Goal: Transaction & Acquisition: Purchase product/service

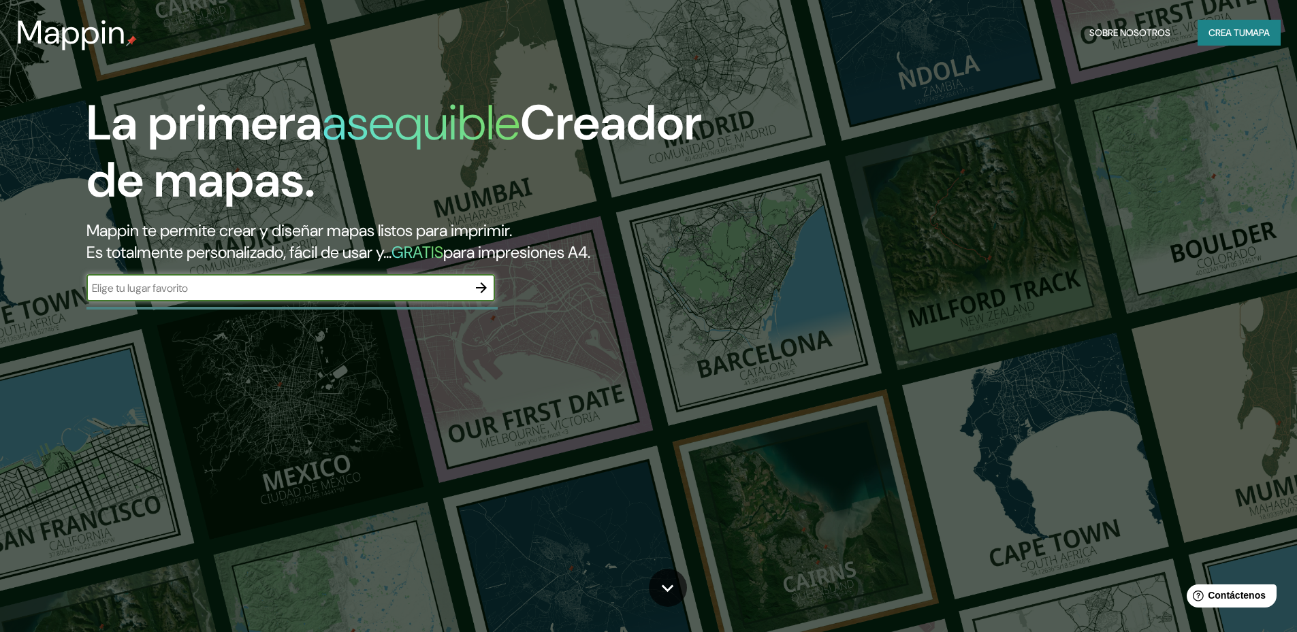
click at [412, 293] on input "text" at bounding box center [276, 288] width 381 height 16
type input "AUZIG"
click at [477, 289] on icon "button" at bounding box center [481, 288] width 16 height 16
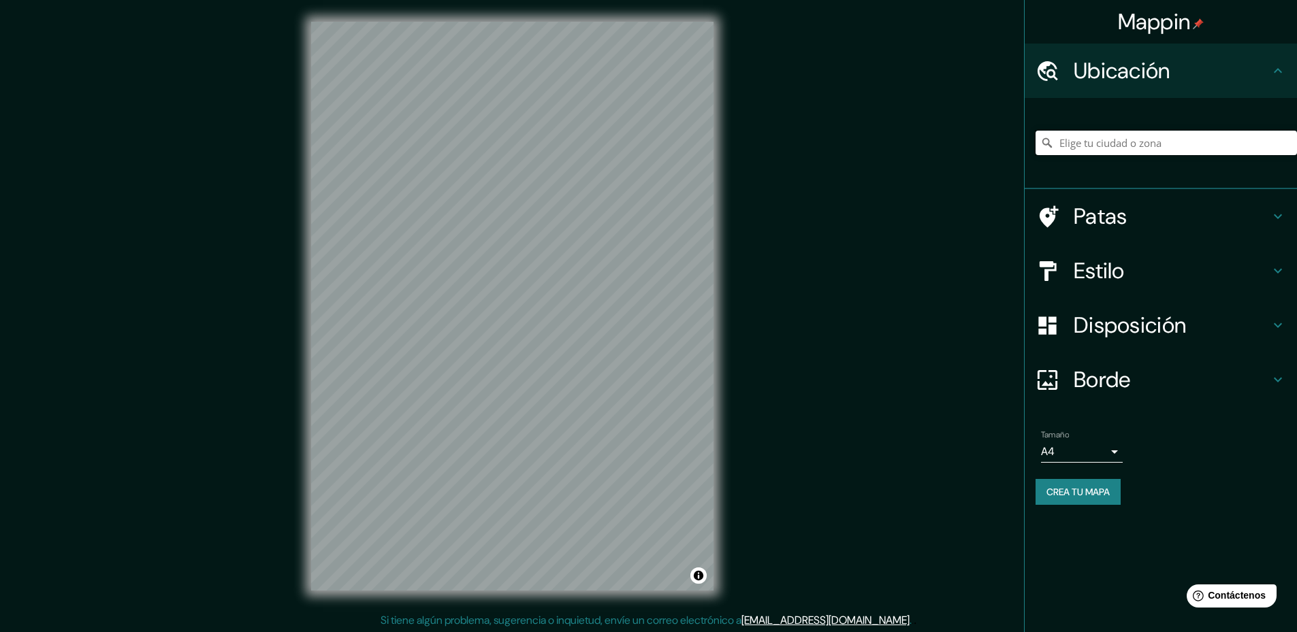
click at [1155, 140] on input "Elige tu ciudad o zona" at bounding box center [1165, 143] width 261 height 25
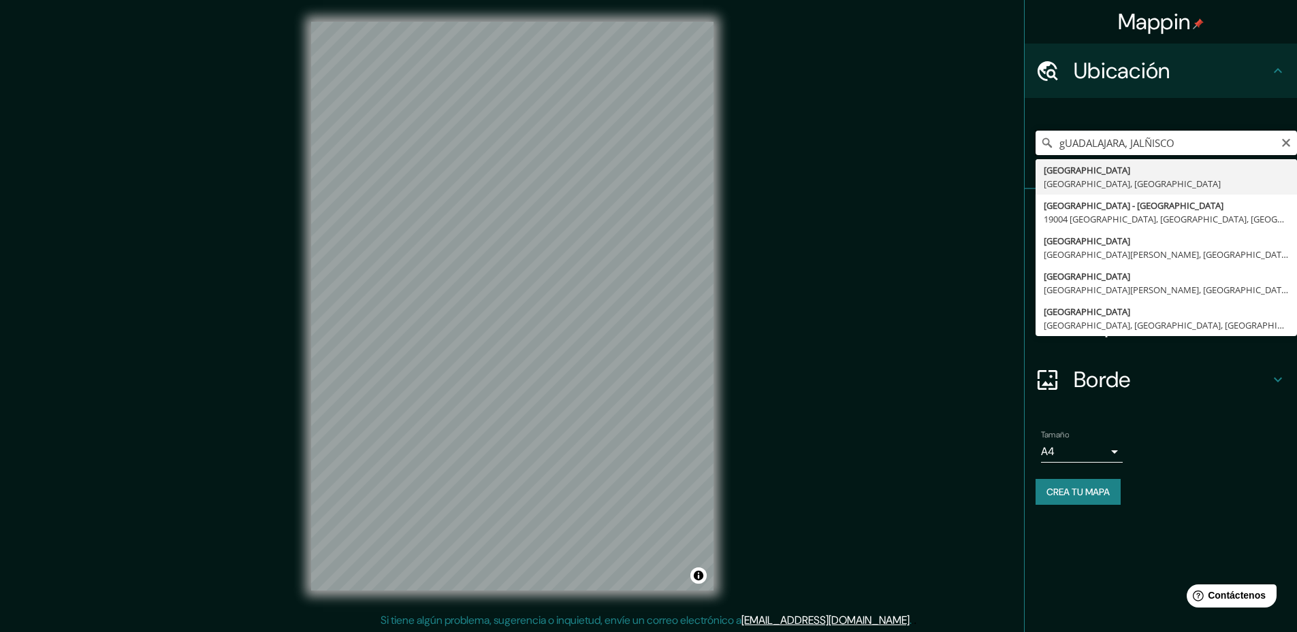
drag, startPoint x: 1152, startPoint y: 135, endPoint x: 1028, endPoint y: 104, distance: 128.4
click at [1028, 105] on div "gUADALAJARA, JALÑISCO Guadalajara Jalisco, México Calle De Guadalajara - Jalisc…" at bounding box center [1160, 143] width 272 height 91
type input "Guadalajara, Jalisco, México"
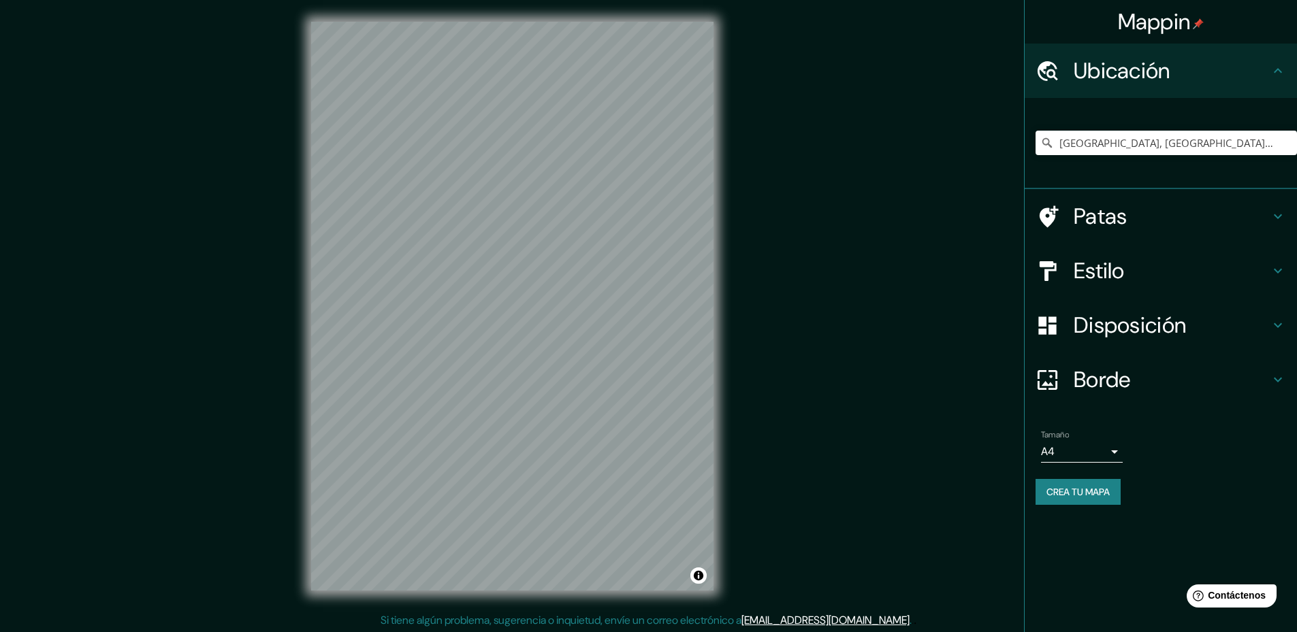
click at [1269, 214] on icon at bounding box center [1277, 216] width 16 height 16
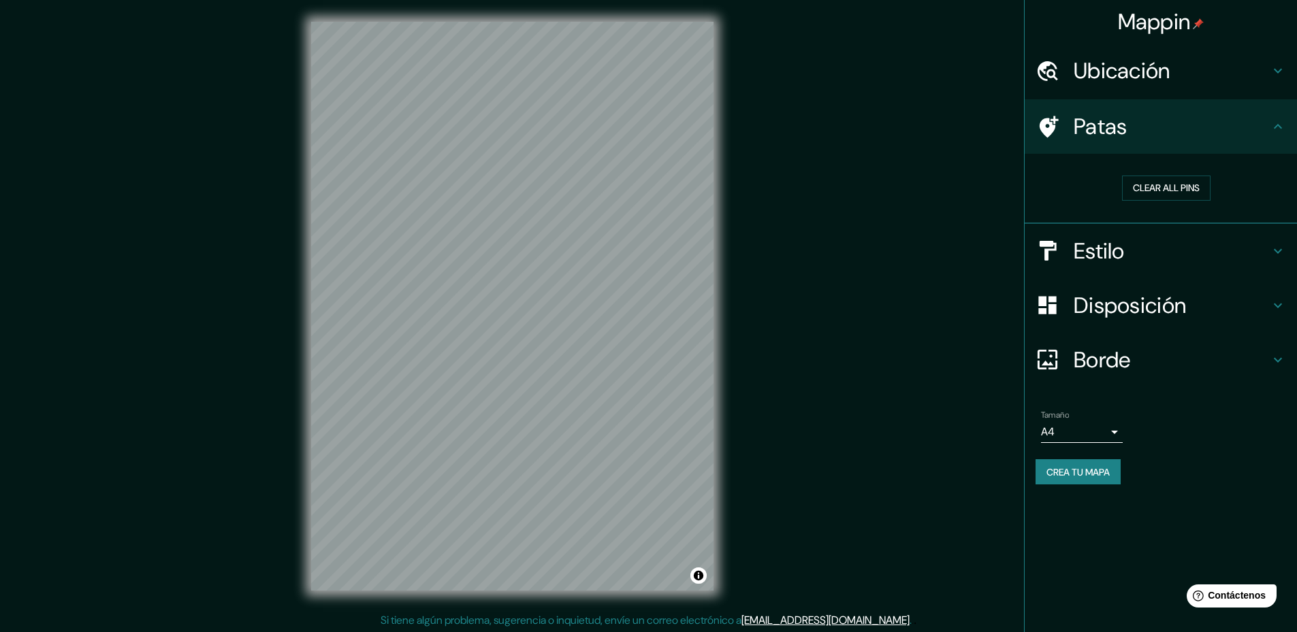
click at [1290, 247] on div "Estilo" at bounding box center [1160, 251] width 272 height 54
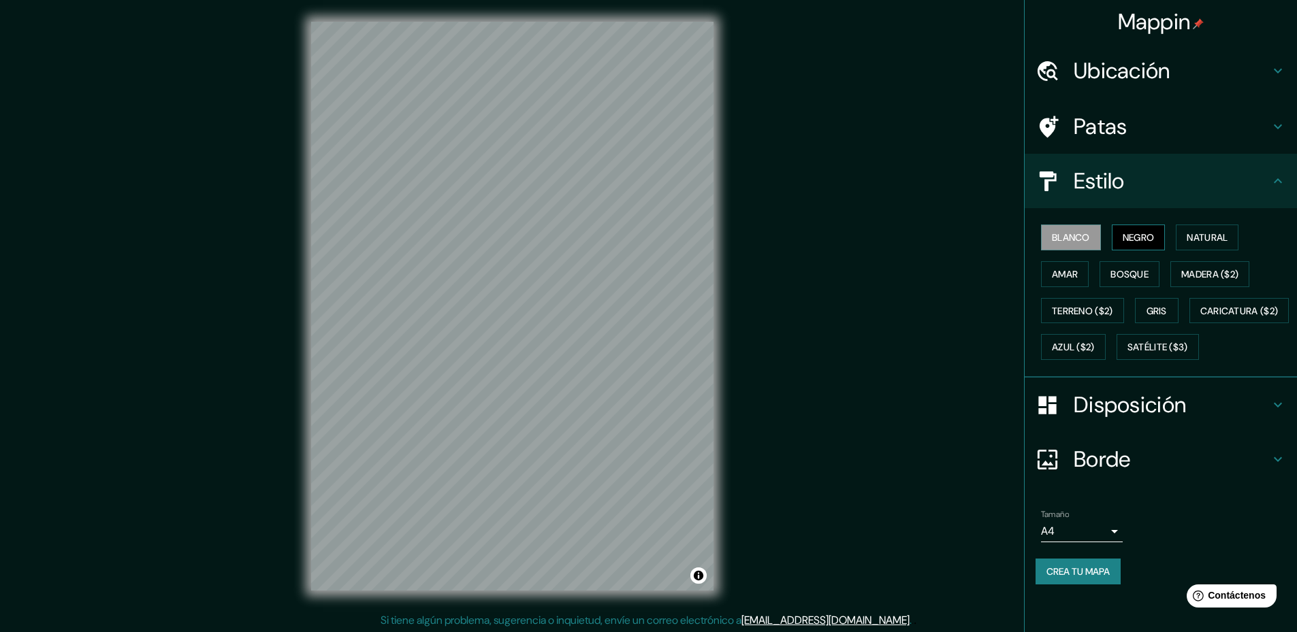
click at [1135, 242] on font "Negro" at bounding box center [1138, 237] width 32 height 12
click at [1186, 242] on font "Natural" at bounding box center [1206, 237] width 41 height 12
click at [1052, 277] on font "Amar" at bounding box center [1065, 274] width 26 height 12
click at [1111, 276] on font "Bosque" at bounding box center [1129, 274] width 38 height 12
click at [1182, 276] on font "Madera ($2)" at bounding box center [1209, 274] width 57 height 12
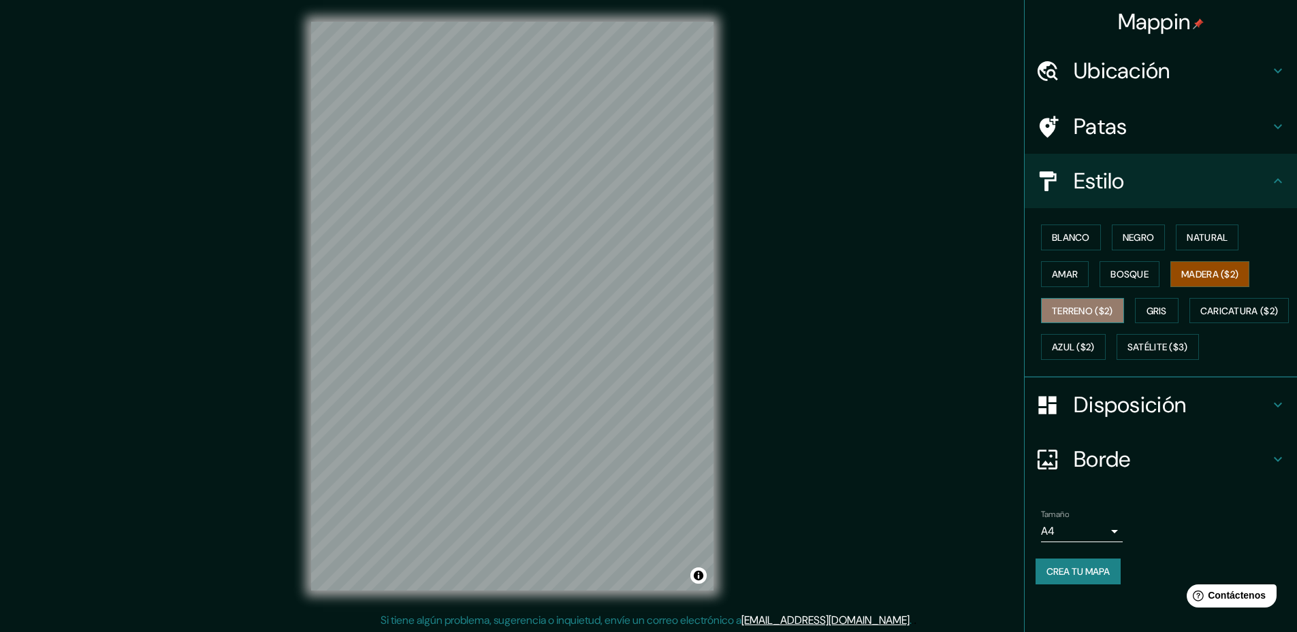
click at [1077, 313] on font "Terreno ($2)" at bounding box center [1082, 311] width 61 height 12
click at [1152, 311] on font "Gris" at bounding box center [1156, 311] width 20 height 12
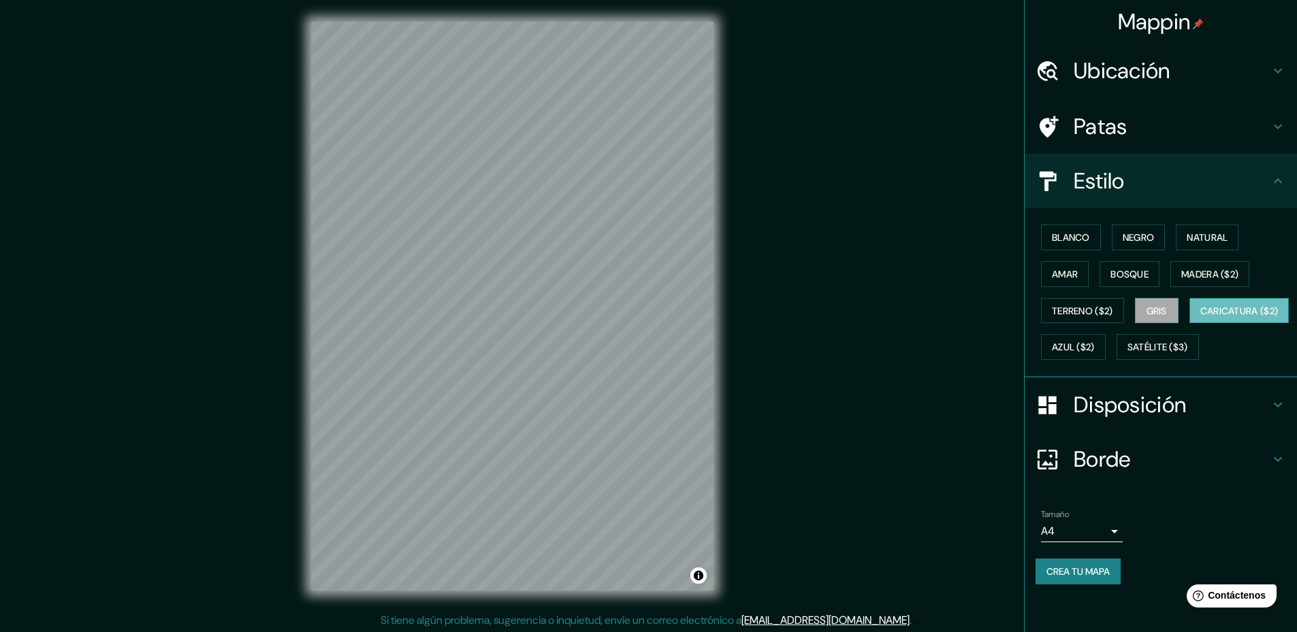
click at [1200, 317] on font "Caricatura ($2)" at bounding box center [1239, 311] width 78 height 12
click at [1094, 344] on font "Azul ($2)" at bounding box center [1073, 348] width 43 height 12
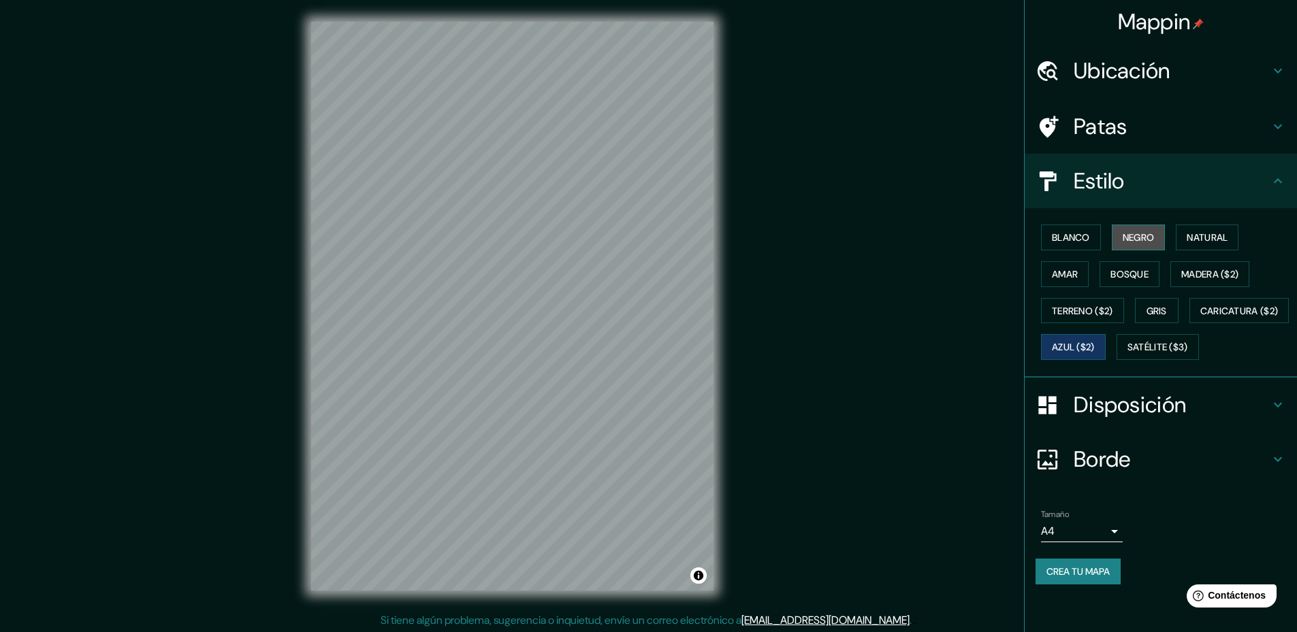
click at [1141, 237] on font "Negro" at bounding box center [1138, 237] width 32 height 12
click at [1269, 413] on icon at bounding box center [1277, 405] width 16 height 16
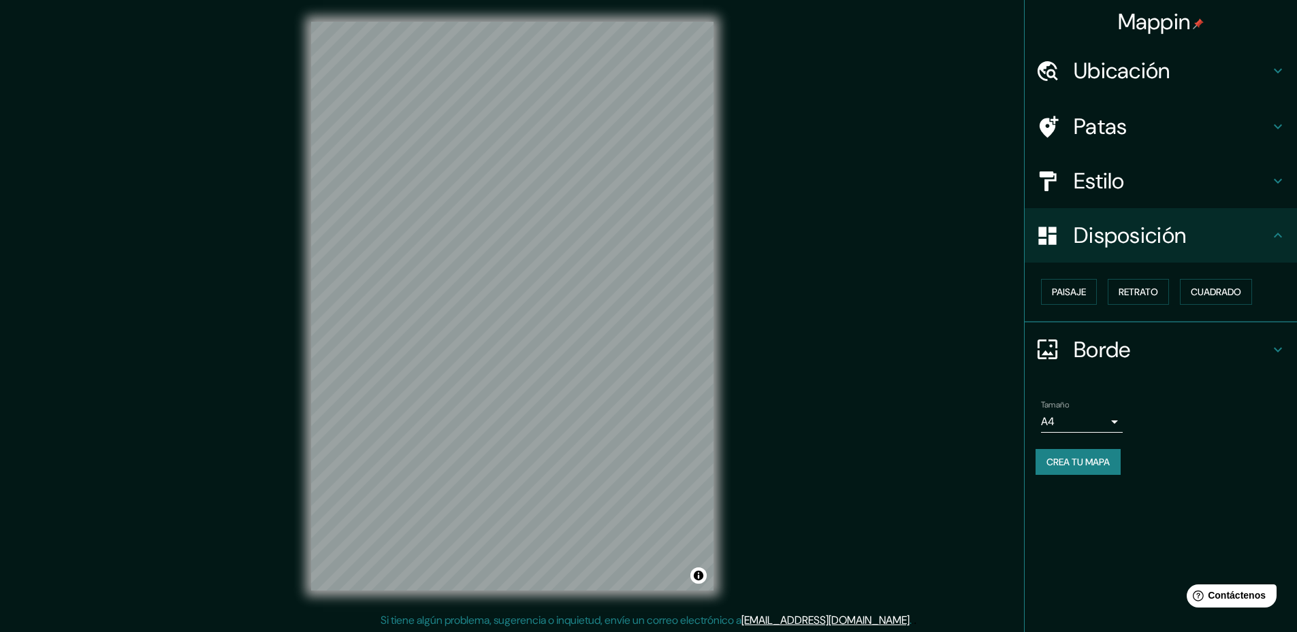
click at [1117, 423] on body "Mappin Ubicación Guadalajara, Jalisco, México Patas Estilo Disposición Paisaje …" at bounding box center [648, 316] width 1297 height 632
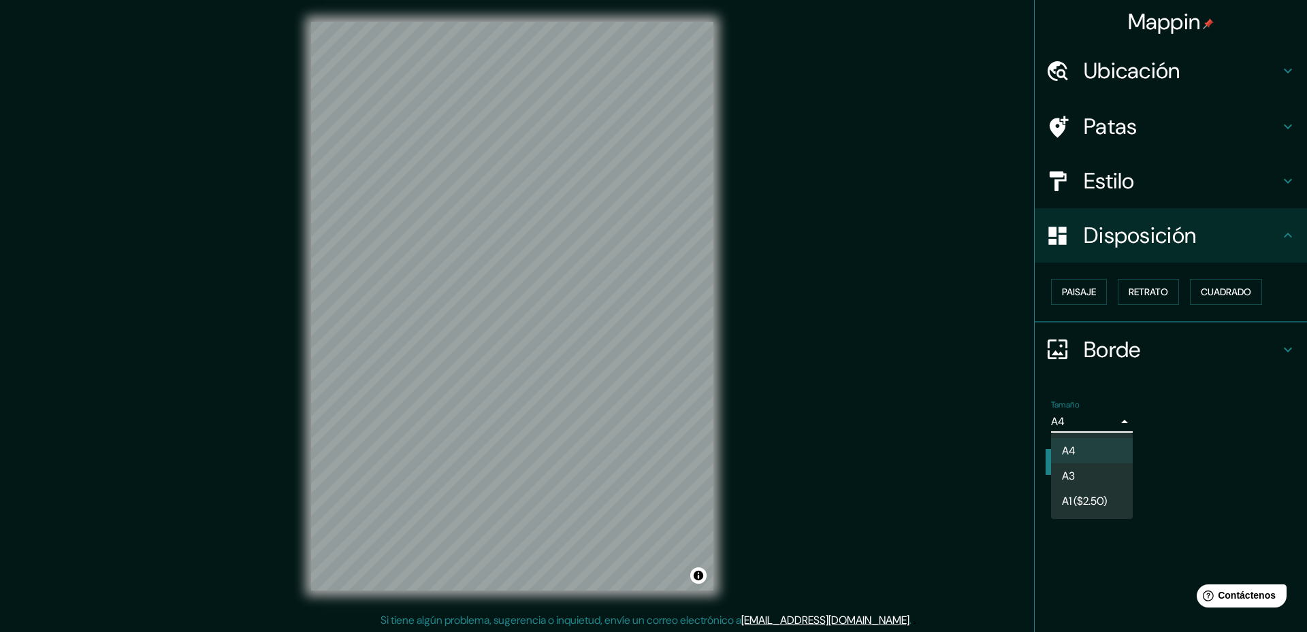
click at [1199, 418] on div at bounding box center [653, 316] width 1307 height 632
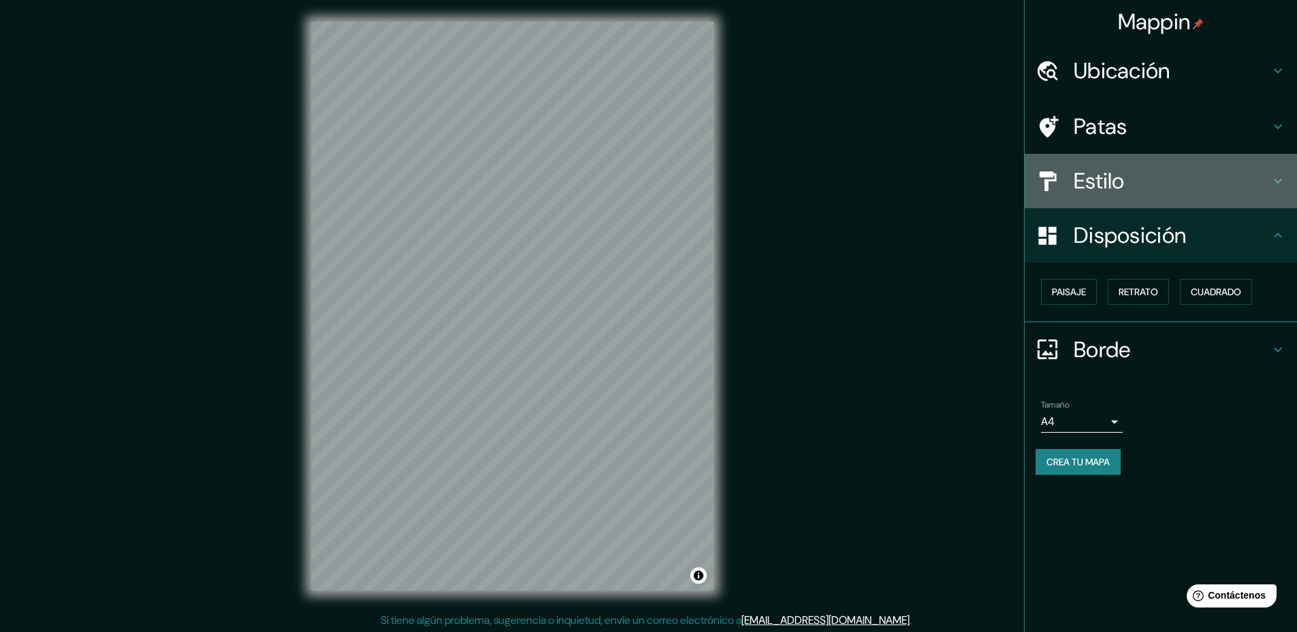
click at [1274, 182] on icon at bounding box center [1277, 181] width 16 height 16
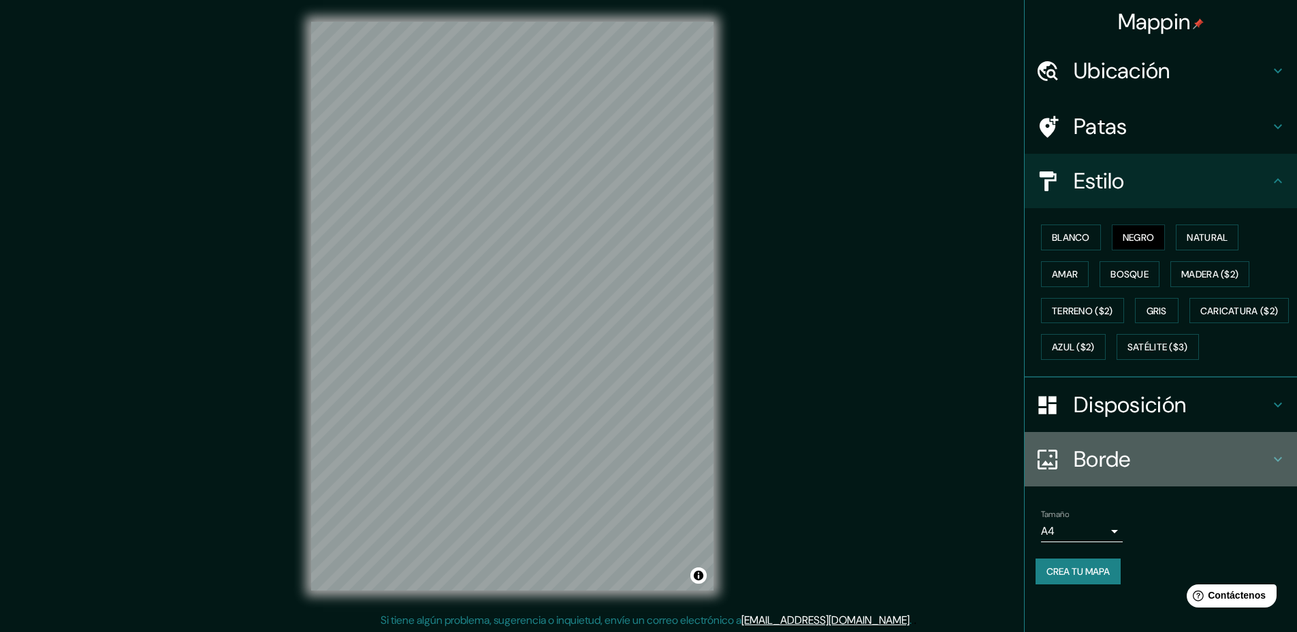
click at [1269, 468] on icon at bounding box center [1277, 459] width 16 height 16
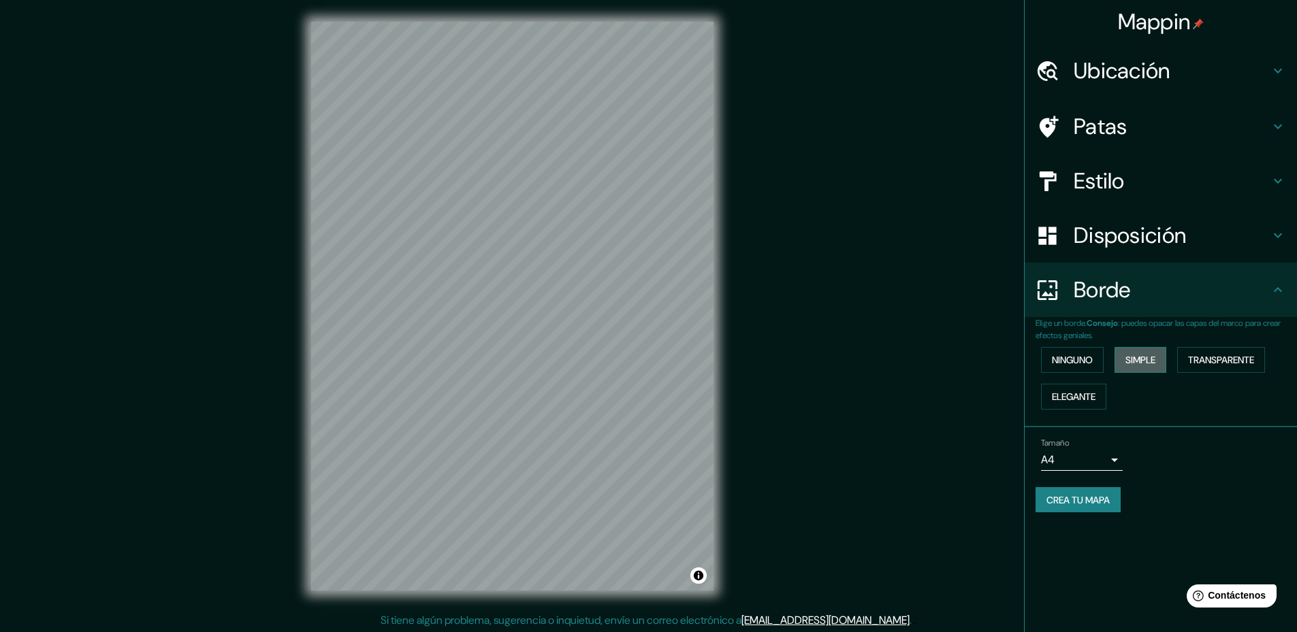
click at [1147, 358] on font "Simple" at bounding box center [1140, 360] width 30 height 12
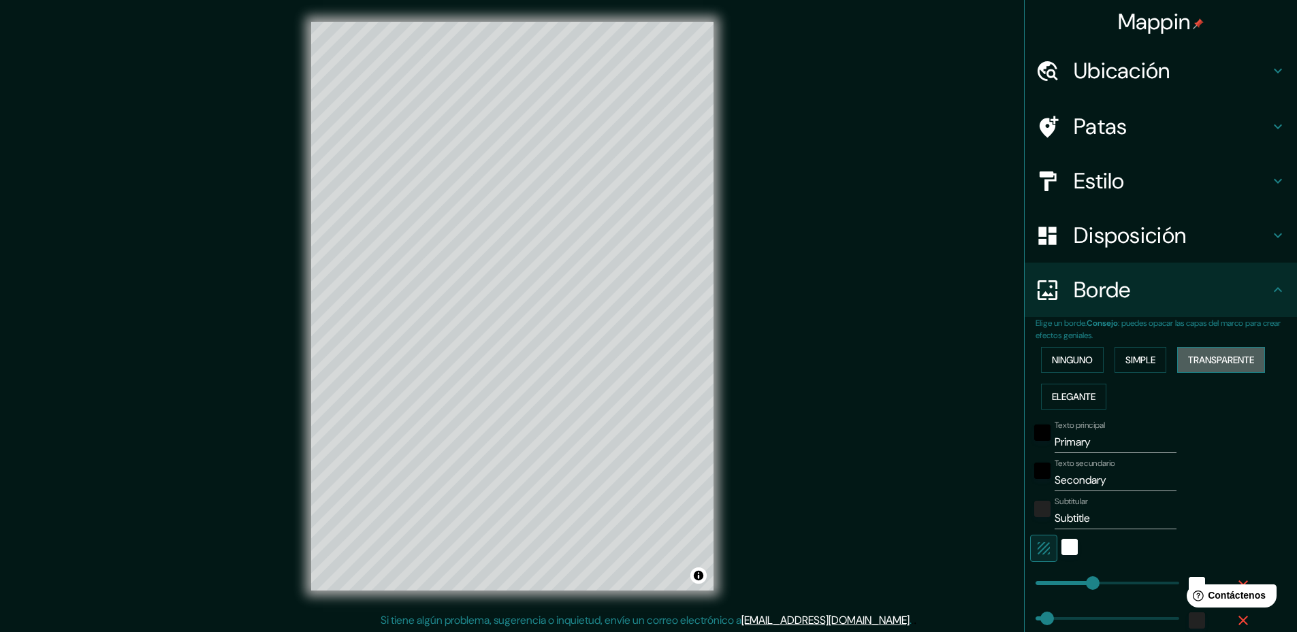
click at [1218, 357] on font "Transparente" at bounding box center [1221, 360] width 66 height 12
click at [1081, 398] on font "Elegante" at bounding box center [1074, 397] width 44 height 12
click at [1055, 440] on input "Primary" at bounding box center [1115, 443] width 122 height 22
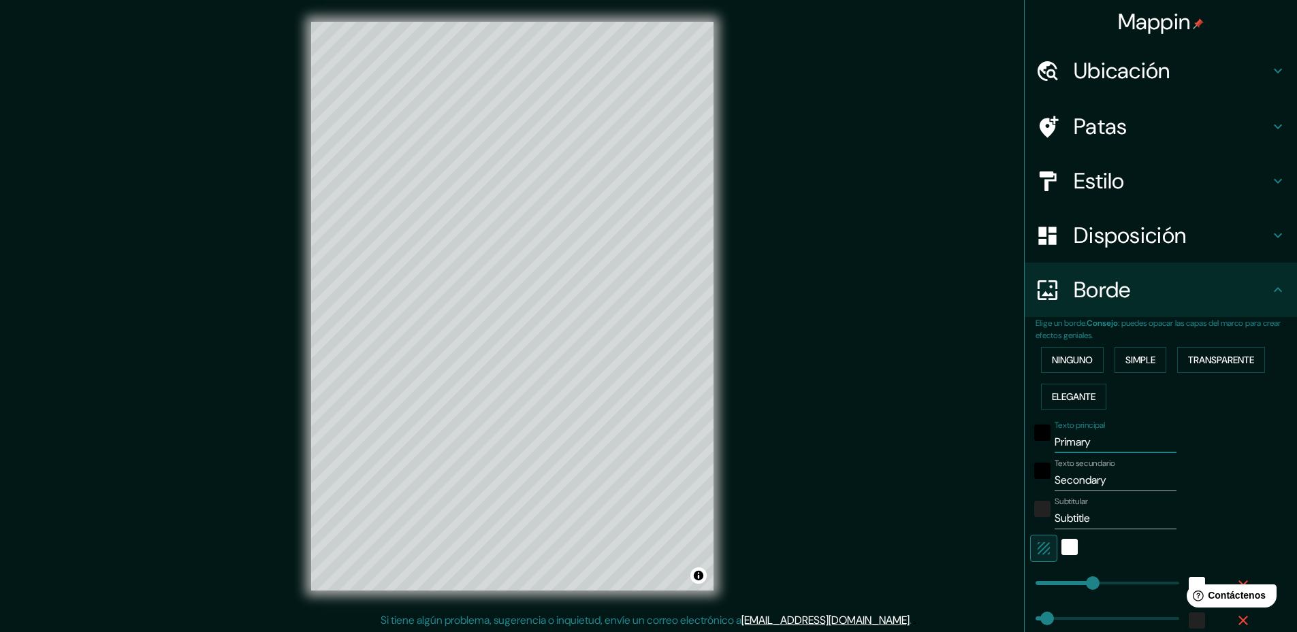
click at [1055, 440] on input "Primary" at bounding box center [1115, 443] width 122 height 22
type input "A"
type input "236"
type input "47"
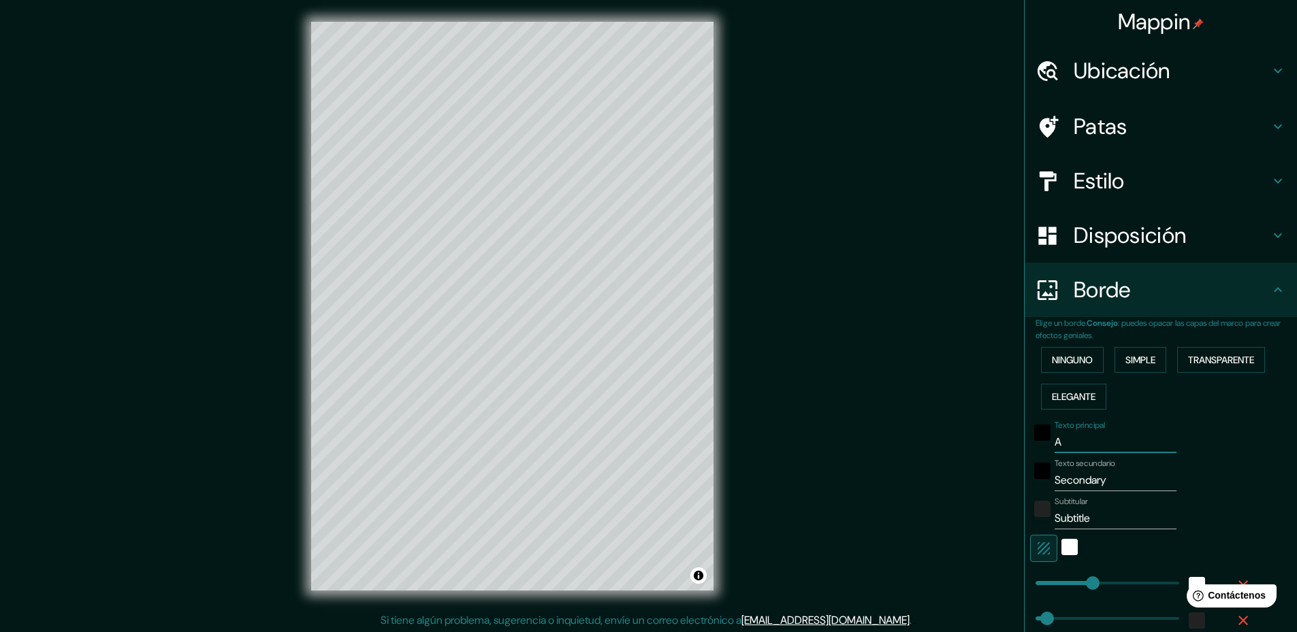
type input "24"
type input "AU"
type input "236"
type input "47"
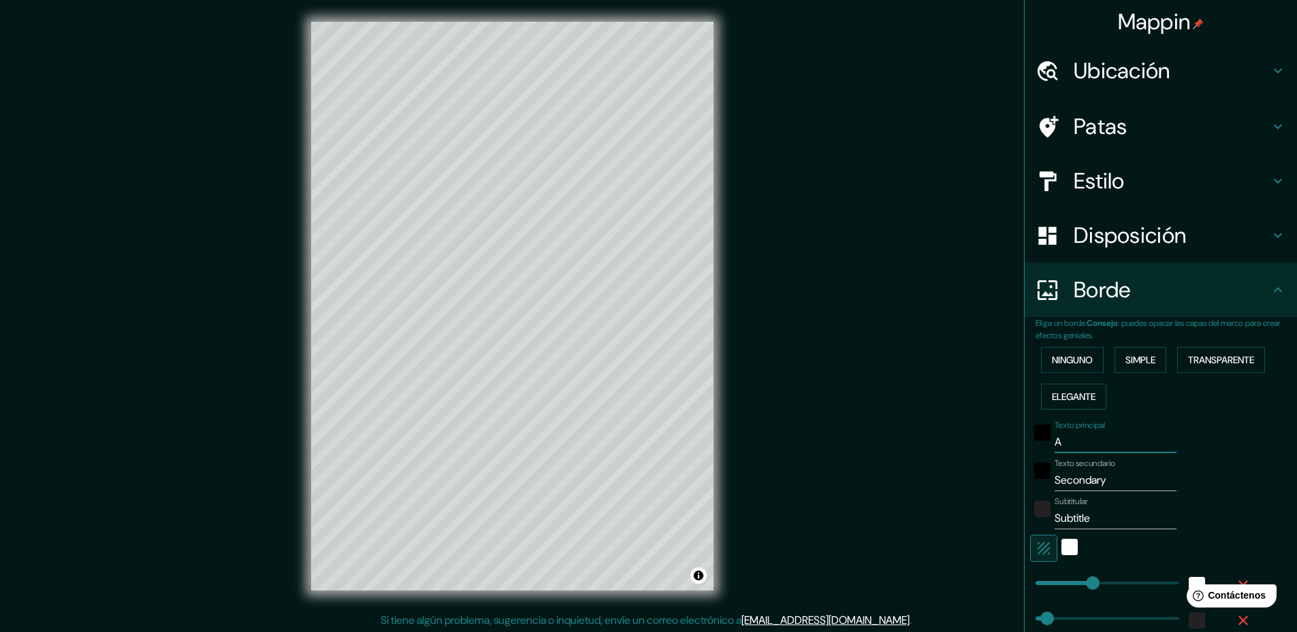
type input "24"
type input "AUZ"
type input "236"
type input "47"
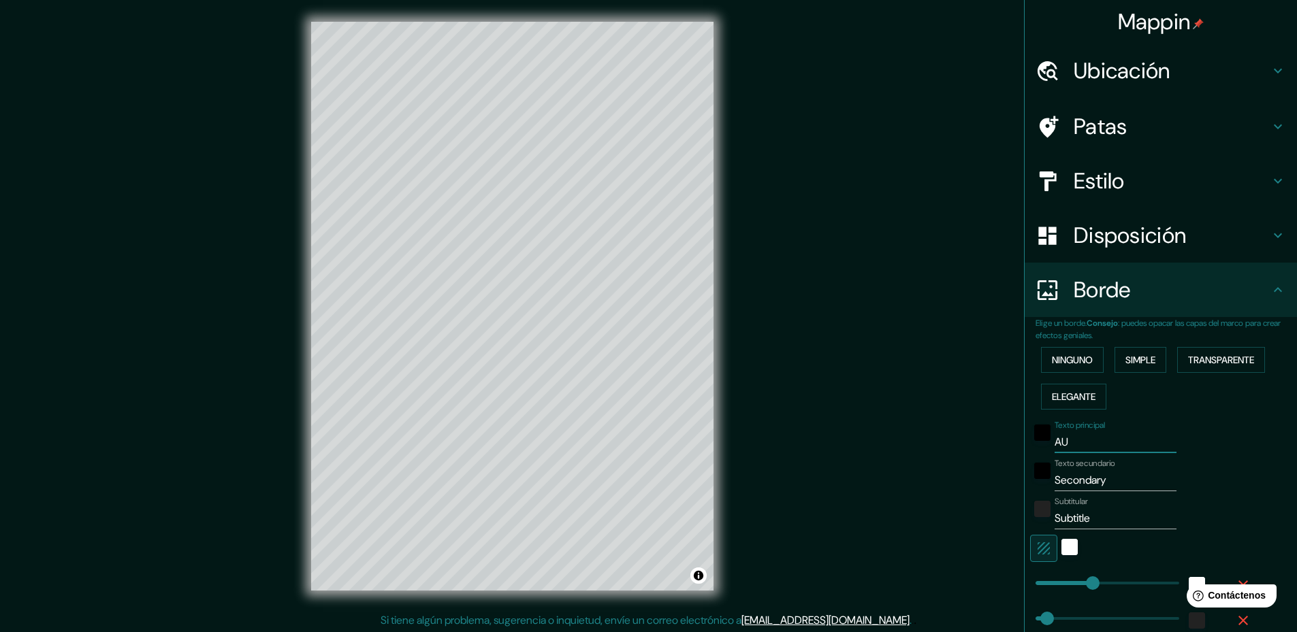
type input "24"
type input "AUZI"
type input "236"
type input "47"
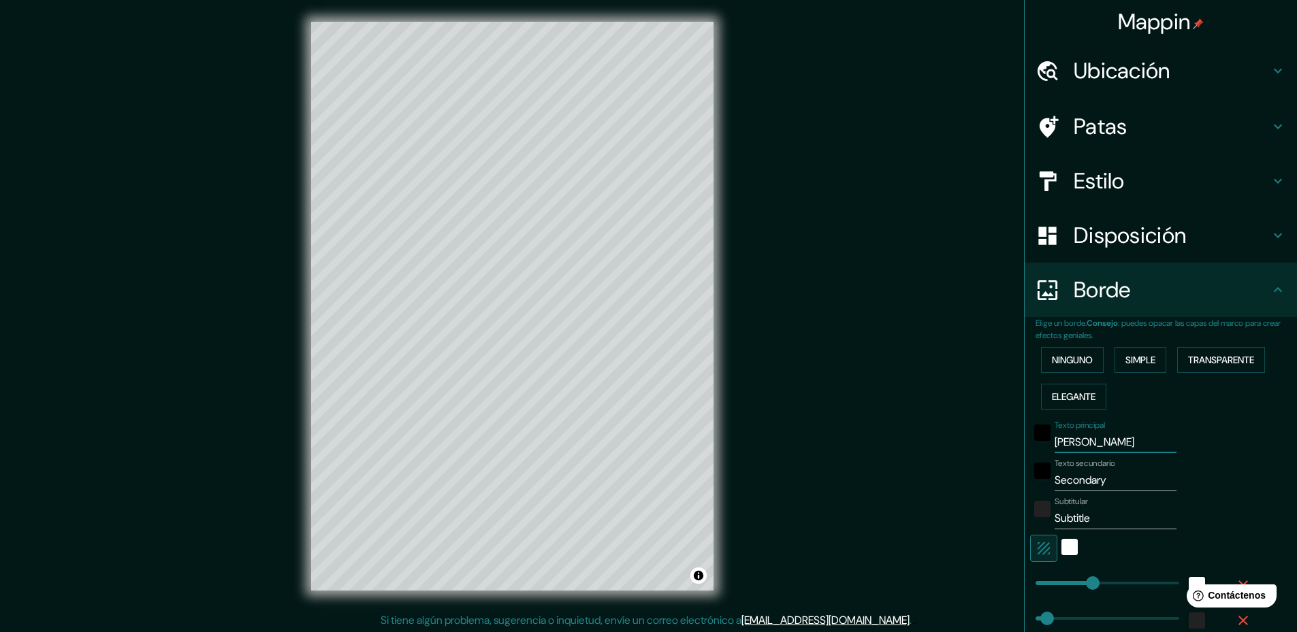
type input "24"
type input "AUZIG"
type input "236"
type input "47"
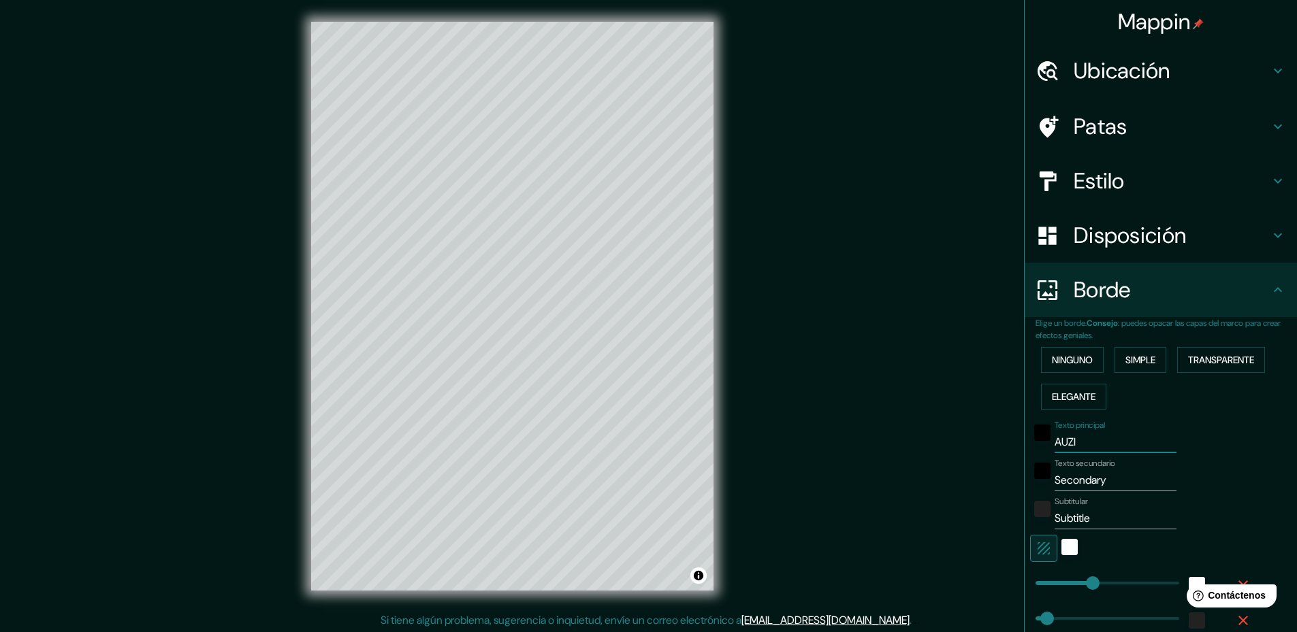
type input "24"
type input "AUZIG"
drag, startPoint x: 1103, startPoint y: 481, endPoint x: 1040, endPoint y: 472, distance: 63.8
click at [1040, 472] on div "Texto secundario Secondary" at bounding box center [1141, 475] width 223 height 33
type input "Z"
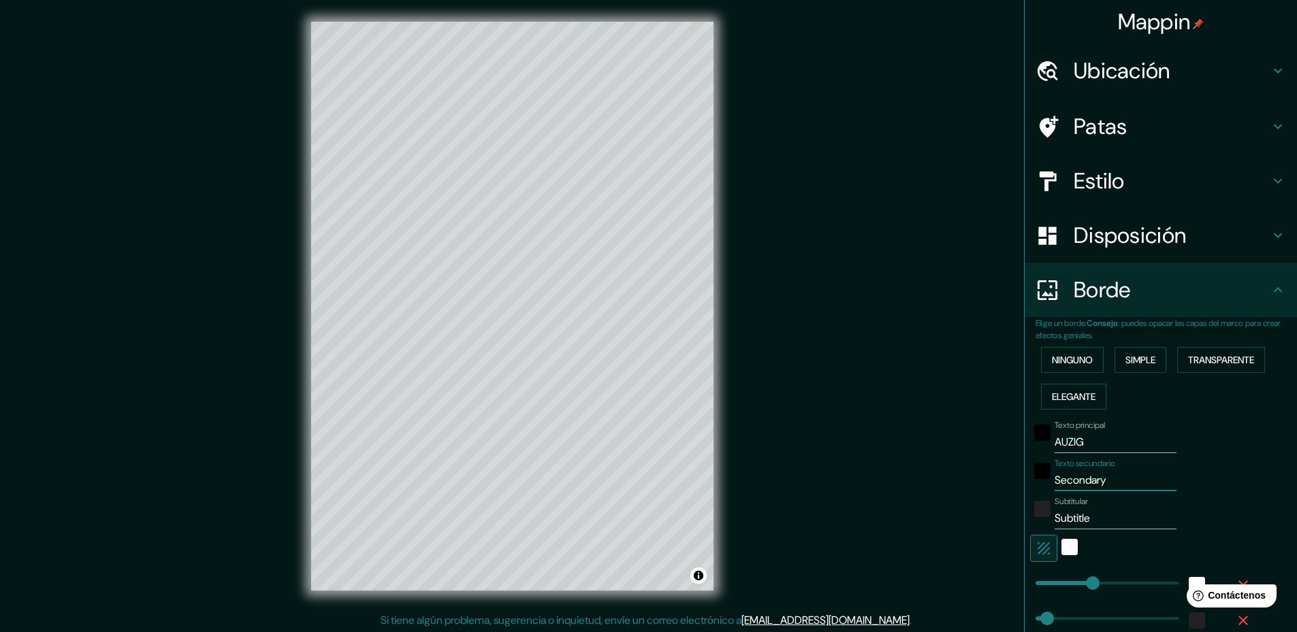
type input "236"
type input "47"
type input "24"
type input "Zo"
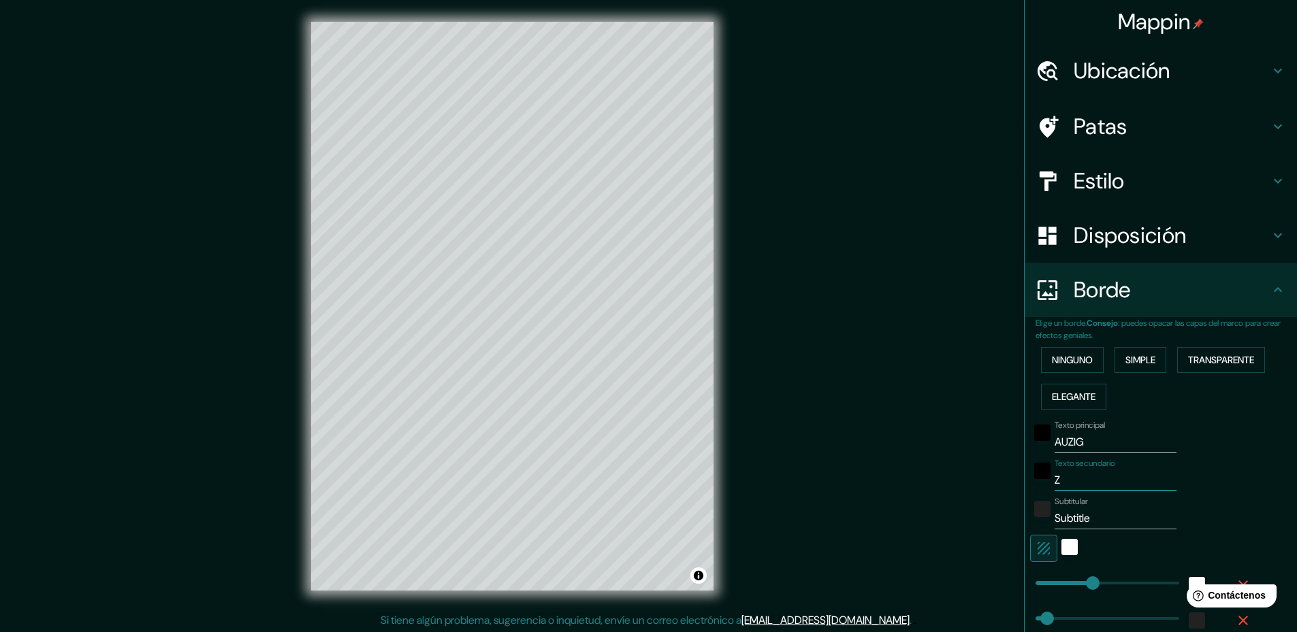
type input "236"
type input "47"
type input "24"
type input "Zon"
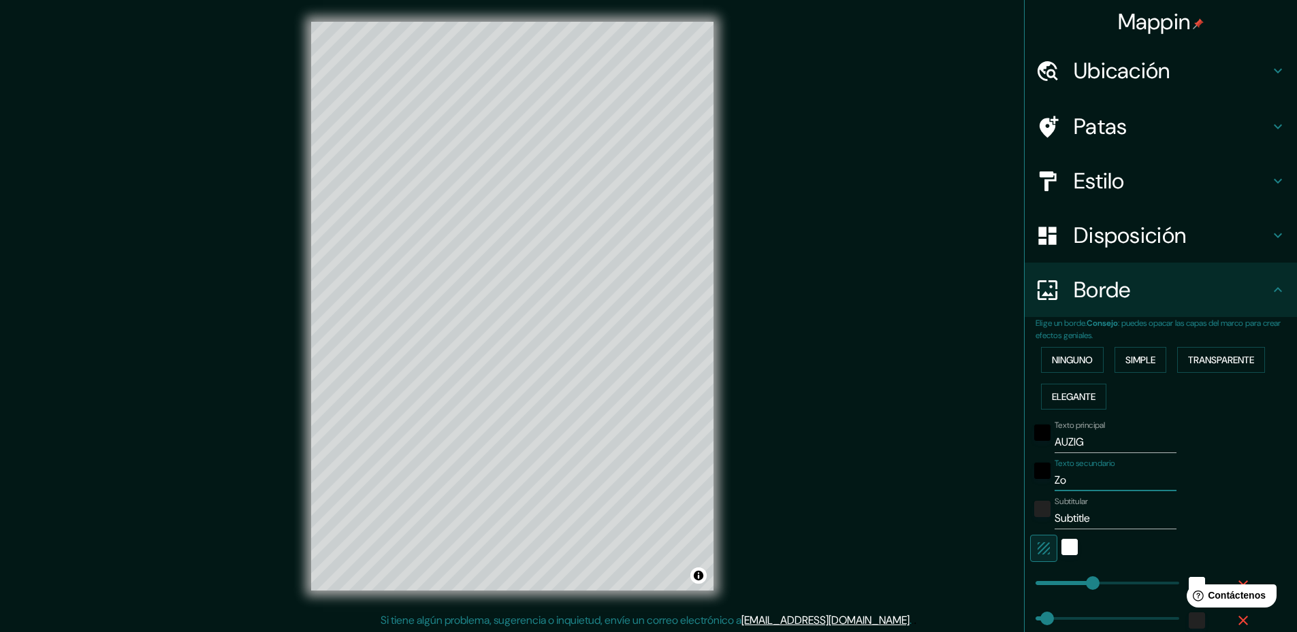
type input "236"
type input "47"
type input "24"
type input "Zona"
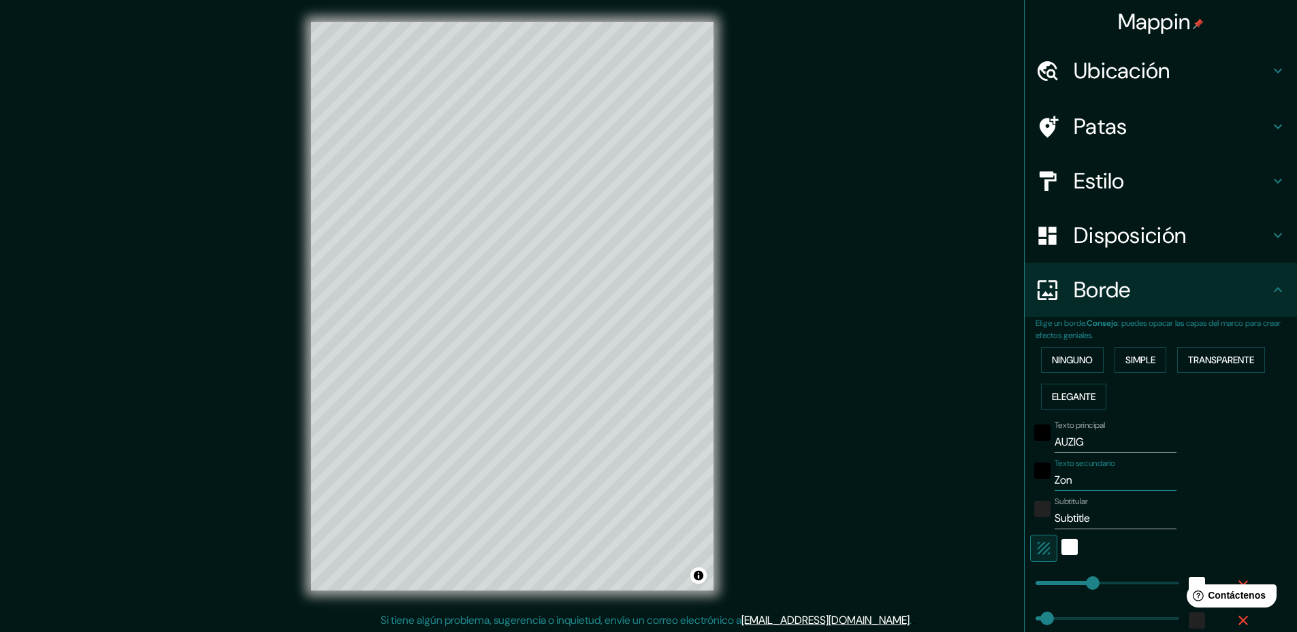
type input "236"
type input "47"
type input "24"
type input "Zona"
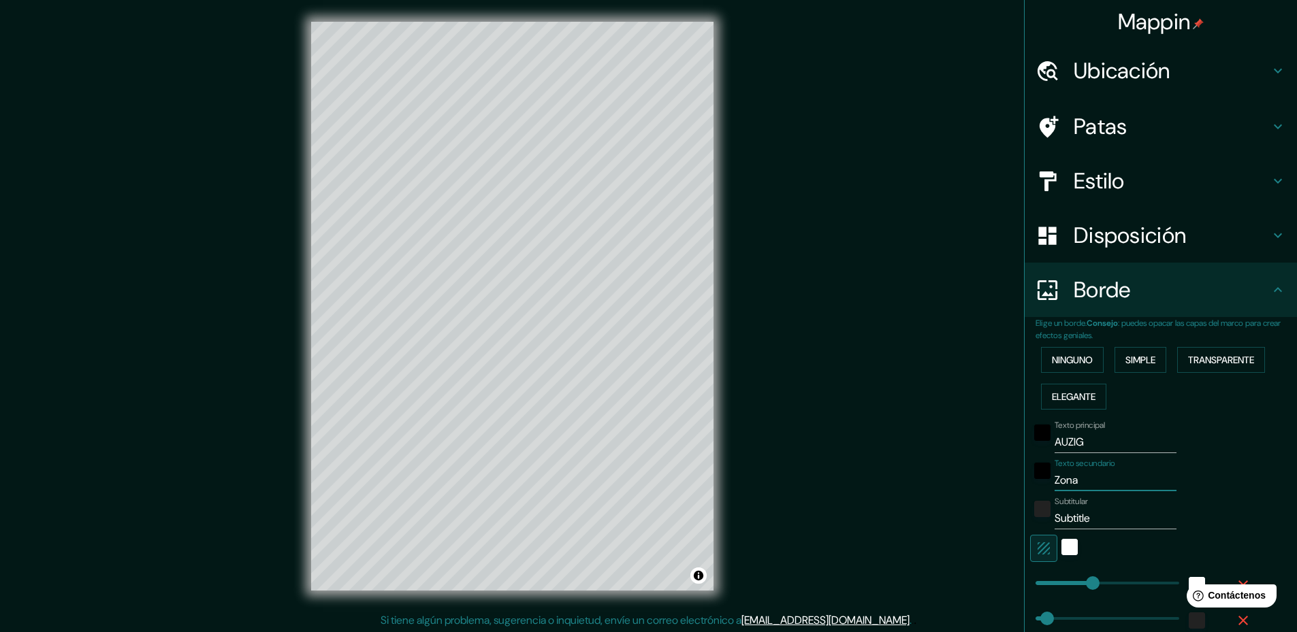
type input "236"
type input "47"
type input "24"
type input "Zona I"
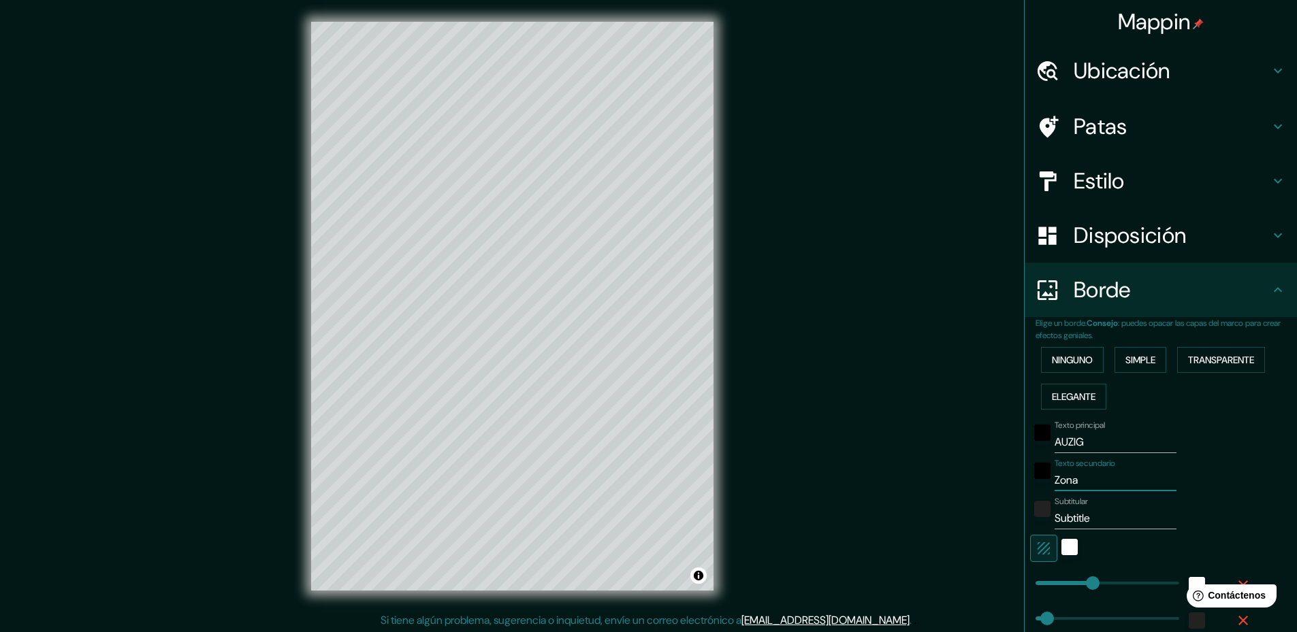
type input "236"
type input "47"
type input "24"
type input "Zona In"
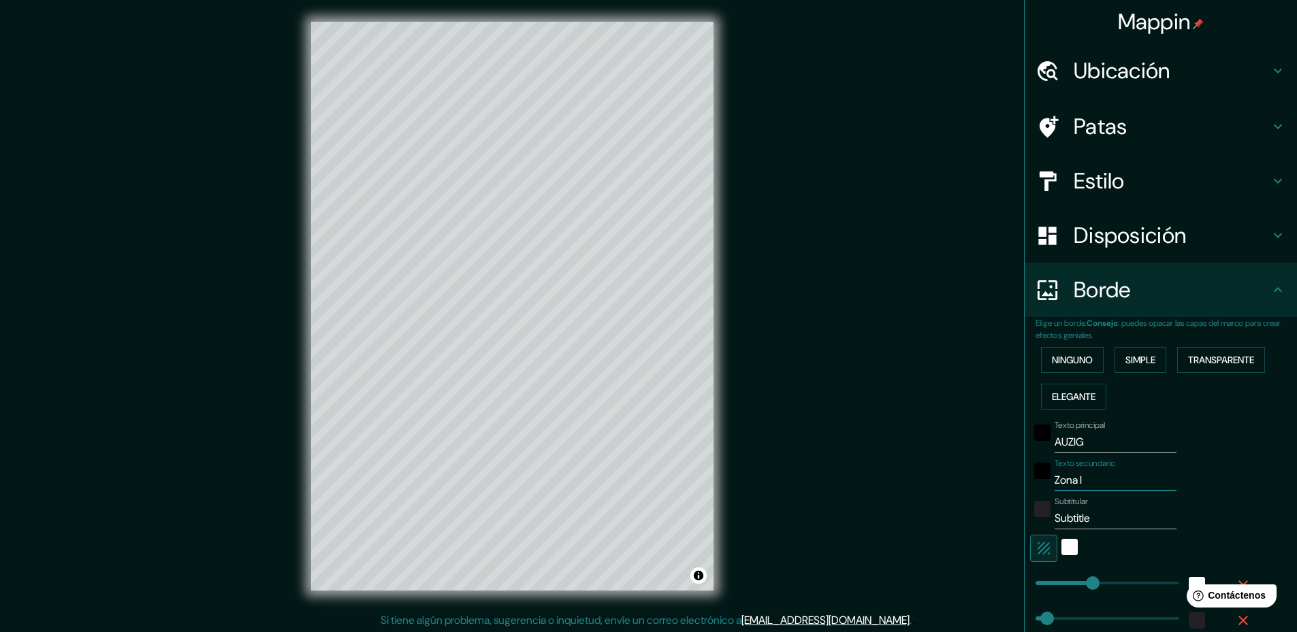
type input "236"
type input "47"
type input "24"
type input "Zona Ind"
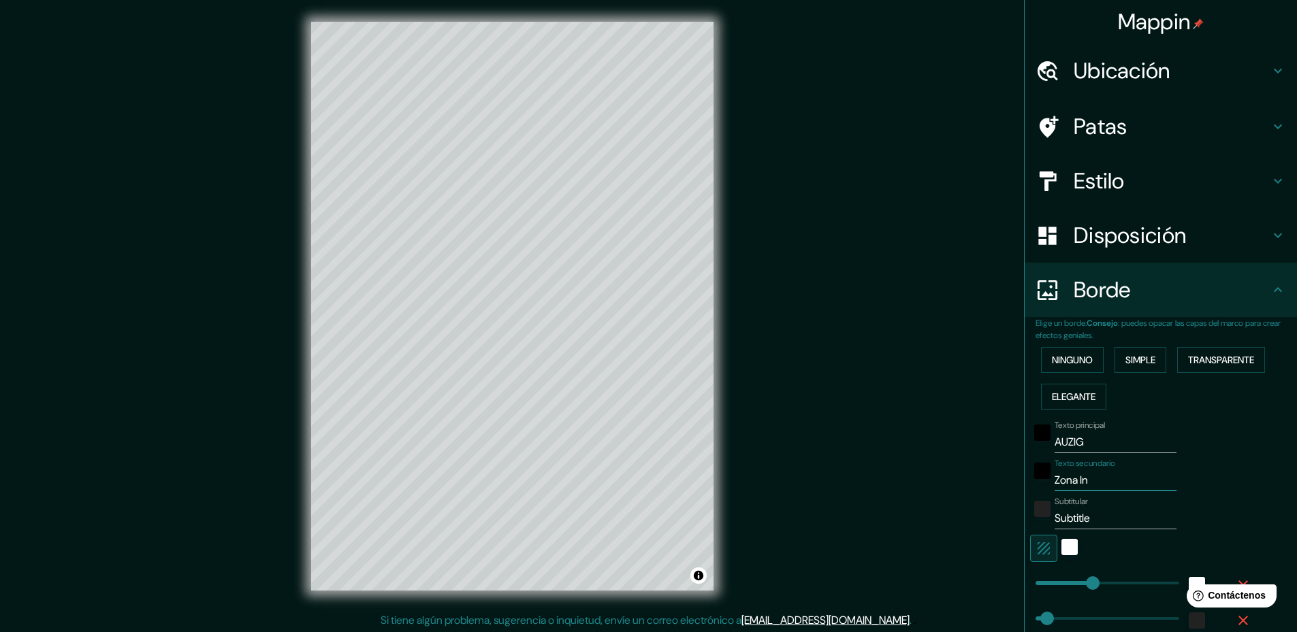
type input "236"
type input "47"
type input "24"
type input "Zona Indu"
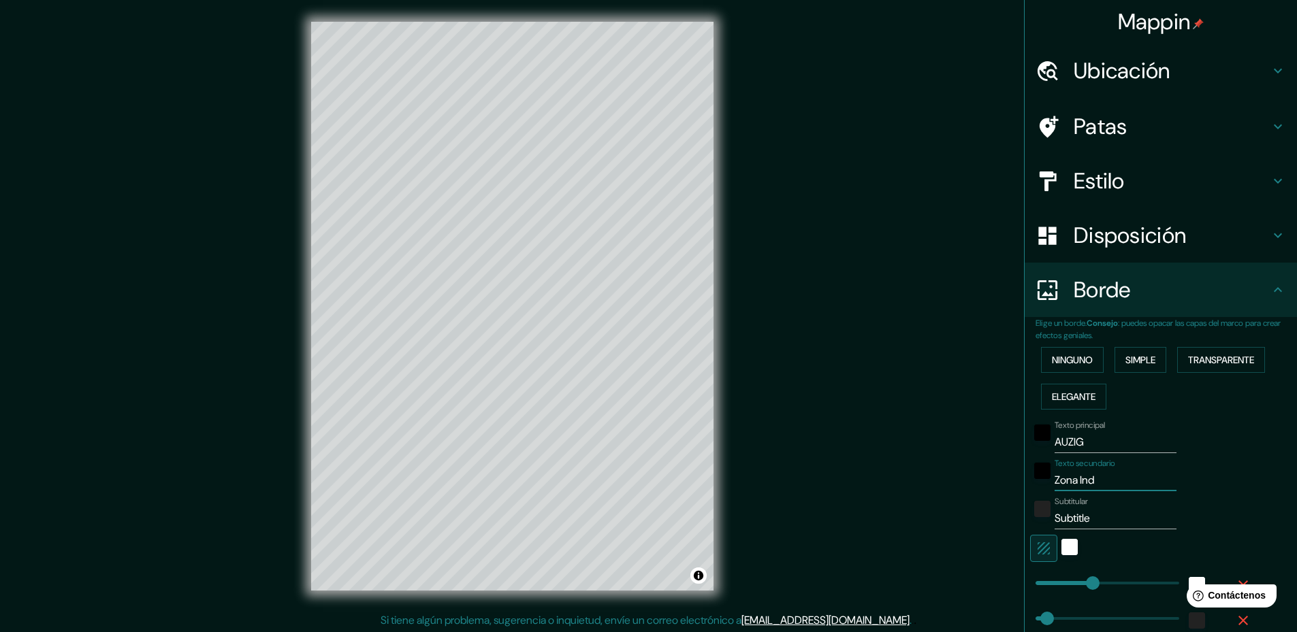
type input "236"
type input "47"
type input "24"
type input "Zona Indus"
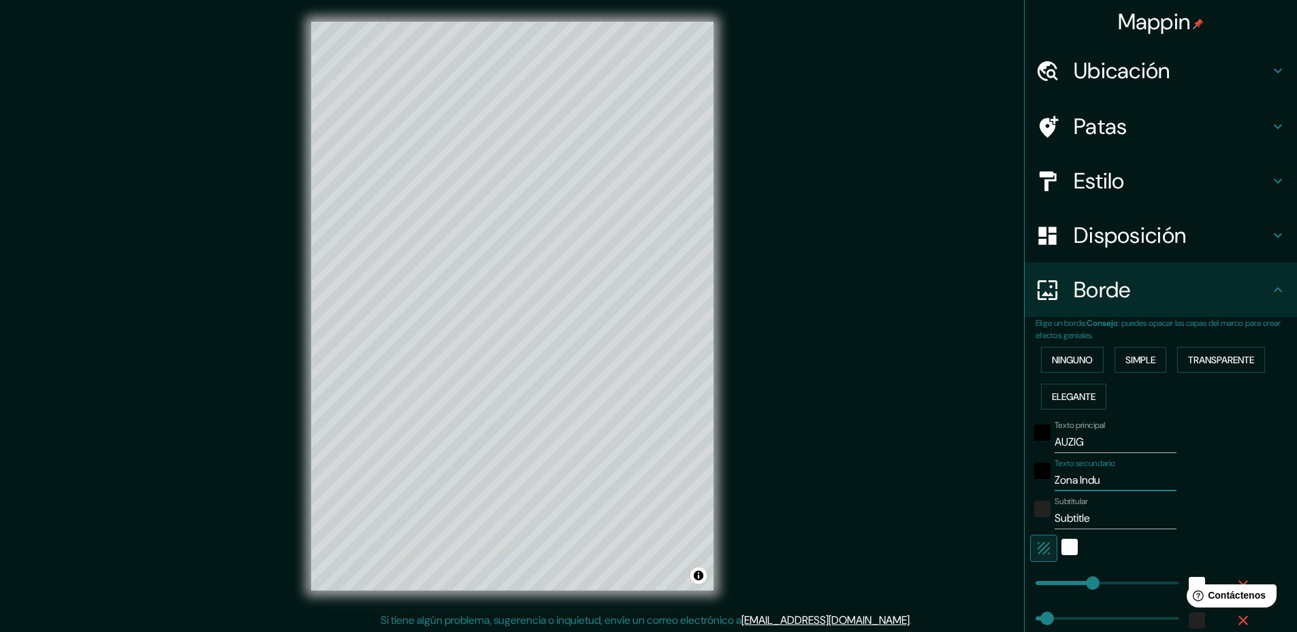
type input "236"
type input "47"
type input "24"
type input "Zona Indust"
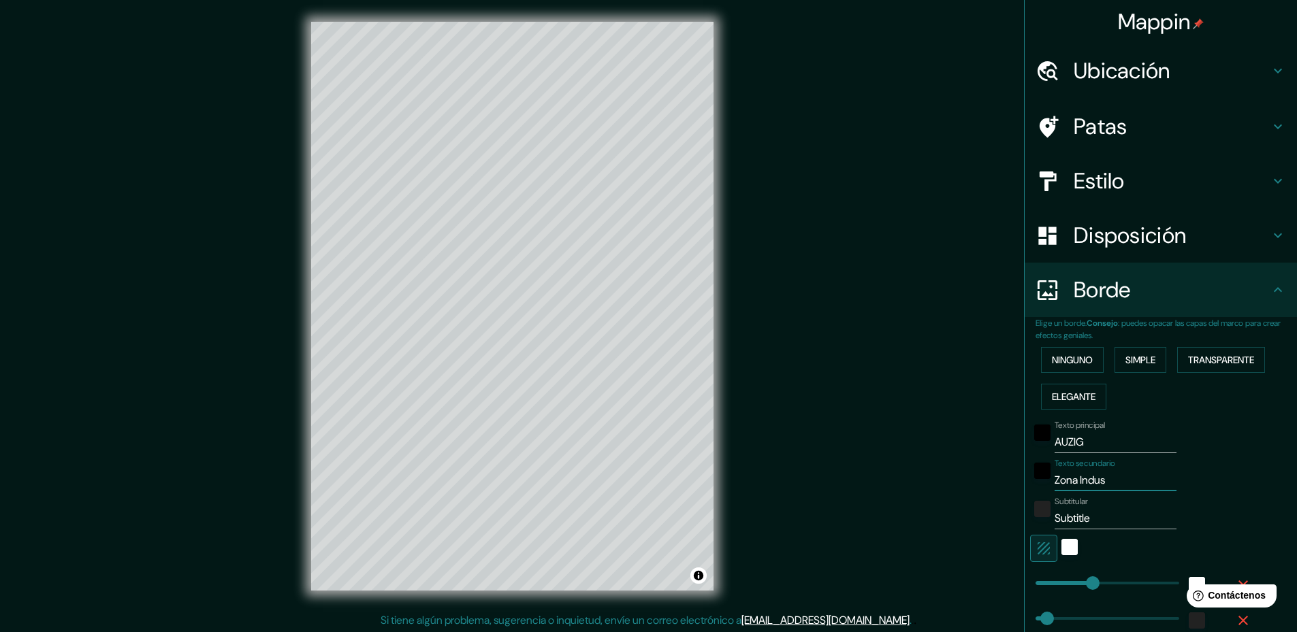
type input "236"
type input "47"
type input "24"
type input "Zona Industr"
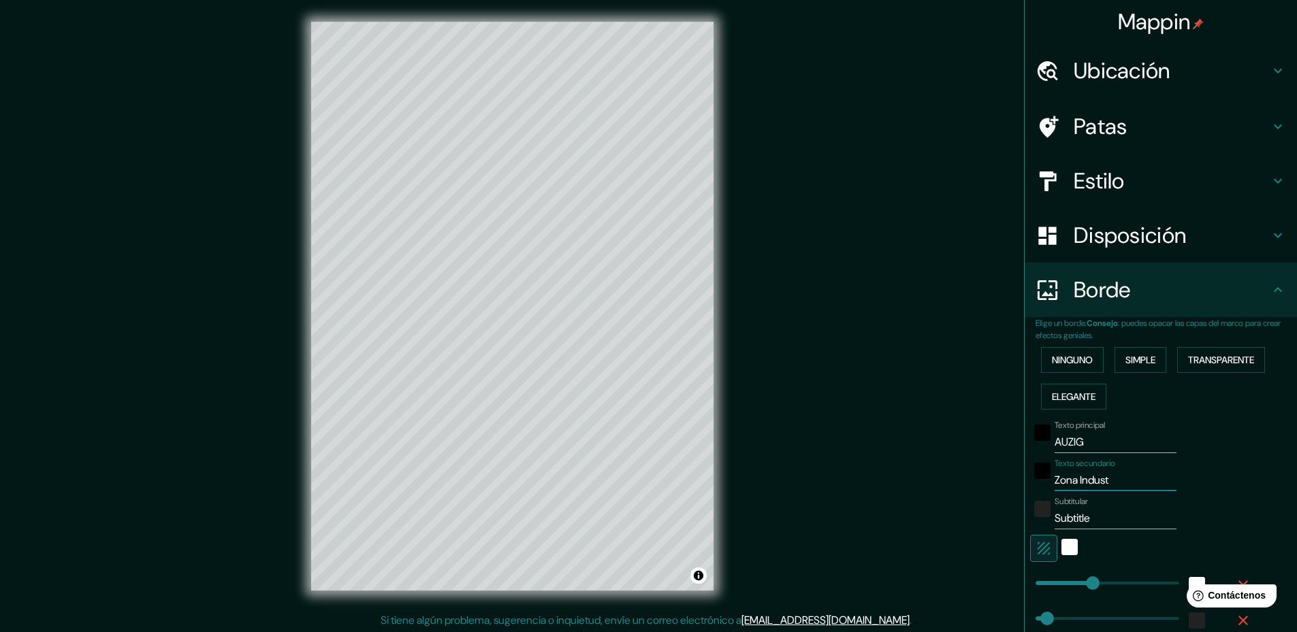
type input "236"
type input "47"
type input "24"
type input "Zona Industri"
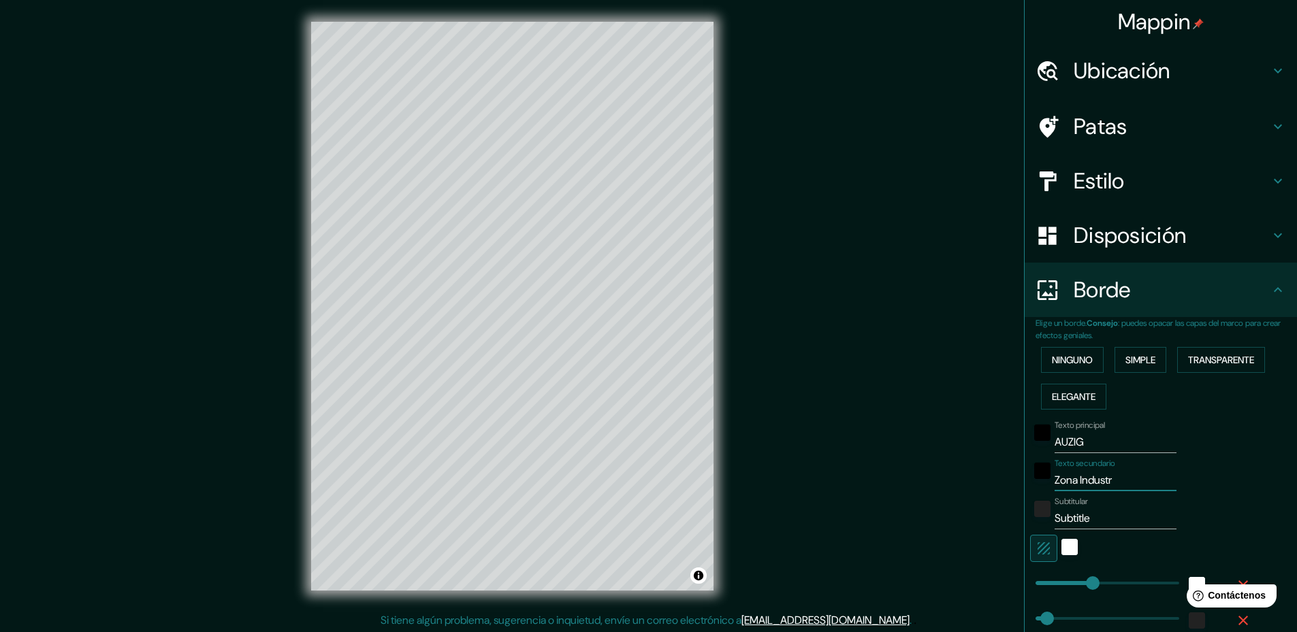
type input "236"
type input "47"
type input "24"
type input "Zona Industria"
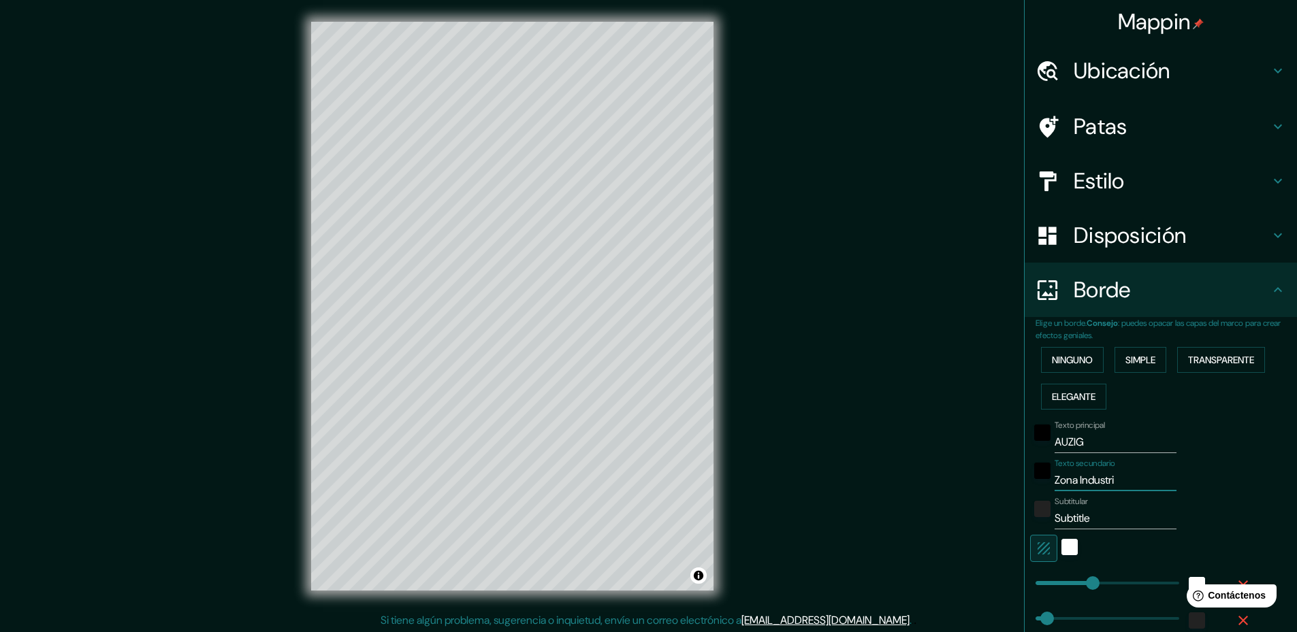
type input "236"
type input "47"
type input "24"
type input "Zona Industrial"
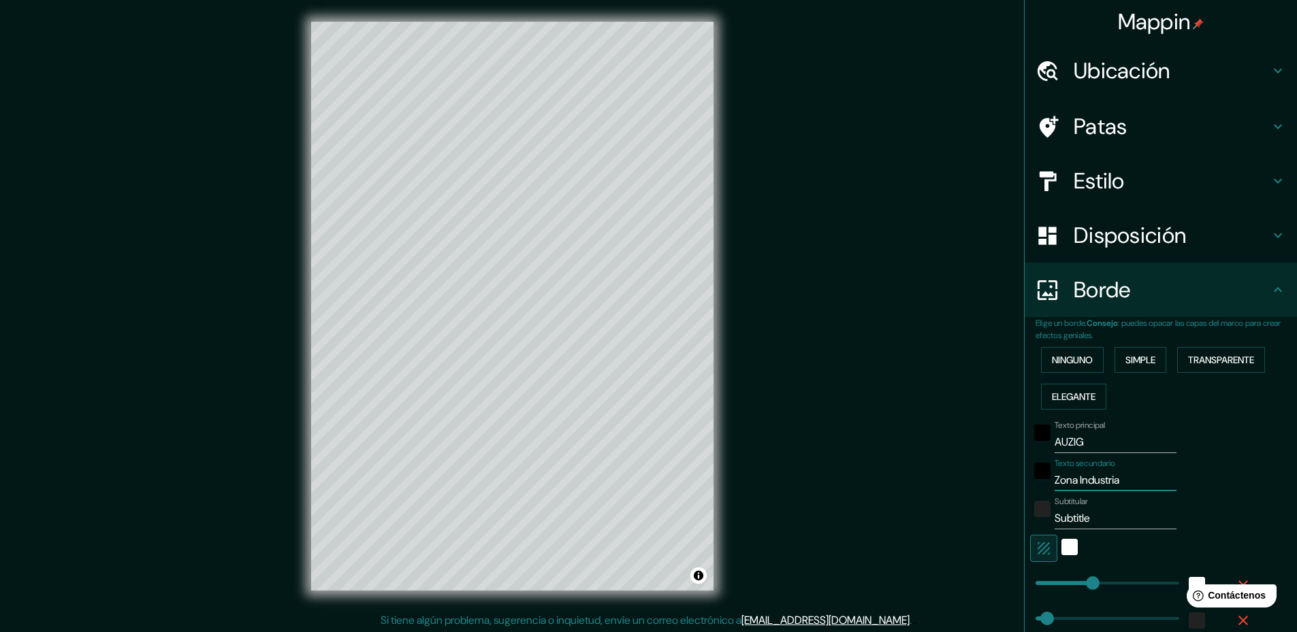
type input "236"
type input "47"
type input "24"
type input "Zona Industrial"
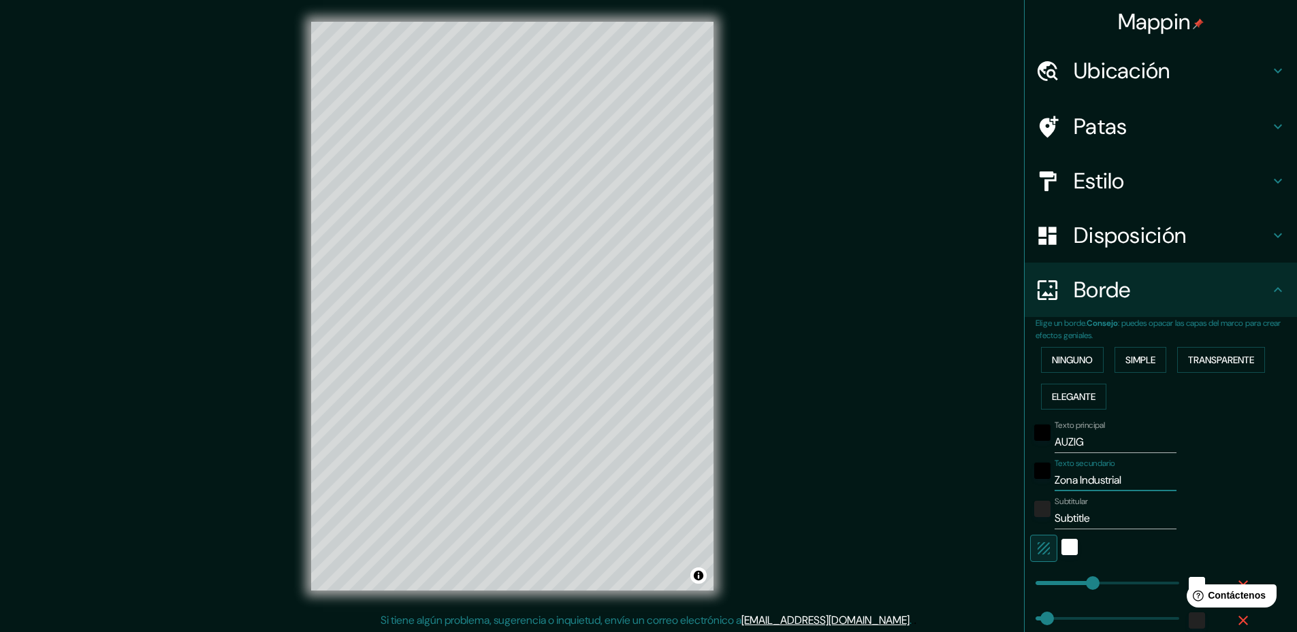
type input "236"
type input "47"
type input "24"
type input "Zona Industrial d"
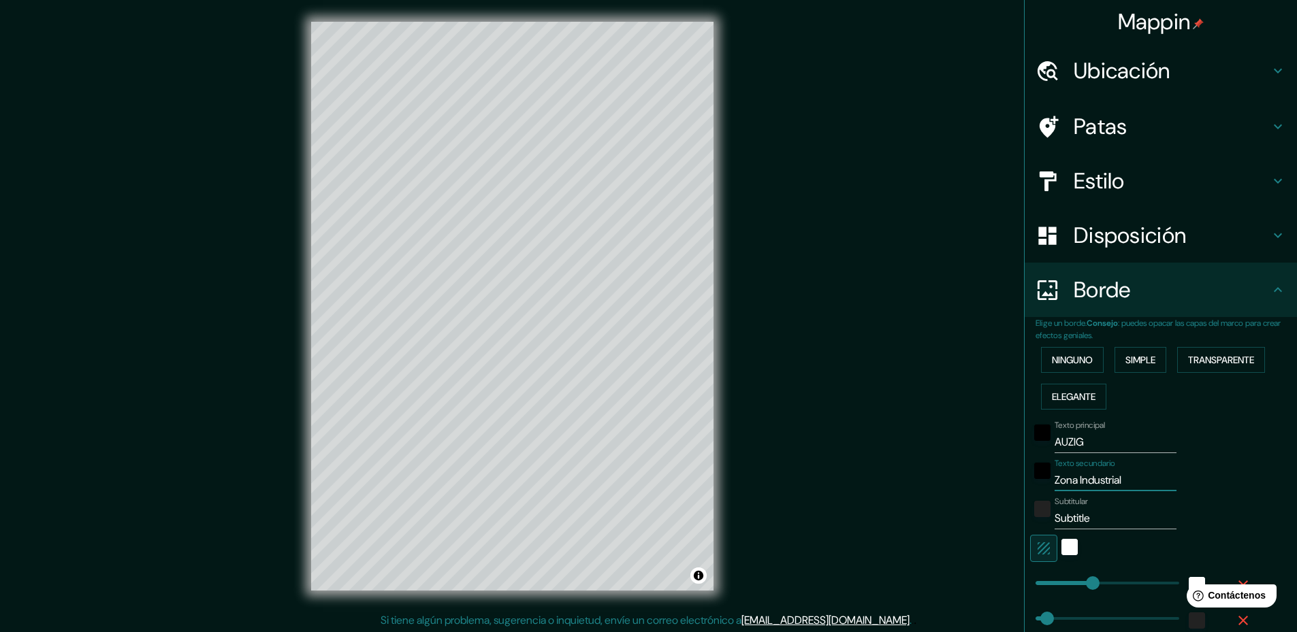
type input "236"
type input "47"
type input "24"
type input "Zona Industrial de"
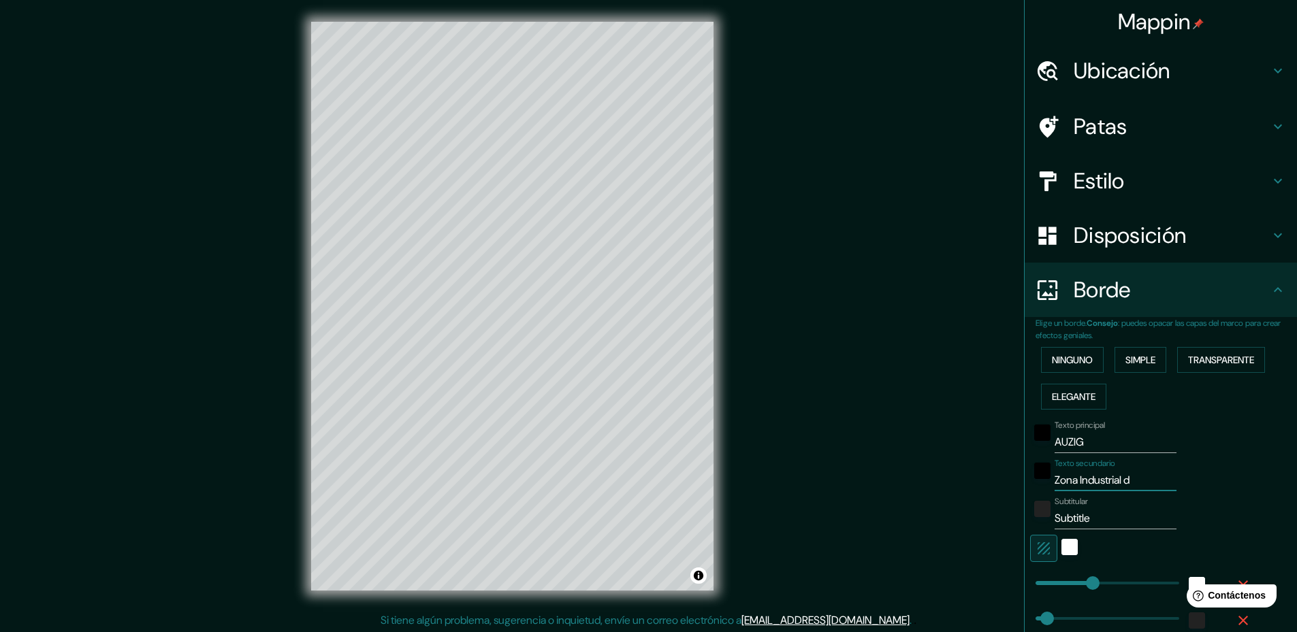
type input "236"
type input "47"
type input "24"
type input "Zona Industrial de"
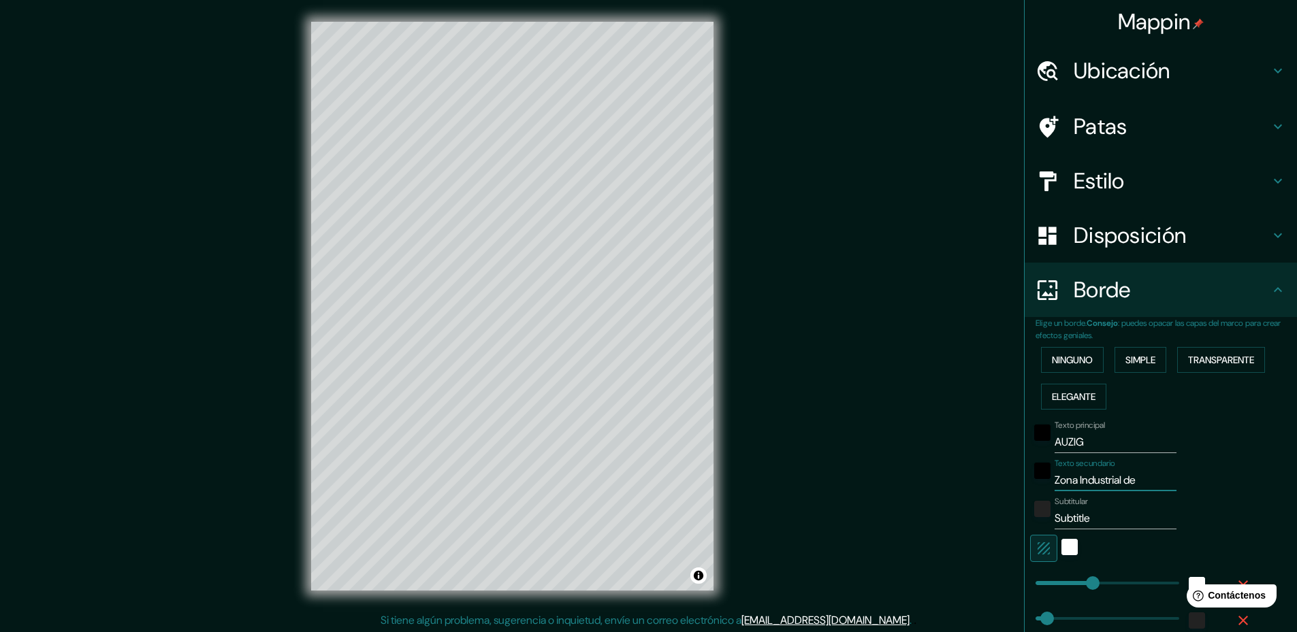
type input "236"
type input "47"
type input "24"
type input "Zona Industrial de G"
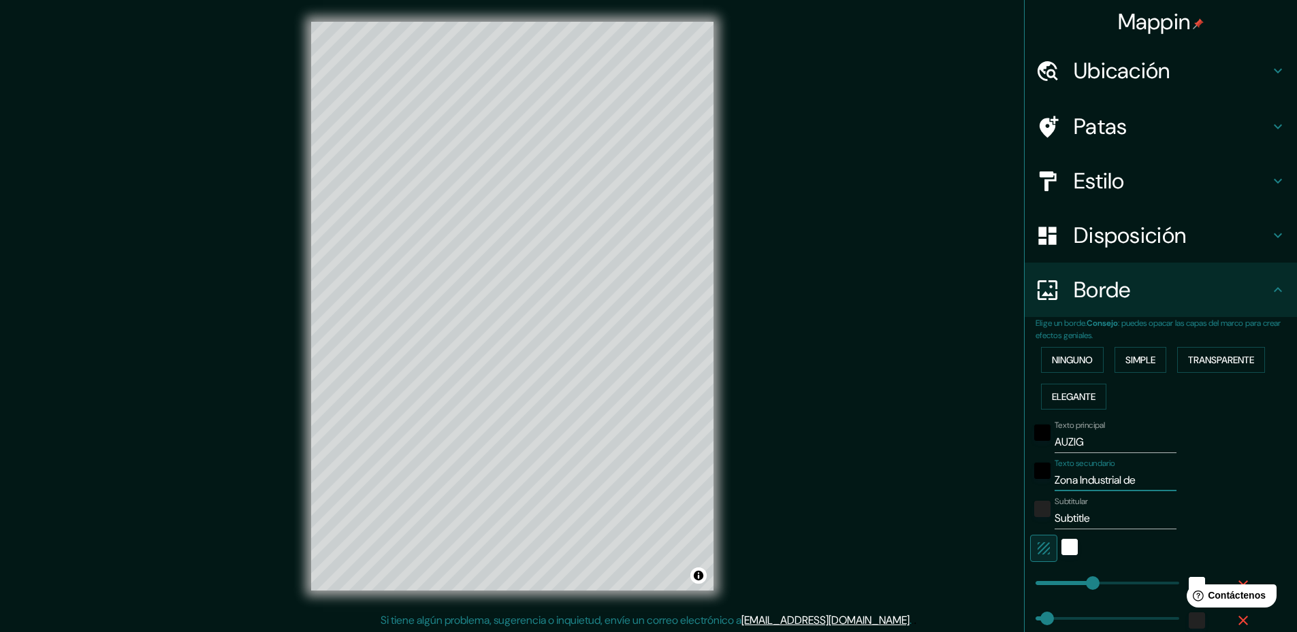
type input "236"
type input "47"
type input "24"
type input "Zona Industrial de GU"
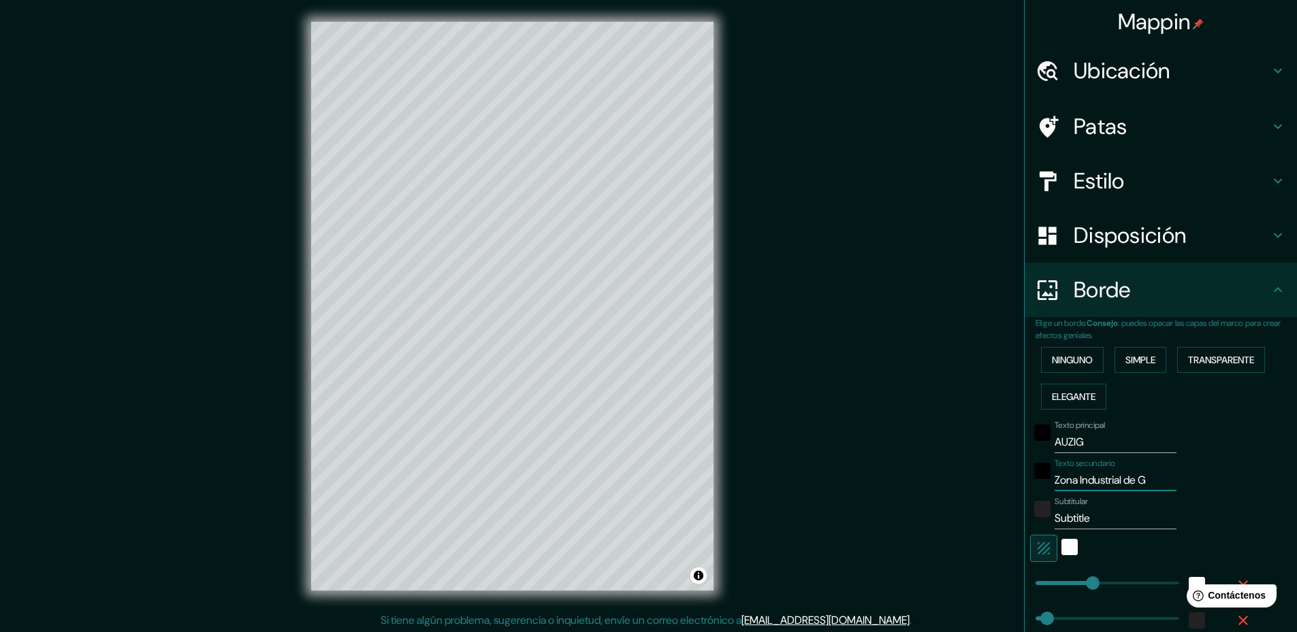
type input "236"
type input "47"
type input "24"
type input "Zona Industrial de GUA"
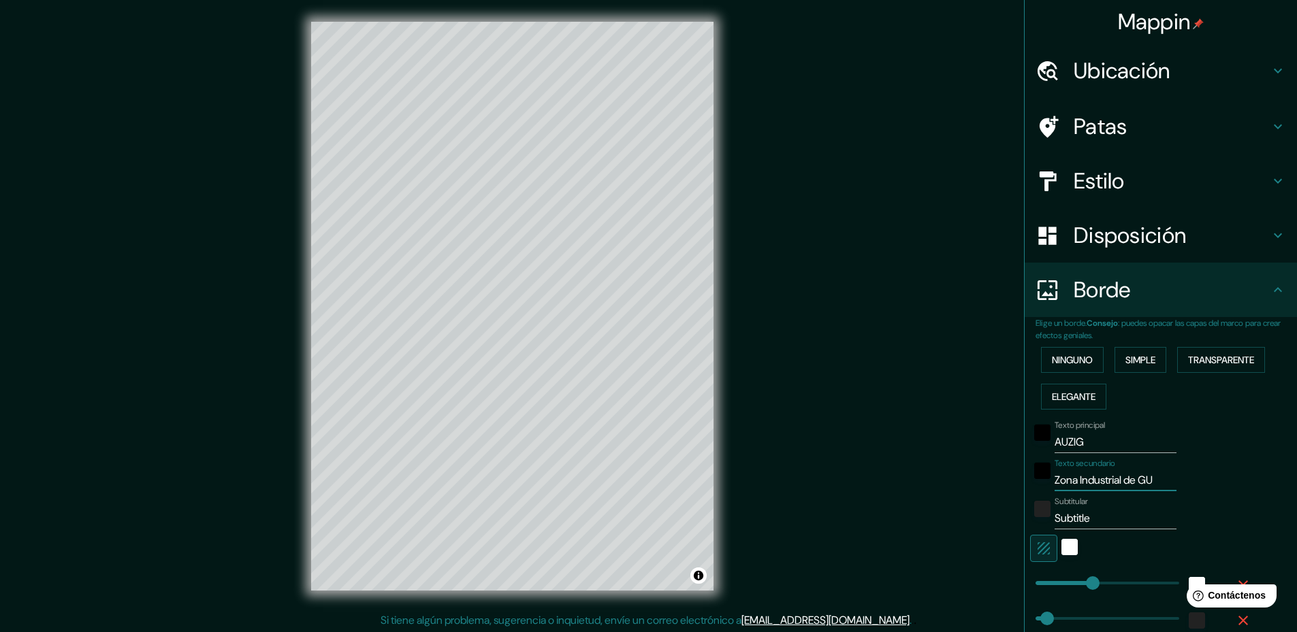
type input "236"
type input "47"
type input "24"
type input "Zona Industrial de GUAD"
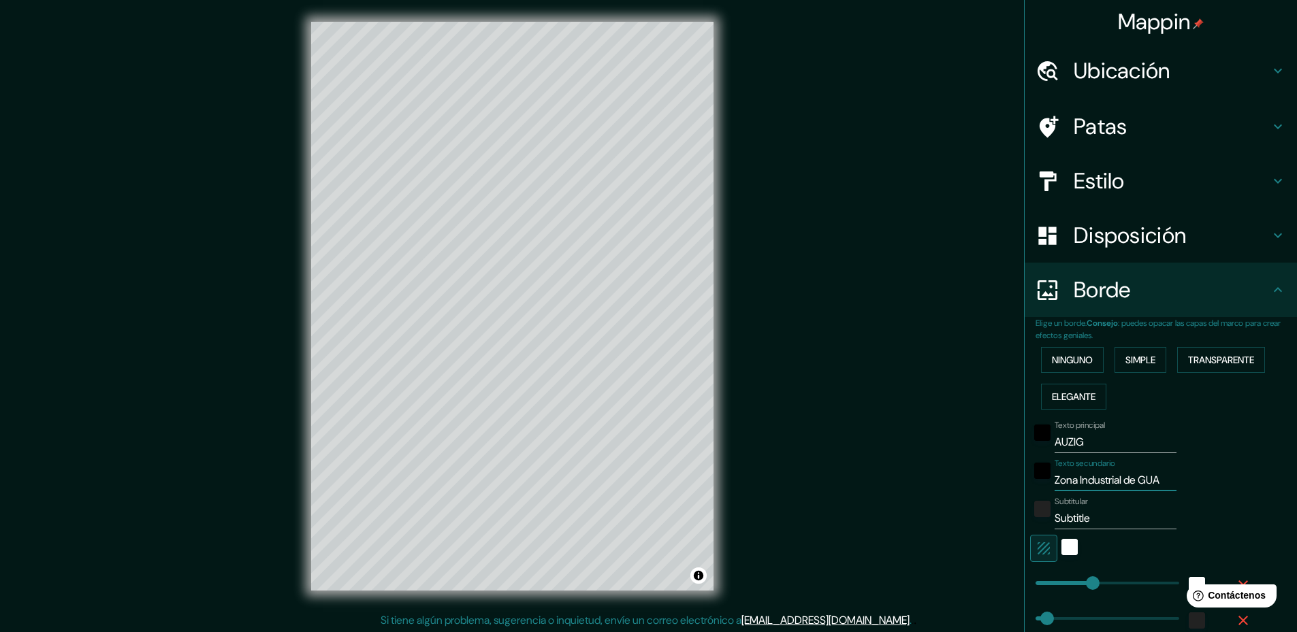
type input "236"
type input "47"
type input "24"
type input "Zona Industrial de GUADA"
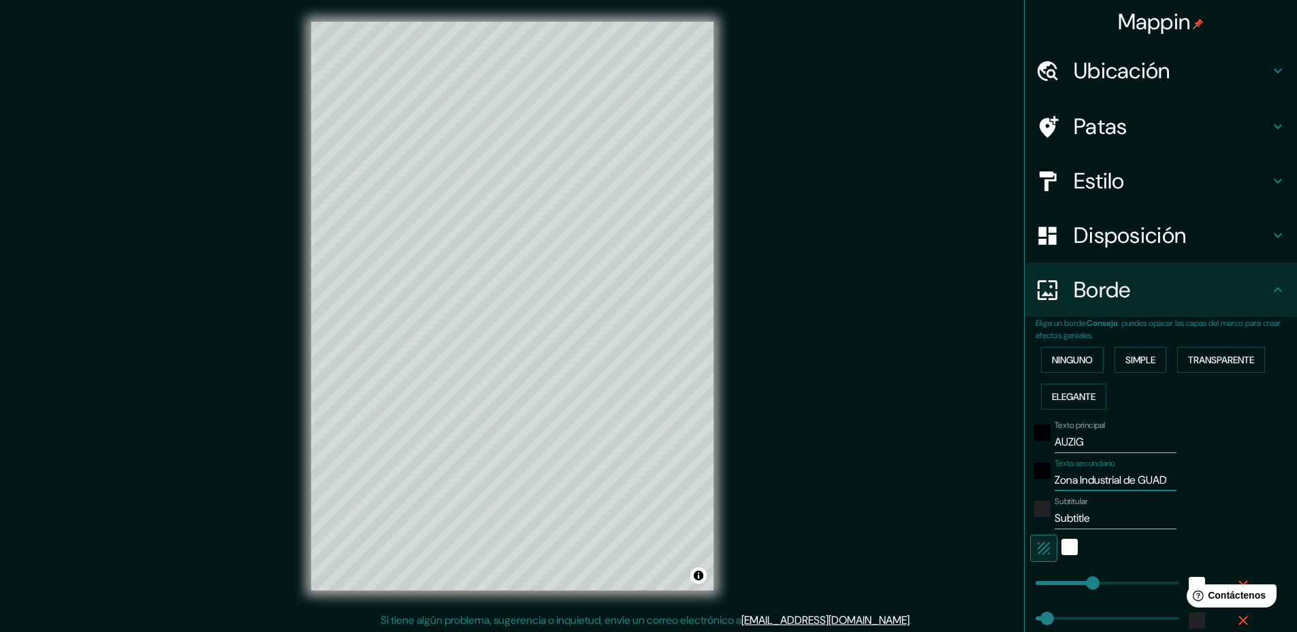
type input "236"
type input "47"
type input "24"
type input "Zona Industrial de GUADAL"
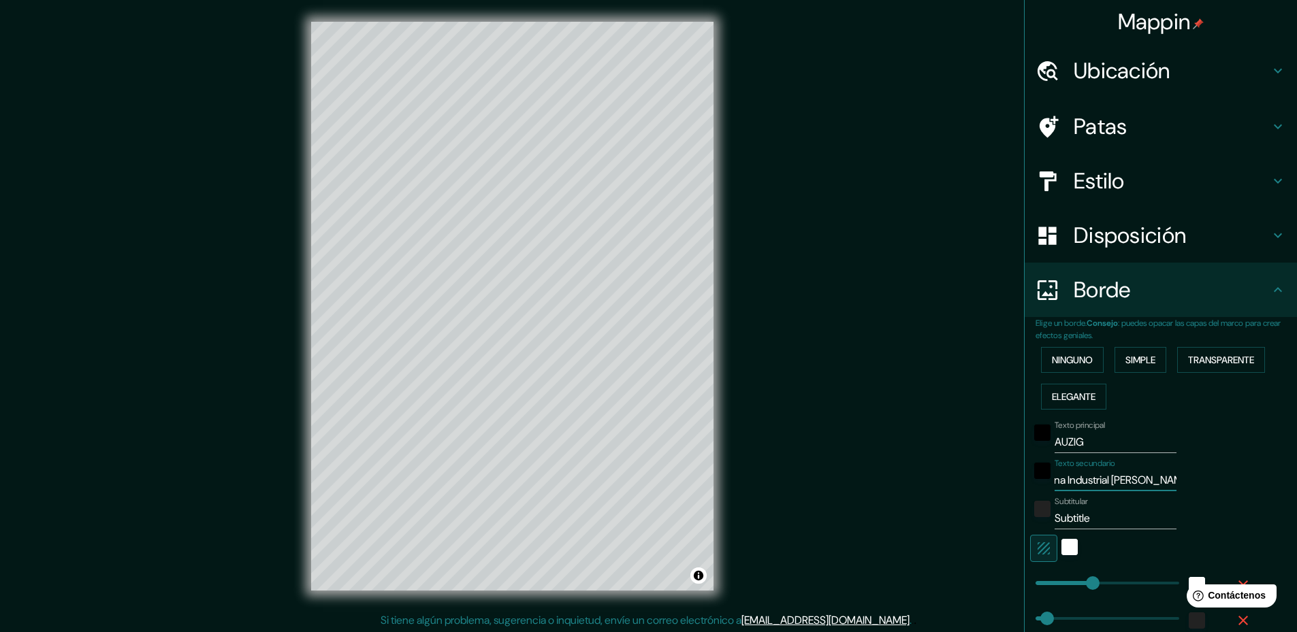
type input "236"
type input "47"
type input "24"
type input "Zona Industrial de GUADALA"
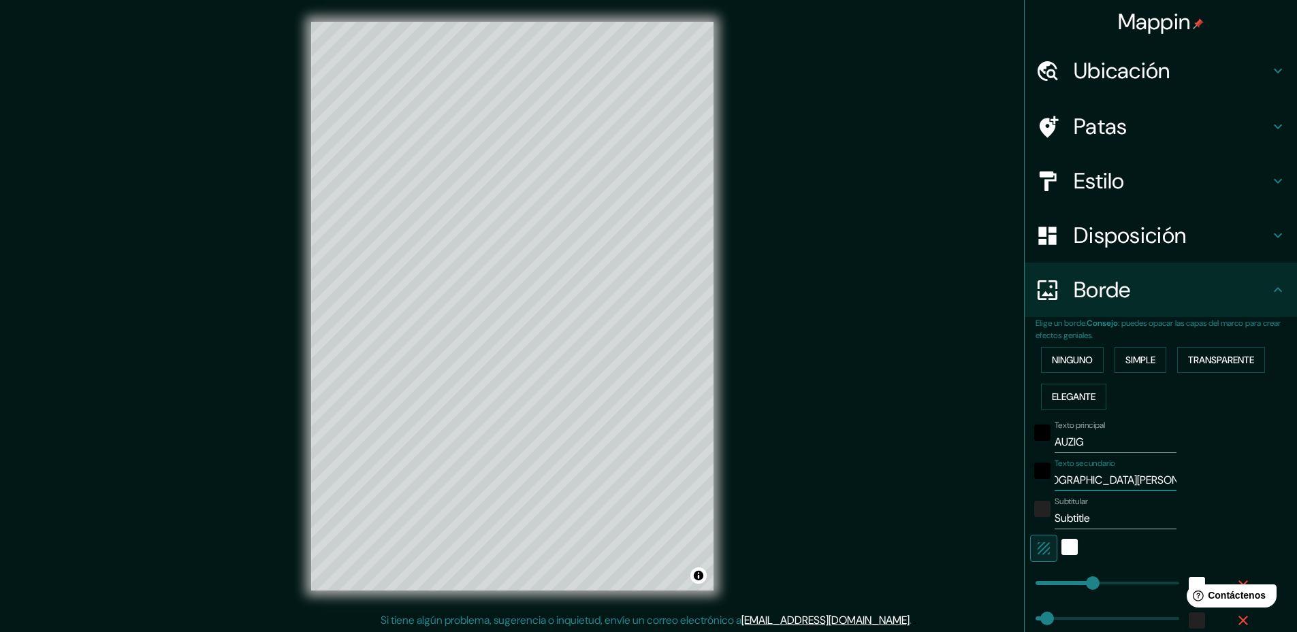
type input "236"
type input "47"
type input "24"
type input "Zona Industrial de GUADALAJ"
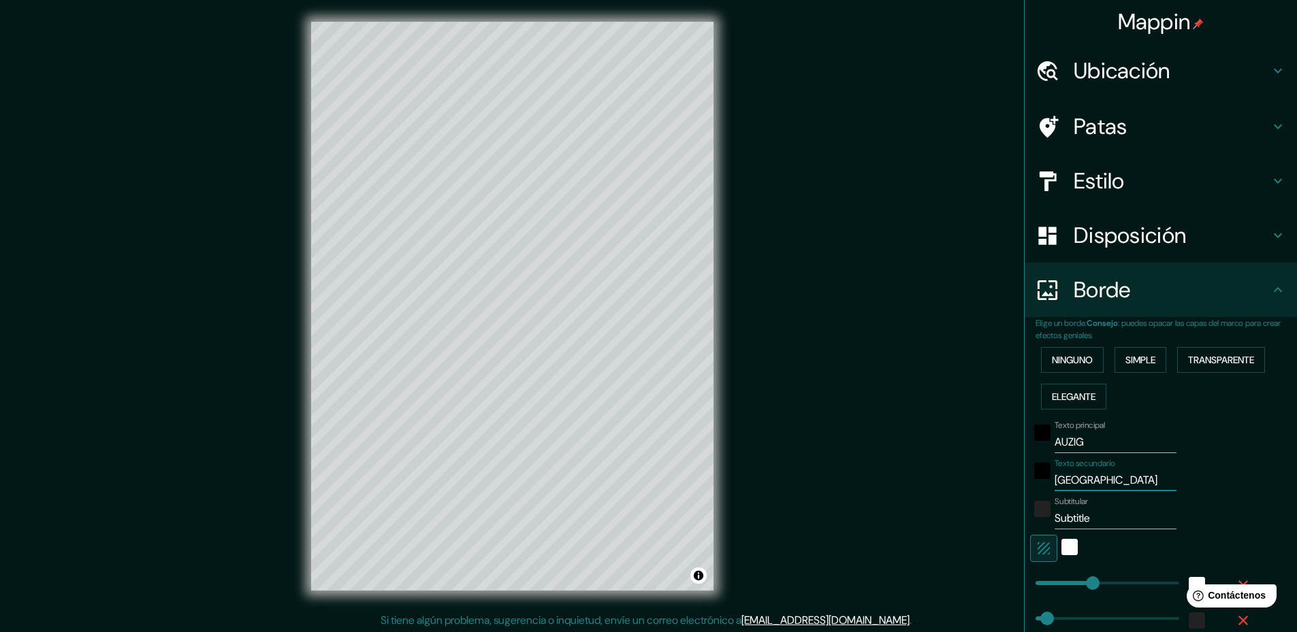
type input "236"
type input "47"
type input "24"
type input "Zona Industrial de GUADALAJH"
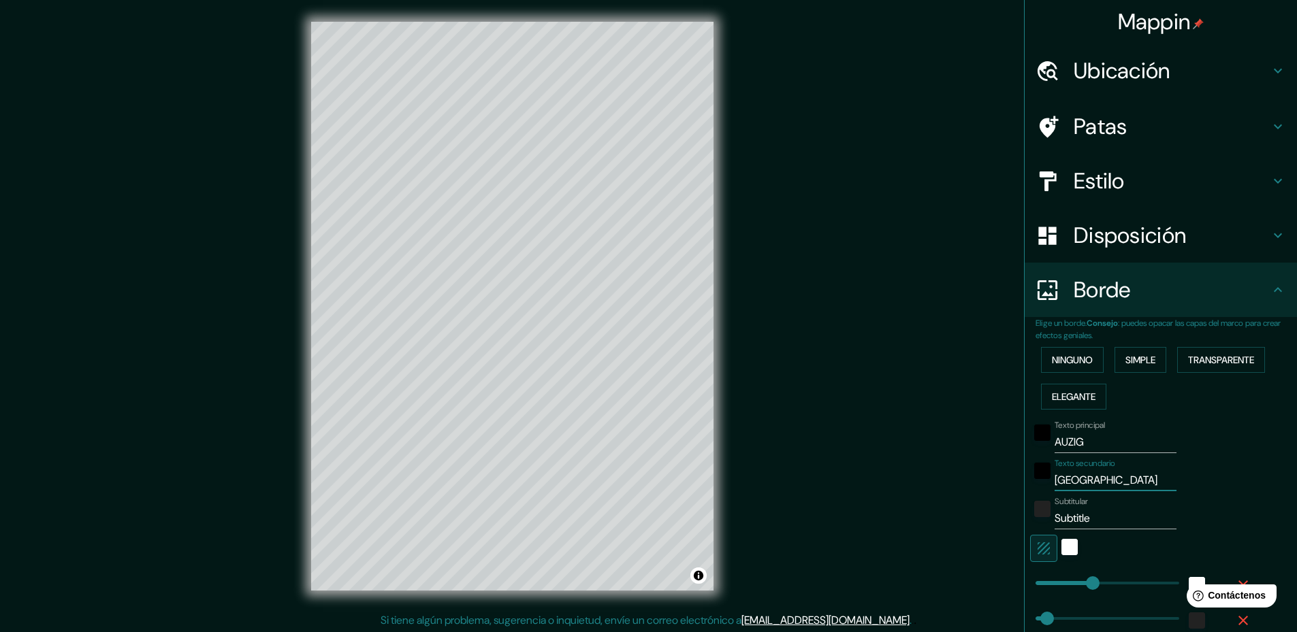
type input "236"
type input "47"
type input "24"
type input "Zona Industrial de GUADALAJHA"
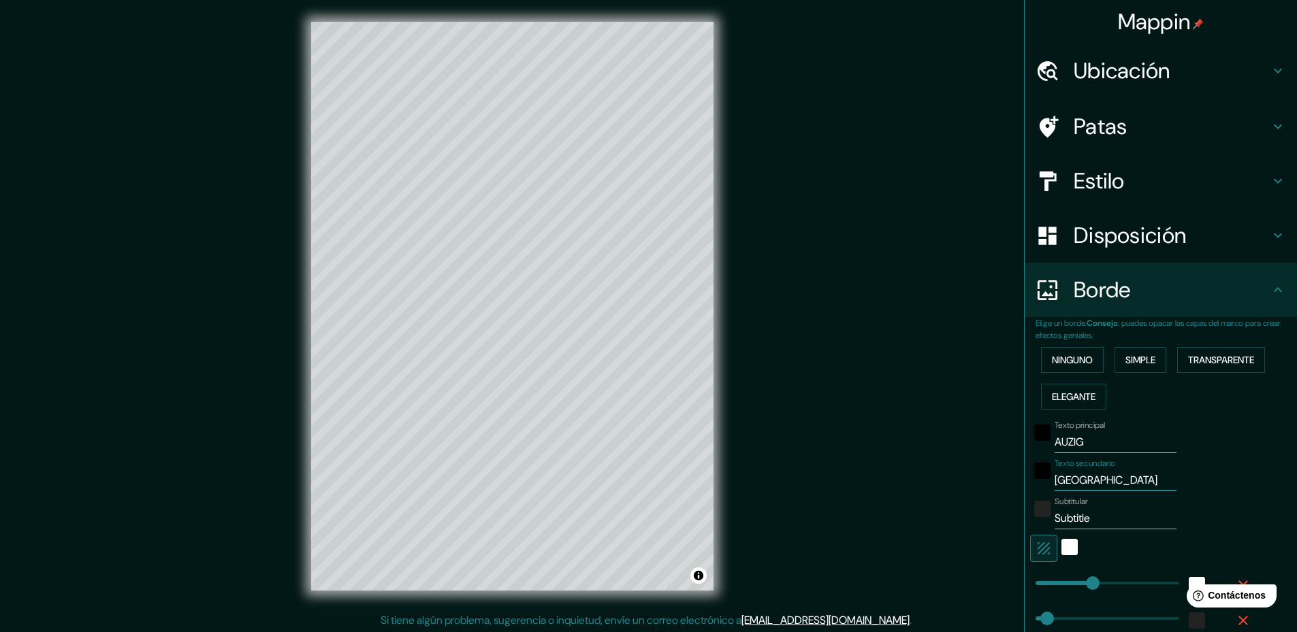
type input "236"
type input "47"
type input "24"
type input "Zona Industrial de GUADALAJHAR"
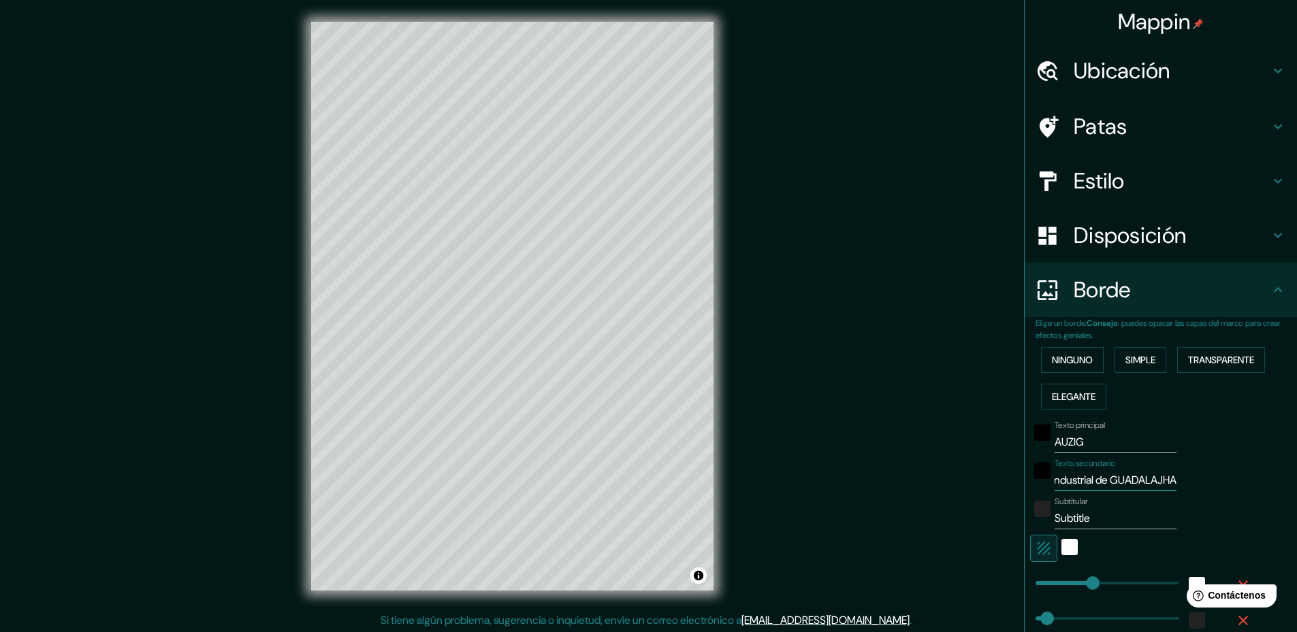
type input "236"
type input "47"
type input "24"
type input "Zona Industrial de GUADALAJHARA"
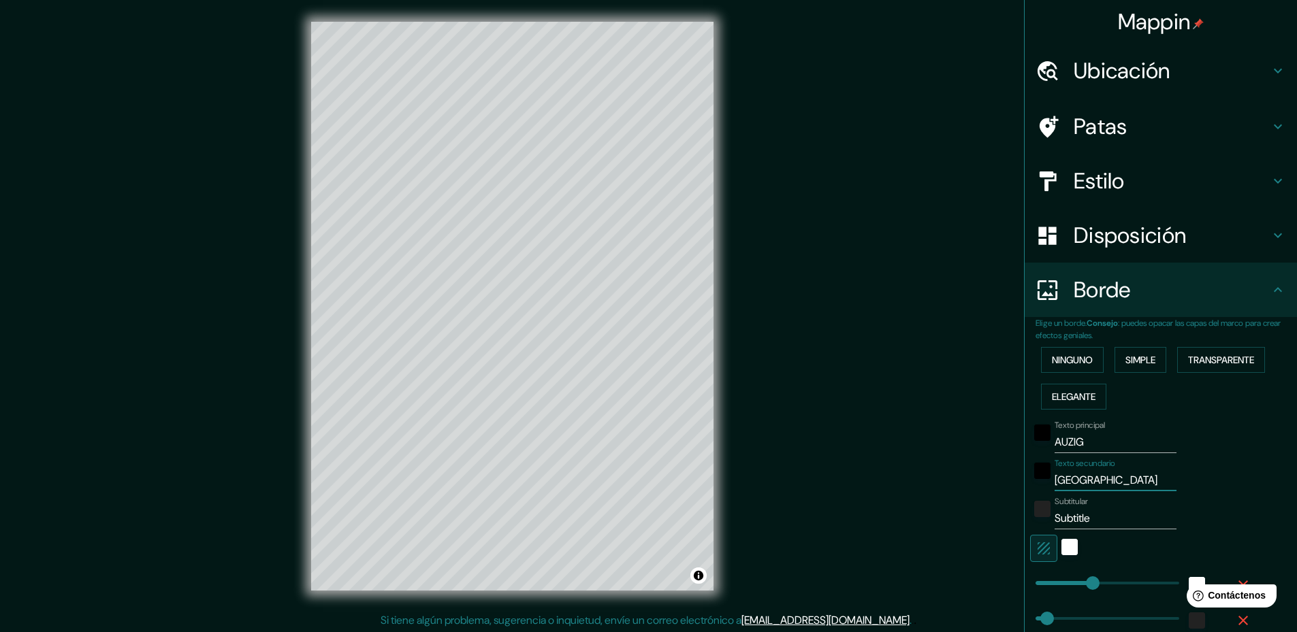
type input "236"
type input "47"
type input "24"
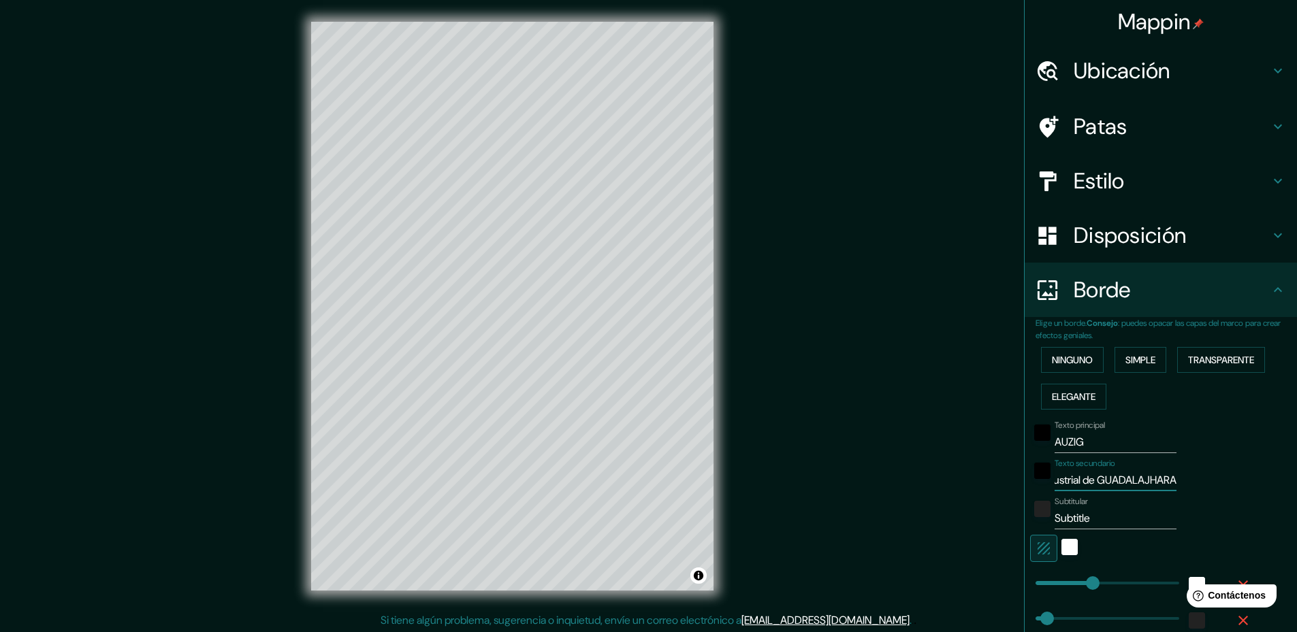
type input "Zona Industrial de GUADALAJHAR"
type input "236"
type input "47"
type input "24"
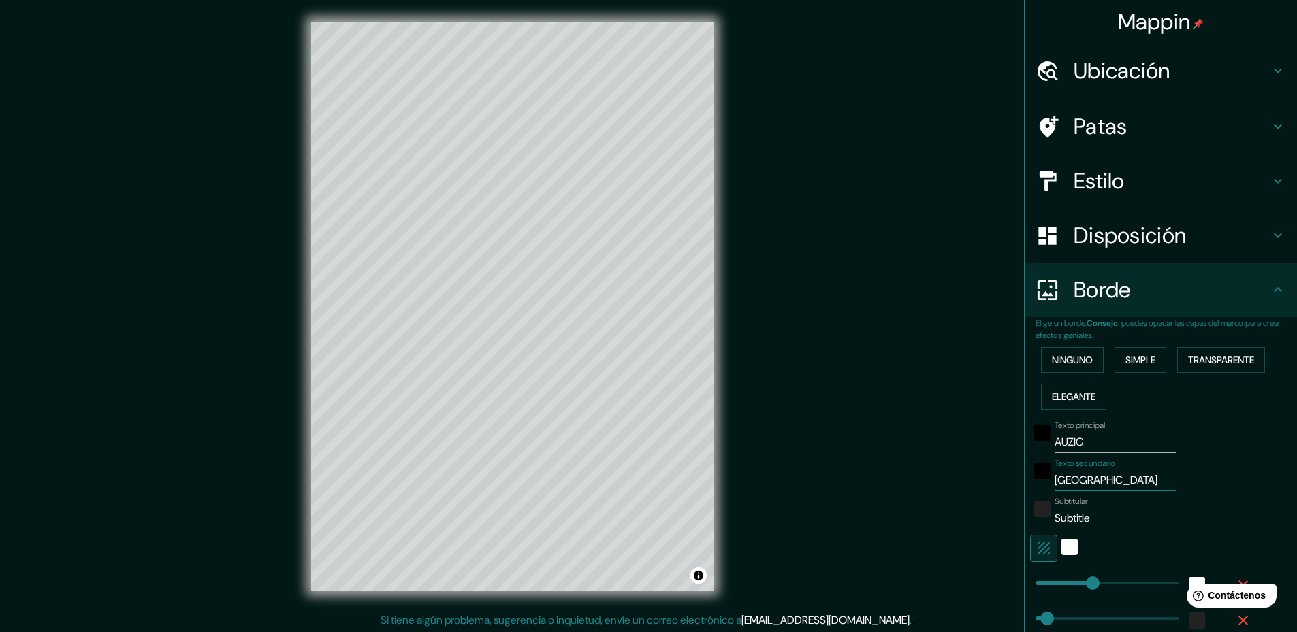
type input "Zona Industrial de GUADALAJHA"
type input "236"
type input "47"
type input "24"
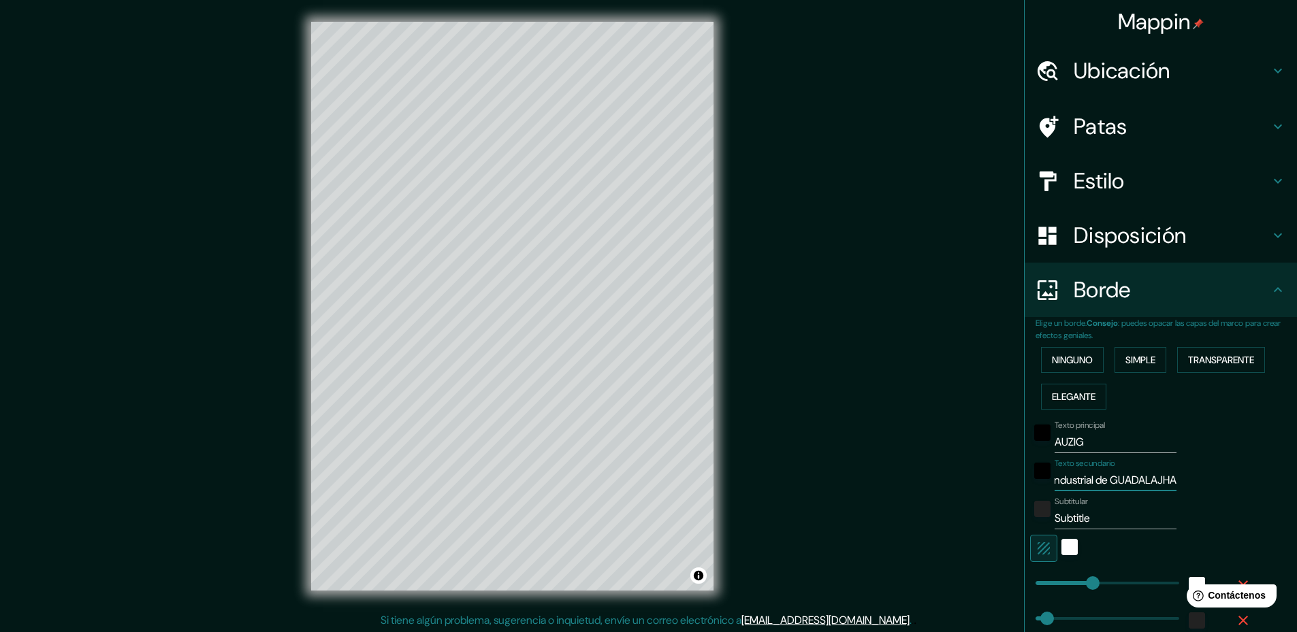
type input "Zona Industrial de GUADALAJH"
type input "236"
type input "47"
type input "24"
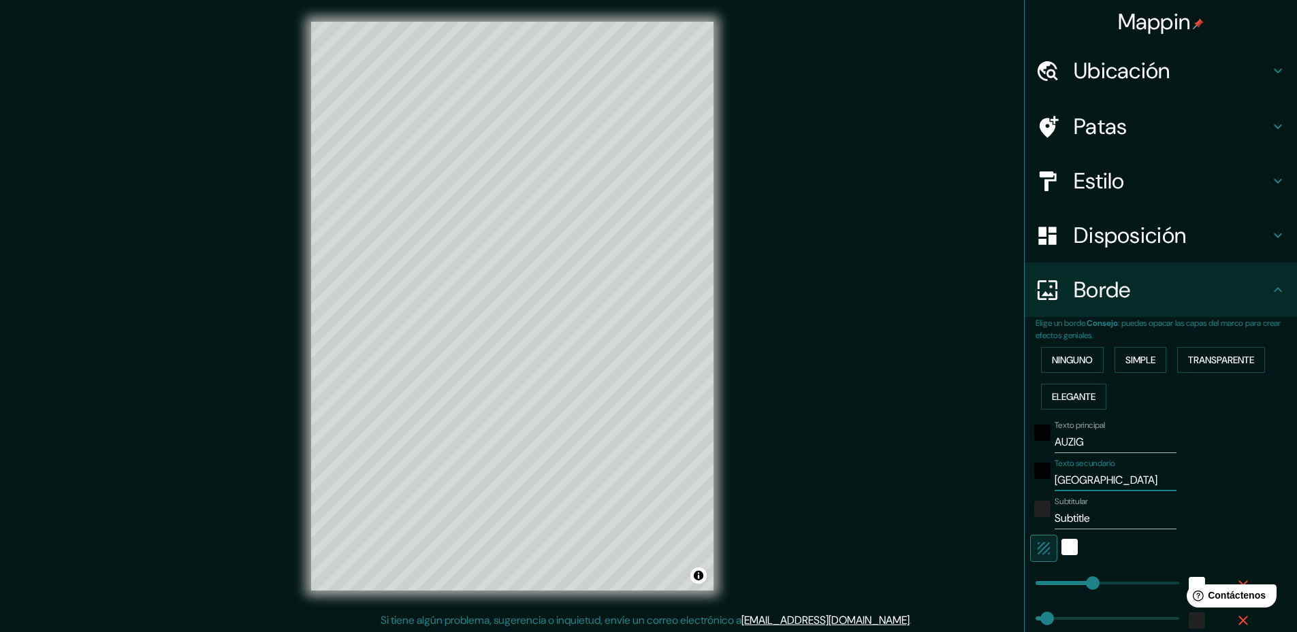
type input "Zona Industrial de GUADALAJ"
type input "236"
click at [1093, 517] on input "Subtitle" at bounding box center [1115, 519] width 122 height 22
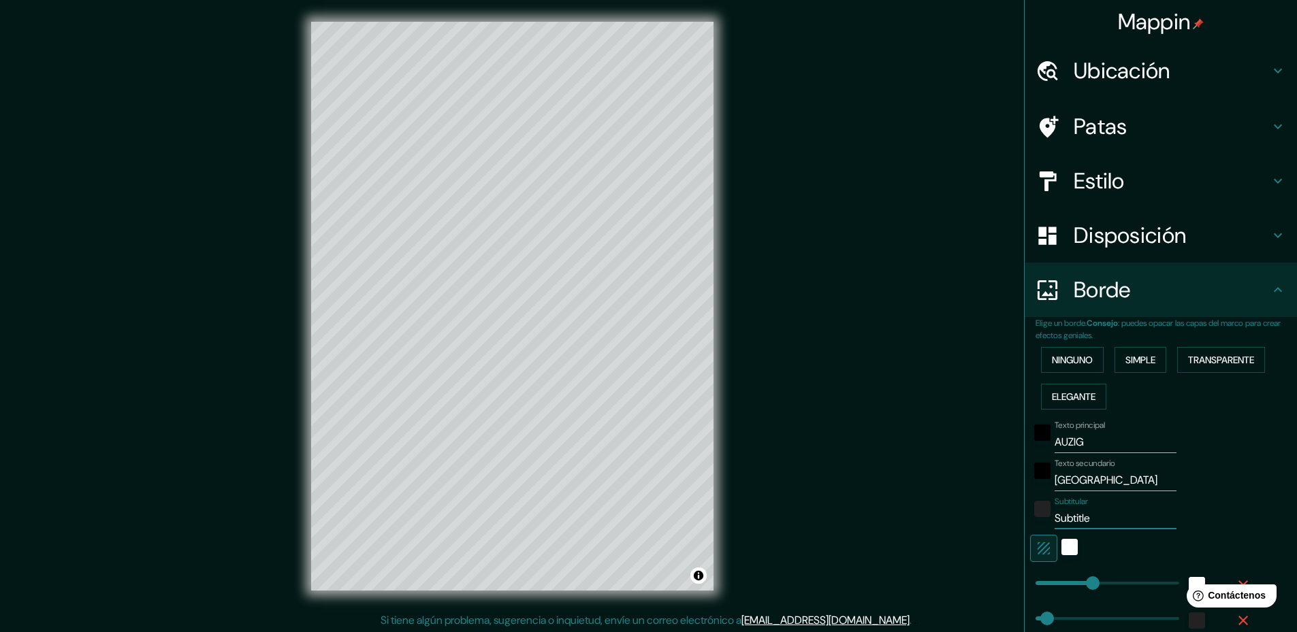
drag, startPoint x: 1093, startPoint y: 517, endPoint x: 1041, endPoint y: 506, distance: 53.7
click at [1041, 506] on div "Subtitular Subtitle" at bounding box center [1141, 513] width 223 height 33
click at [697, 578] on button "Activar o desactivar atribución" at bounding box center [698, 576] width 16 height 16
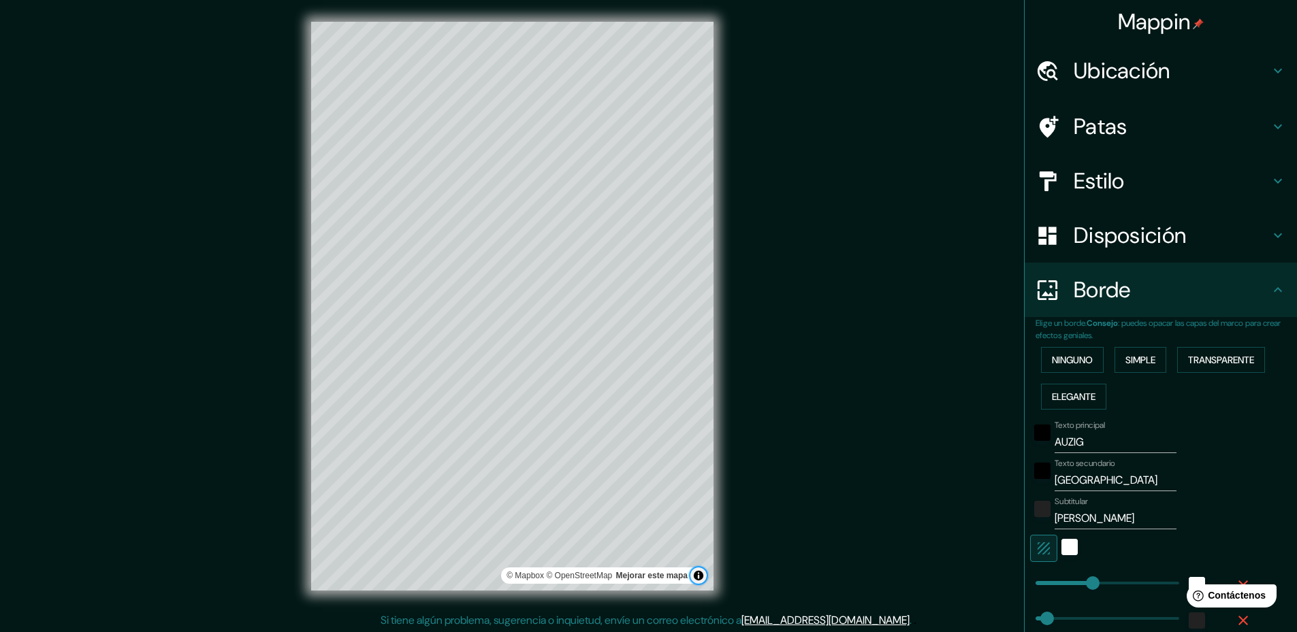
click at [697, 578] on button "Activar o desactivar atribución" at bounding box center [698, 576] width 16 height 16
drag, startPoint x: 1079, startPoint y: 579, endPoint x: 1063, endPoint y: 579, distance: 15.7
drag, startPoint x: 1063, startPoint y: 579, endPoint x: 1044, endPoint y: 577, distance: 19.2
drag, startPoint x: 1044, startPoint y: 577, endPoint x: 1094, endPoint y: 581, distance: 50.5
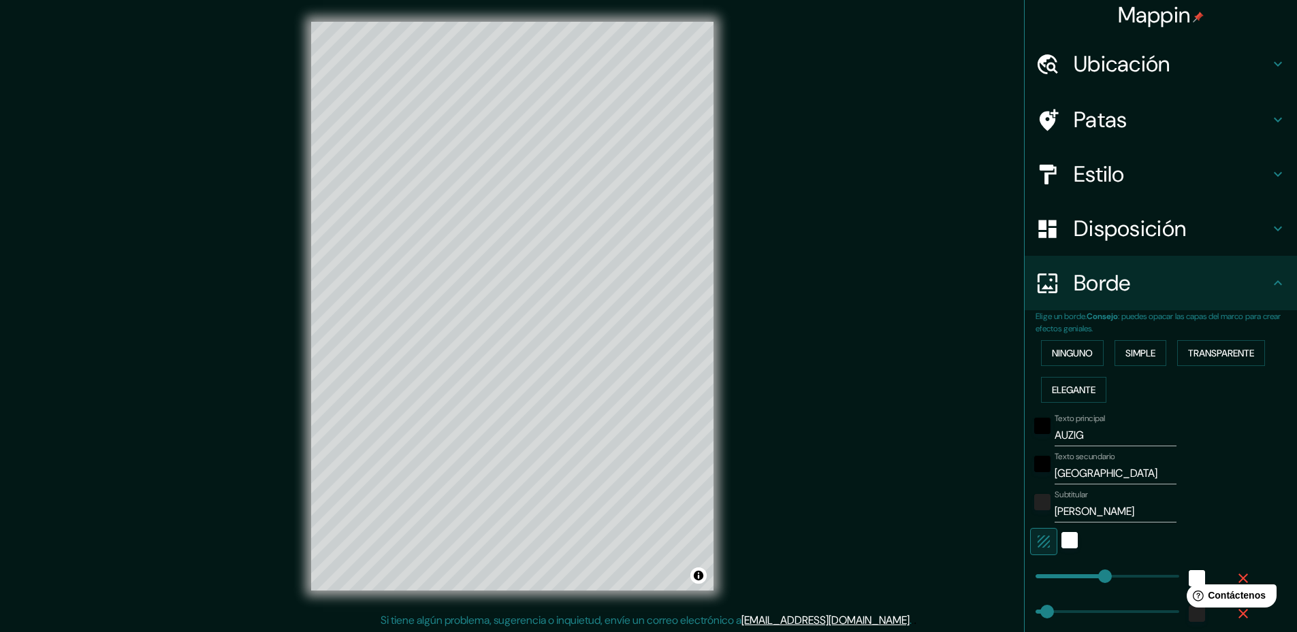
scroll to position [9, 0]
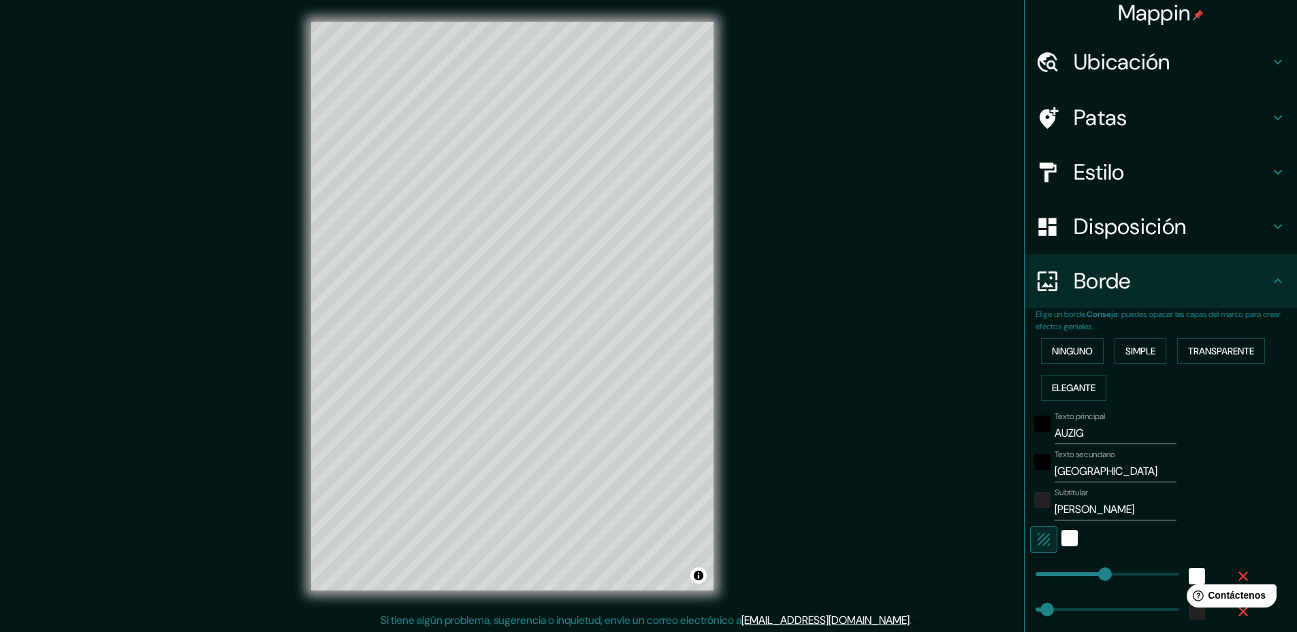
click at [1269, 114] on icon at bounding box center [1277, 118] width 16 height 16
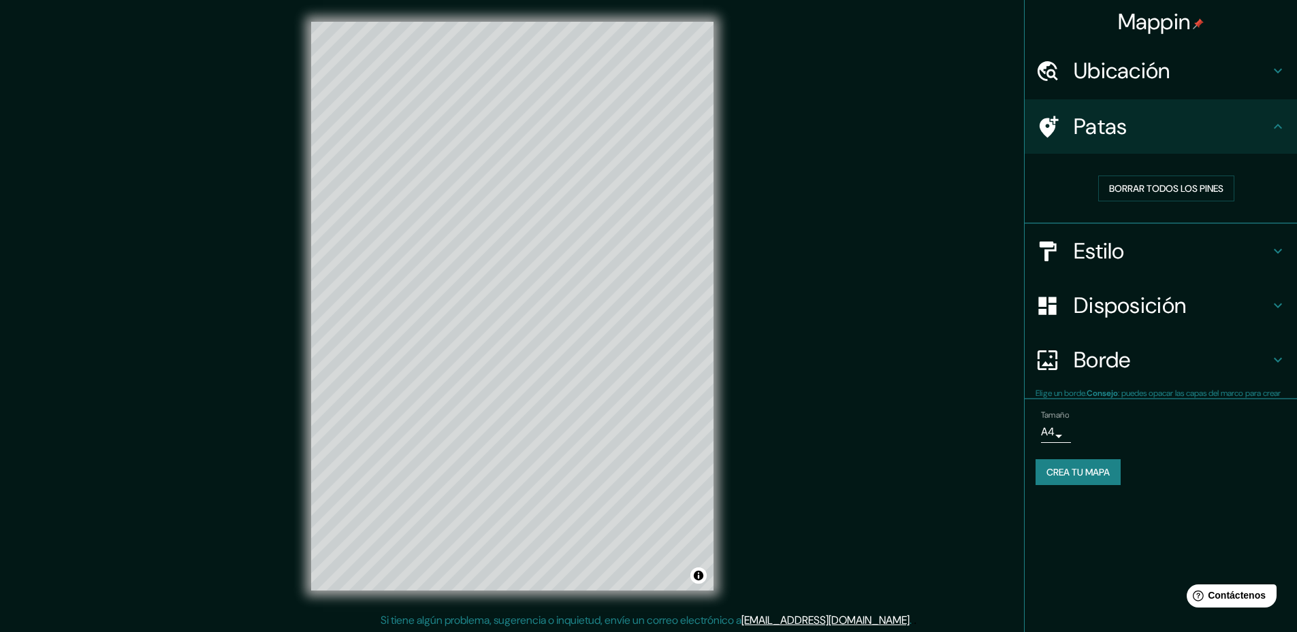
scroll to position [0, 0]
click at [1052, 133] on icon at bounding box center [1047, 127] width 24 height 24
click at [1092, 129] on font "Patas" at bounding box center [1100, 126] width 54 height 29
click at [1278, 125] on icon at bounding box center [1277, 126] width 8 height 5
click at [1045, 129] on icon at bounding box center [1048, 127] width 19 height 22
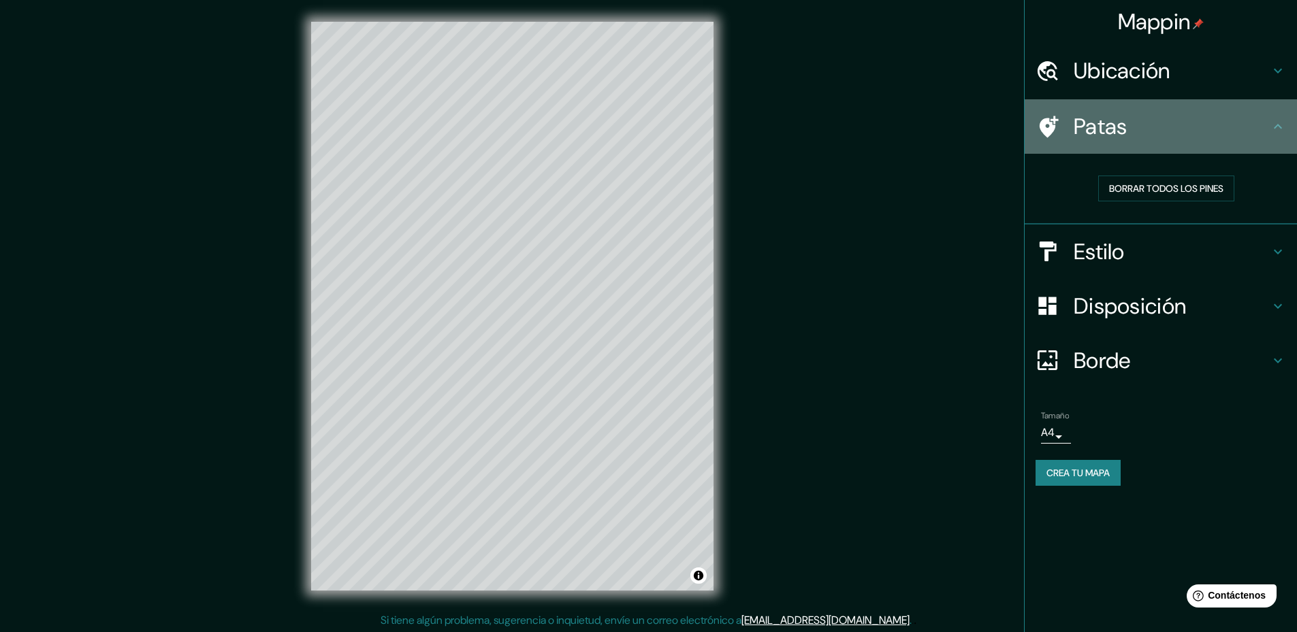
click at [1276, 127] on icon at bounding box center [1277, 126] width 16 height 16
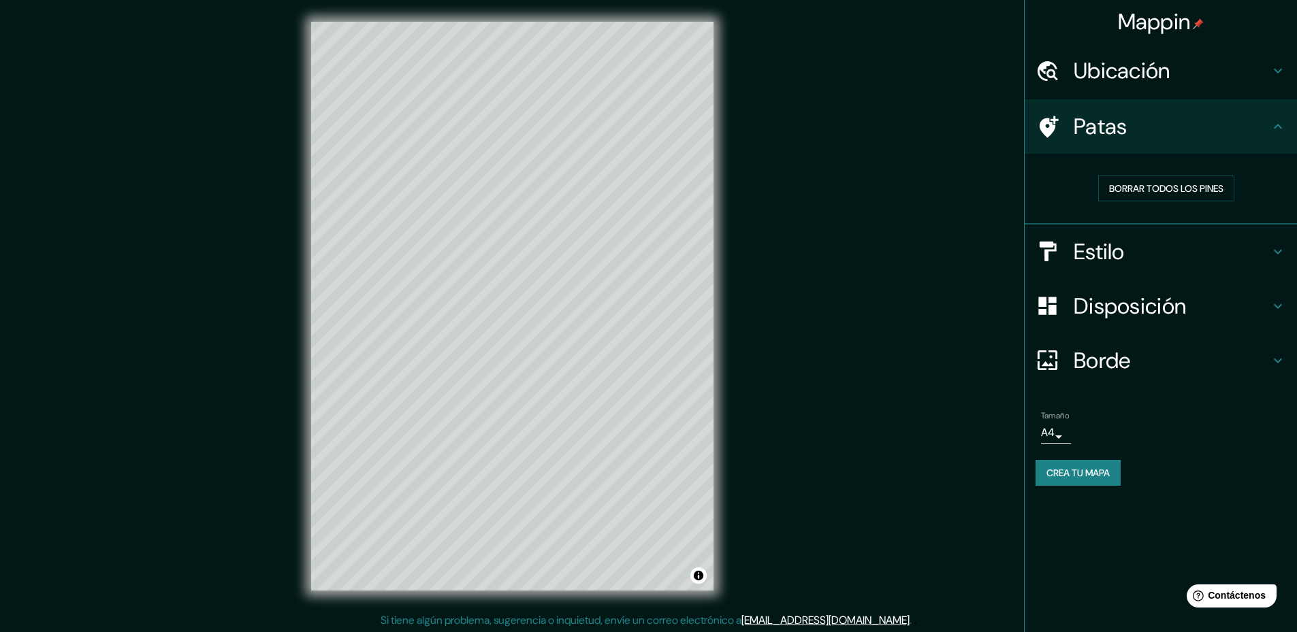
click at [1051, 127] on icon at bounding box center [1048, 127] width 19 height 22
click at [1106, 480] on font "Crea tu mapa" at bounding box center [1077, 473] width 63 height 18
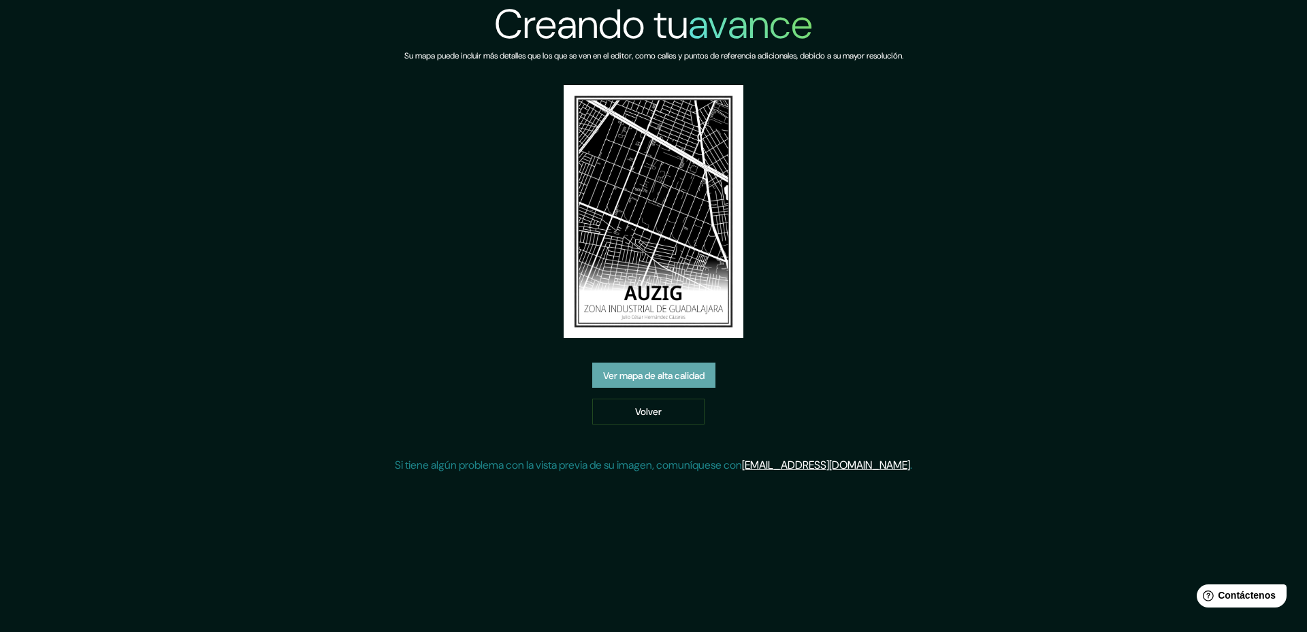
click at [675, 375] on font "Ver mapa de alta calidad" at bounding box center [653, 376] width 101 height 12
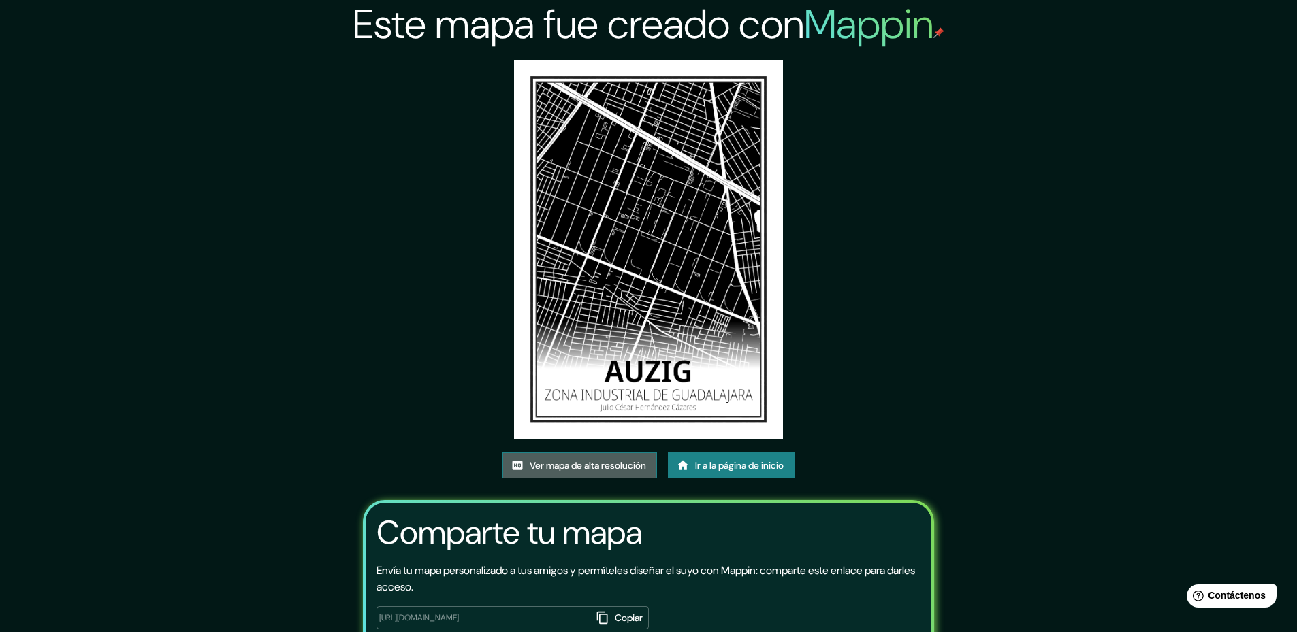
click at [551, 464] on font "Ver mapa de alta resolución" at bounding box center [588, 466] width 116 height 12
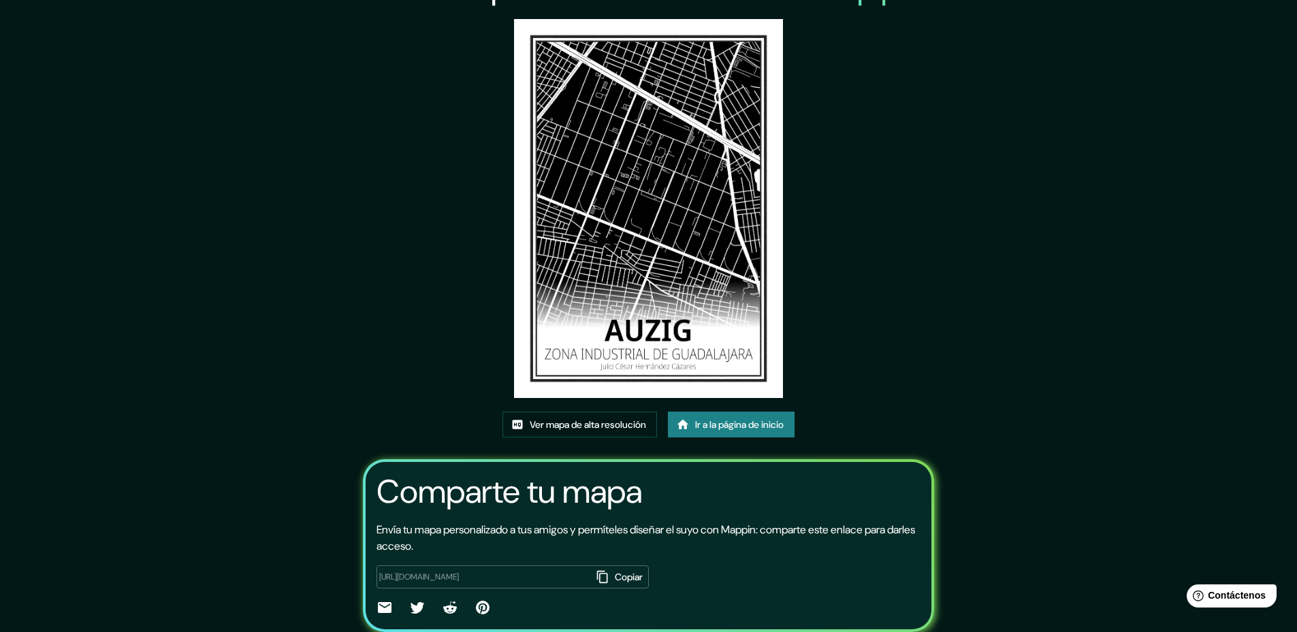
scroll to position [89, 0]
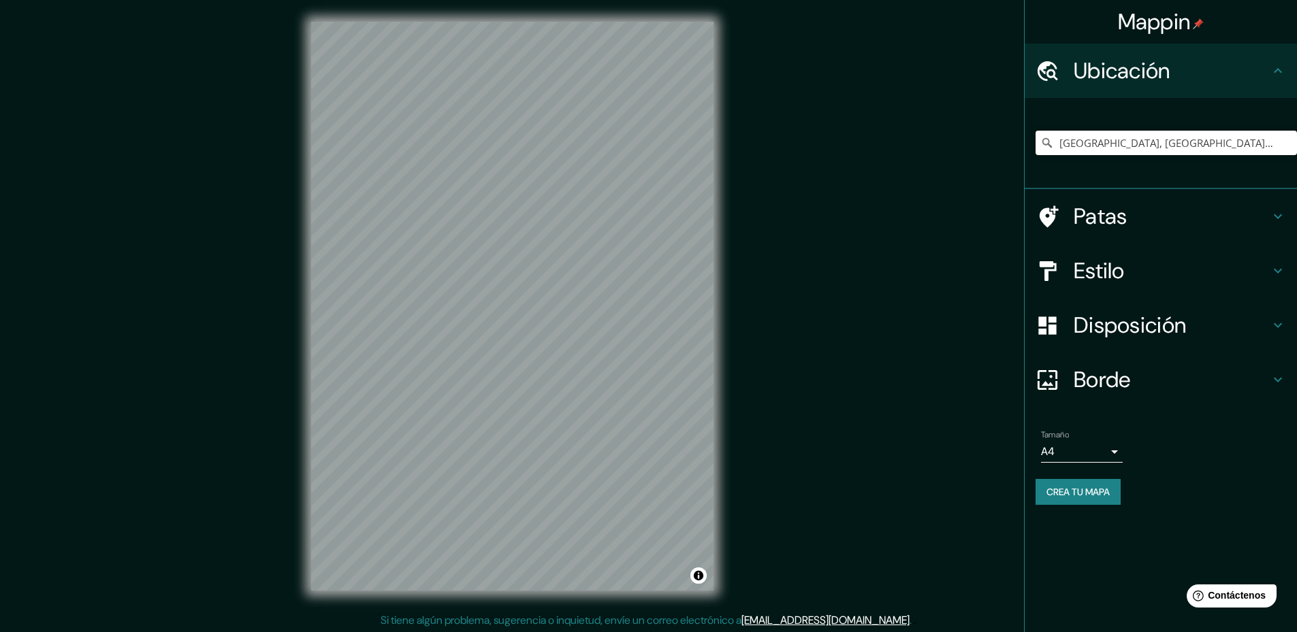
click at [1231, 142] on input "[GEOGRAPHIC_DATA], [GEOGRAPHIC_DATA], [GEOGRAPHIC_DATA]" at bounding box center [1165, 143] width 261 height 25
click at [1049, 140] on icon at bounding box center [1047, 143] width 10 height 10
click at [1047, 143] on icon at bounding box center [1047, 143] width 14 height 14
click at [1209, 142] on input "[GEOGRAPHIC_DATA], [GEOGRAPHIC_DATA], [GEOGRAPHIC_DATA]" at bounding box center [1165, 143] width 261 height 25
click at [1118, 139] on input "Guadalajara, Jalisco, México" at bounding box center [1165, 143] width 261 height 25
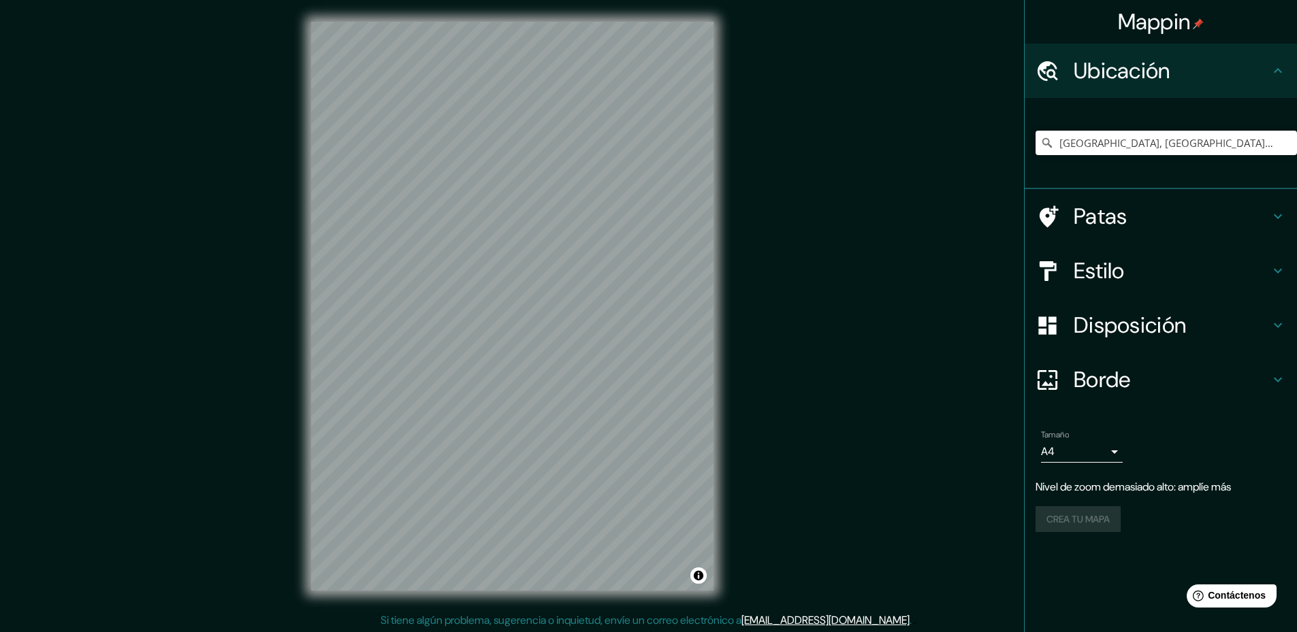
click at [1058, 144] on input "Guadalajara, Jalisco, México" at bounding box center [1165, 143] width 261 height 25
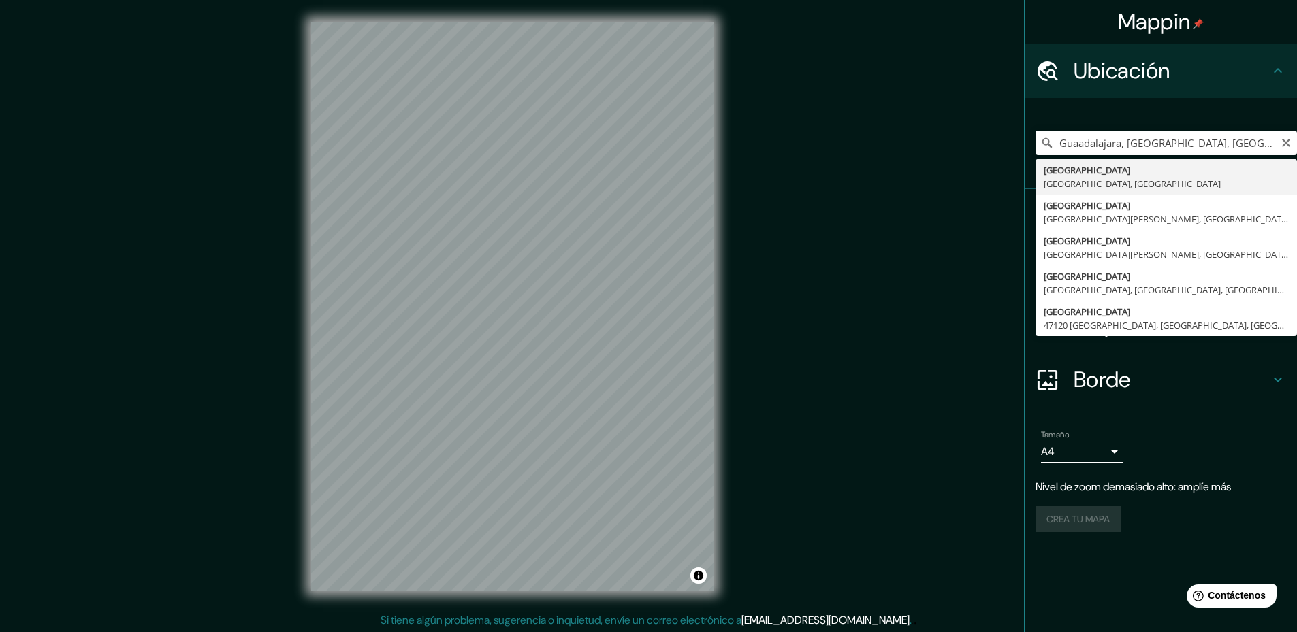
type input "Guadalajara, Jalisco, México"
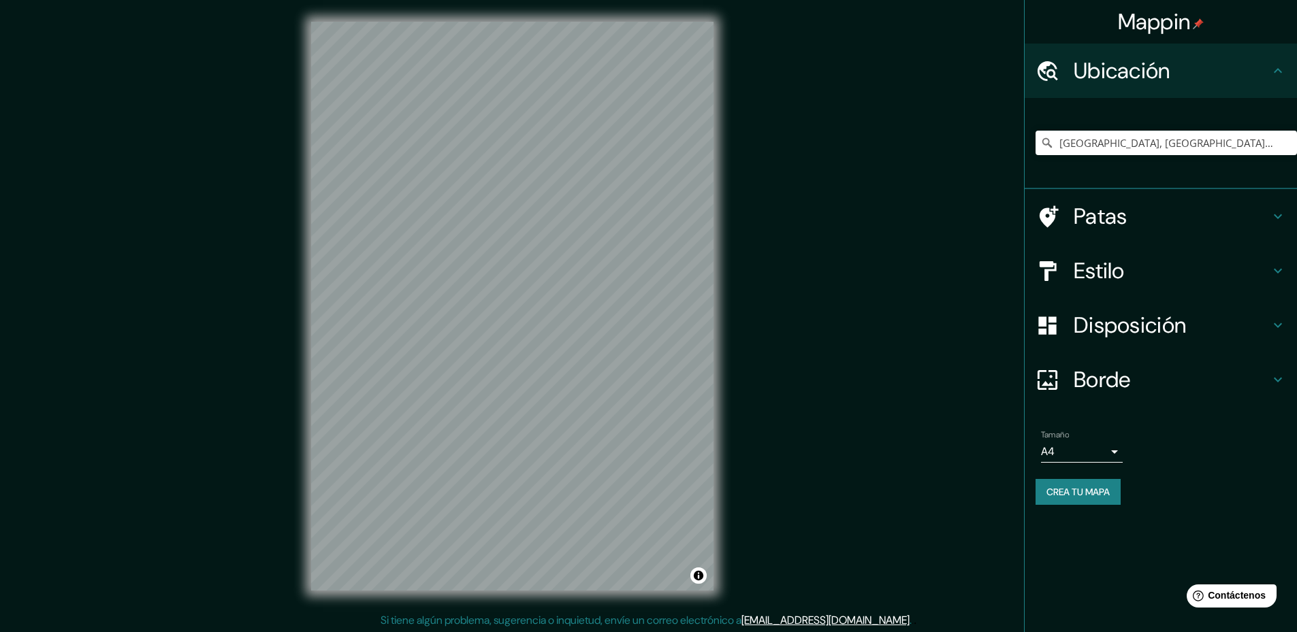
click at [1276, 211] on icon at bounding box center [1277, 216] width 16 height 16
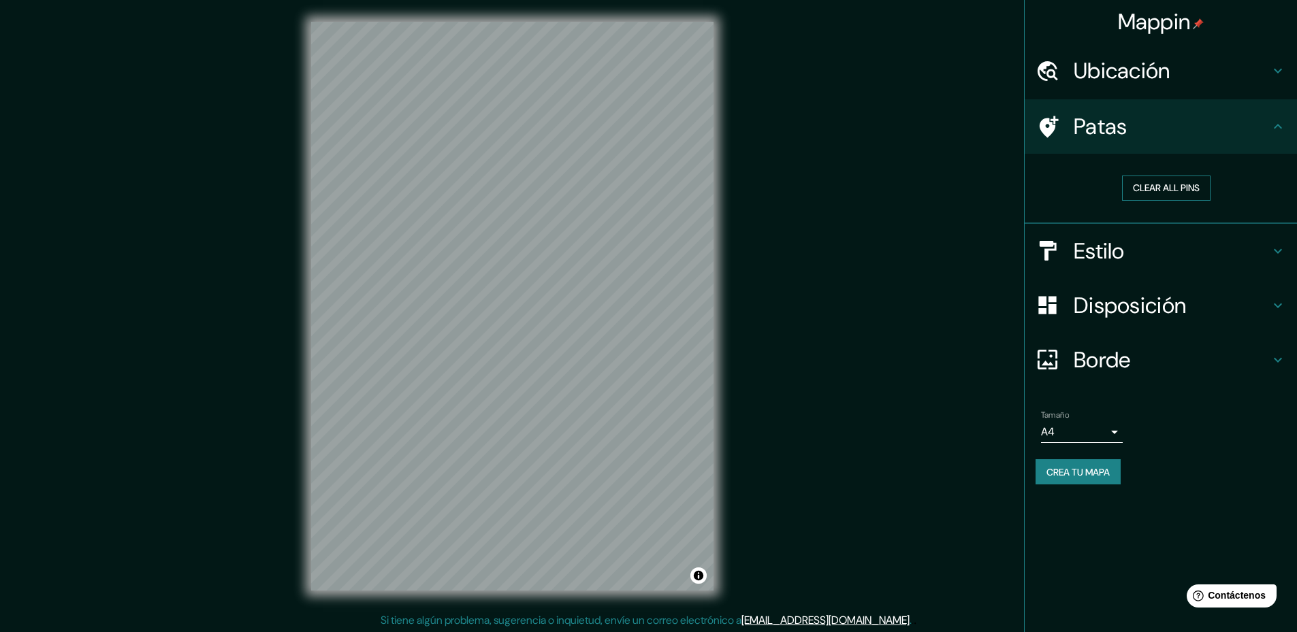
click at [1167, 194] on button "Clear all pins" at bounding box center [1166, 188] width 88 height 25
click at [1169, 184] on button "Clear all pins" at bounding box center [1166, 188] width 88 height 25
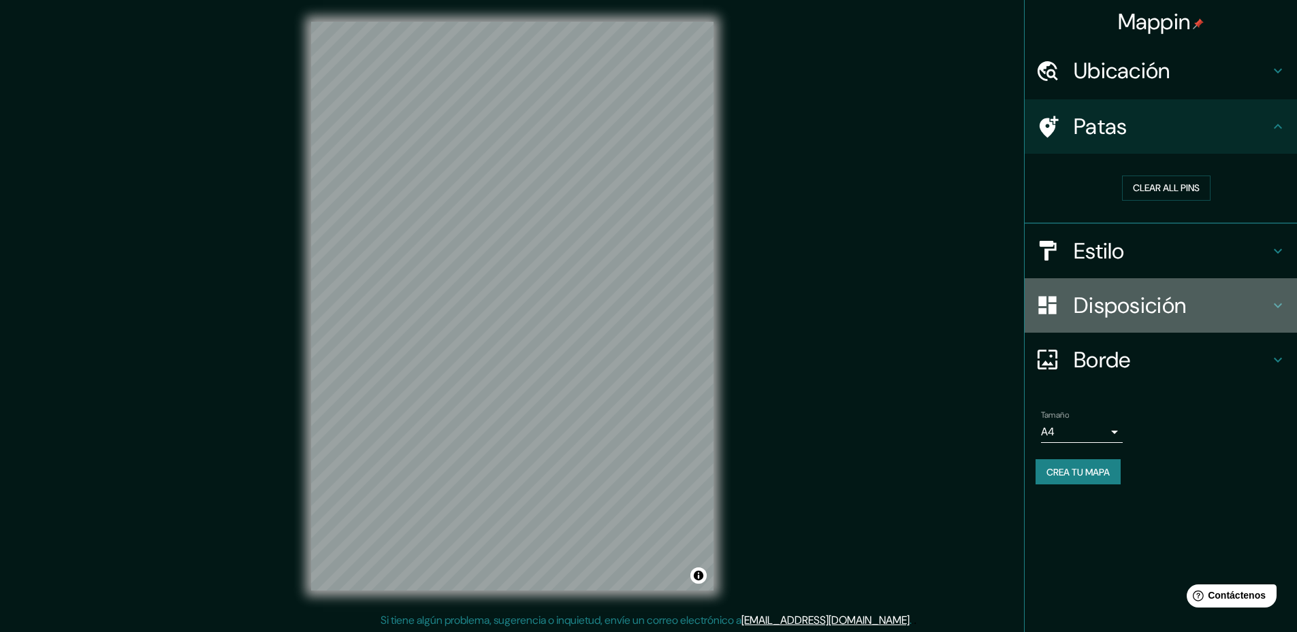
click at [1270, 302] on icon at bounding box center [1277, 305] width 16 height 16
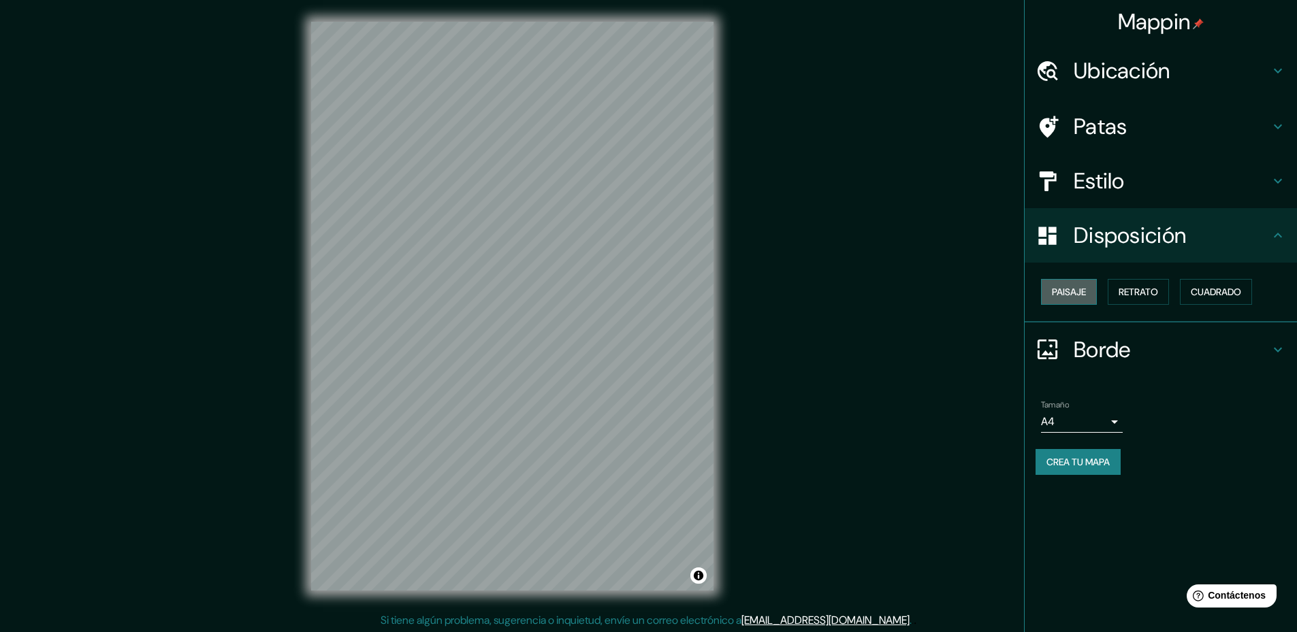
click at [1077, 290] on font "Paisaje" at bounding box center [1069, 292] width 34 height 12
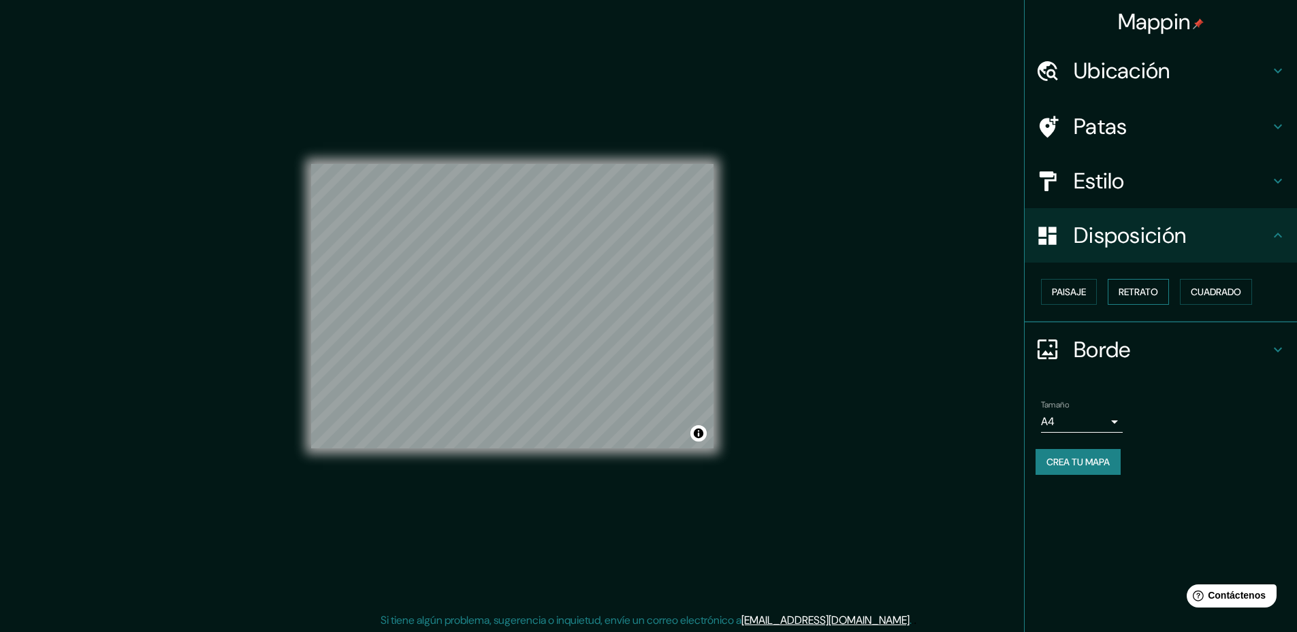
click at [1141, 296] on font "Retrato" at bounding box center [1137, 292] width 39 height 12
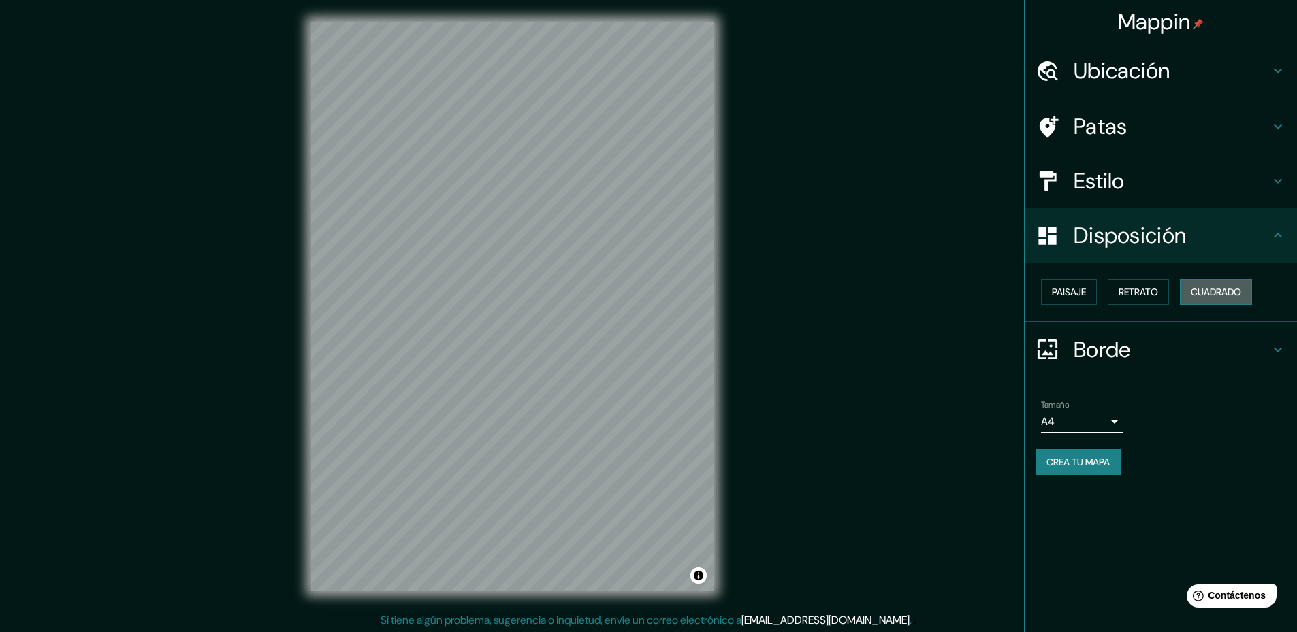
click at [1223, 297] on font "Cuadrado" at bounding box center [1215, 292] width 50 height 12
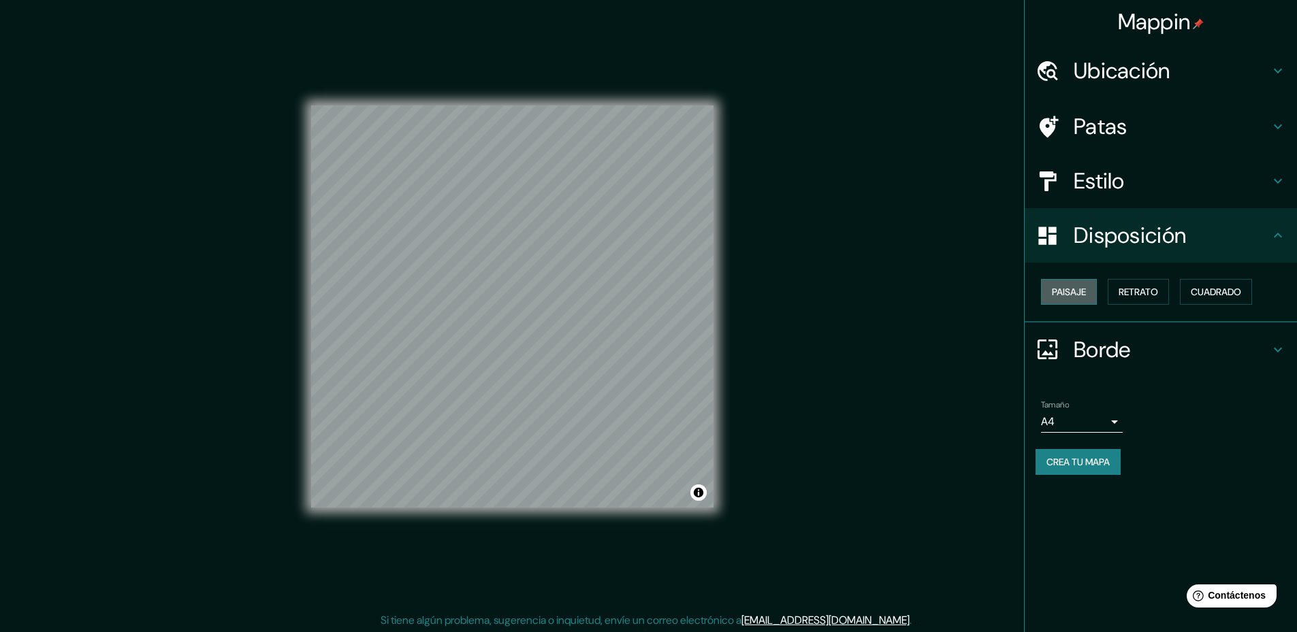
click at [1069, 296] on font "Paisaje" at bounding box center [1069, 292] width 34 height 12
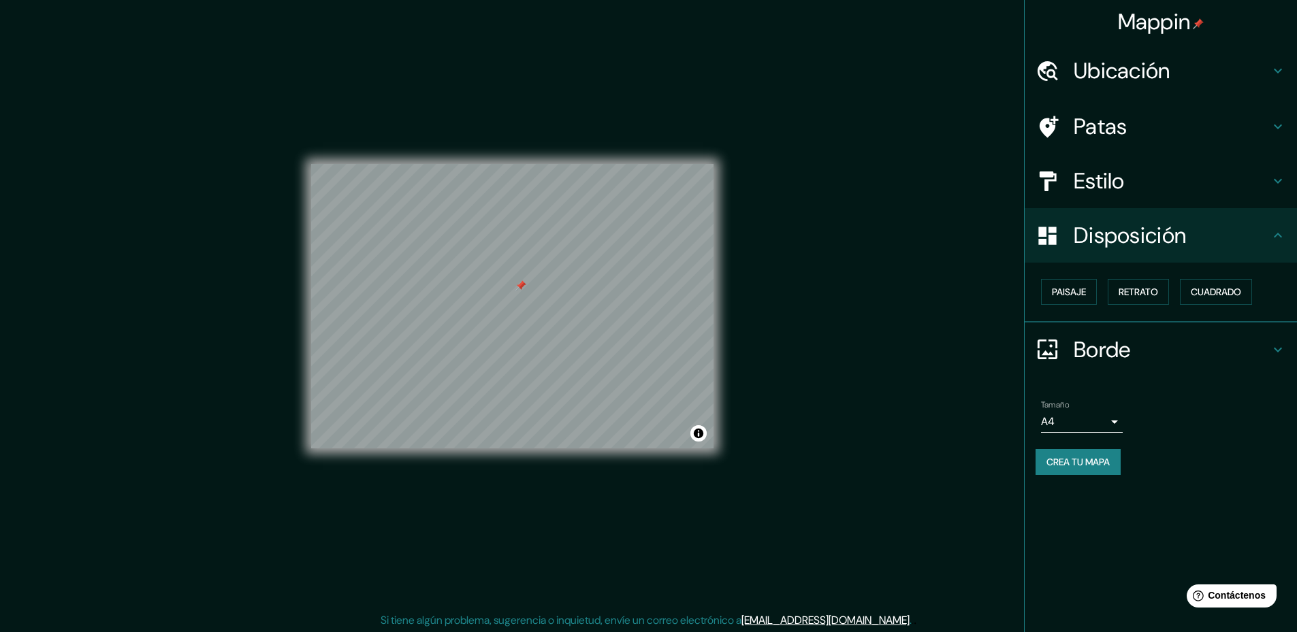
click at [521, 289] on div at bounding box center [520, 285] width 11 height 11
click at [1269, 184] on icon at bounding box center [1277, 181] width 16 height 16
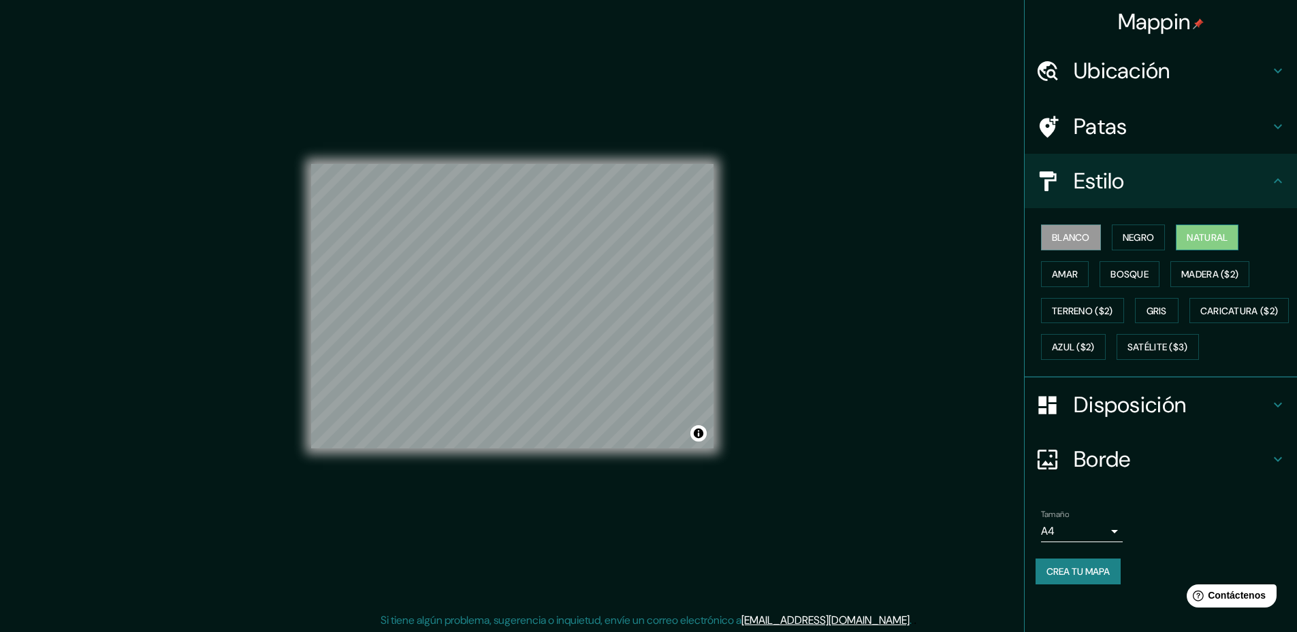
click at [1198, 238] on font "Natural" at bounding box center [1206, 237] width 41 height 12
click at [1122, 241] on font "Negro" at bounding box center [1138, 237] width 32 height 12
click at [1052, 276] on font "Amar" at bounding box center [1065, 274] width 26 height 12
click at [1128, 274] on font "Bosque" at bounding box center [1129, 274] width 38 height 12
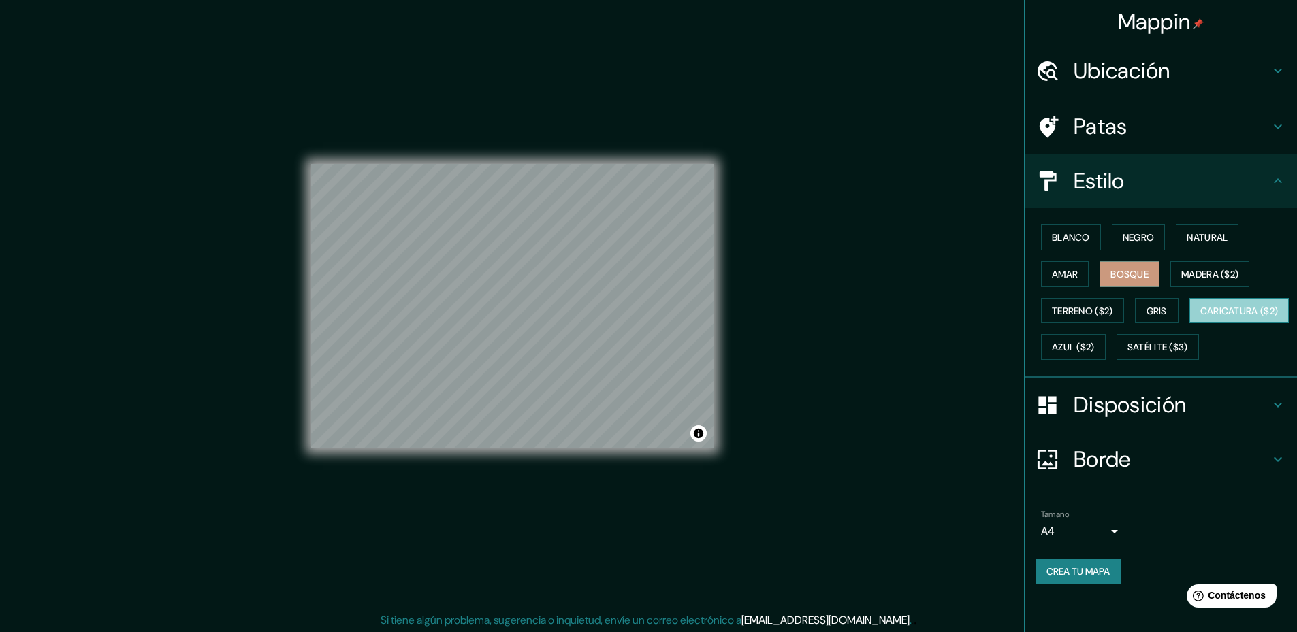
click at [1200, 317] on font "Caricatura ($2)" at bounding box center [1239, 311] width 78 height 12
click at [1062, 240] on font "Blanco" at bounding box center [1071, 237] width 38 height 12
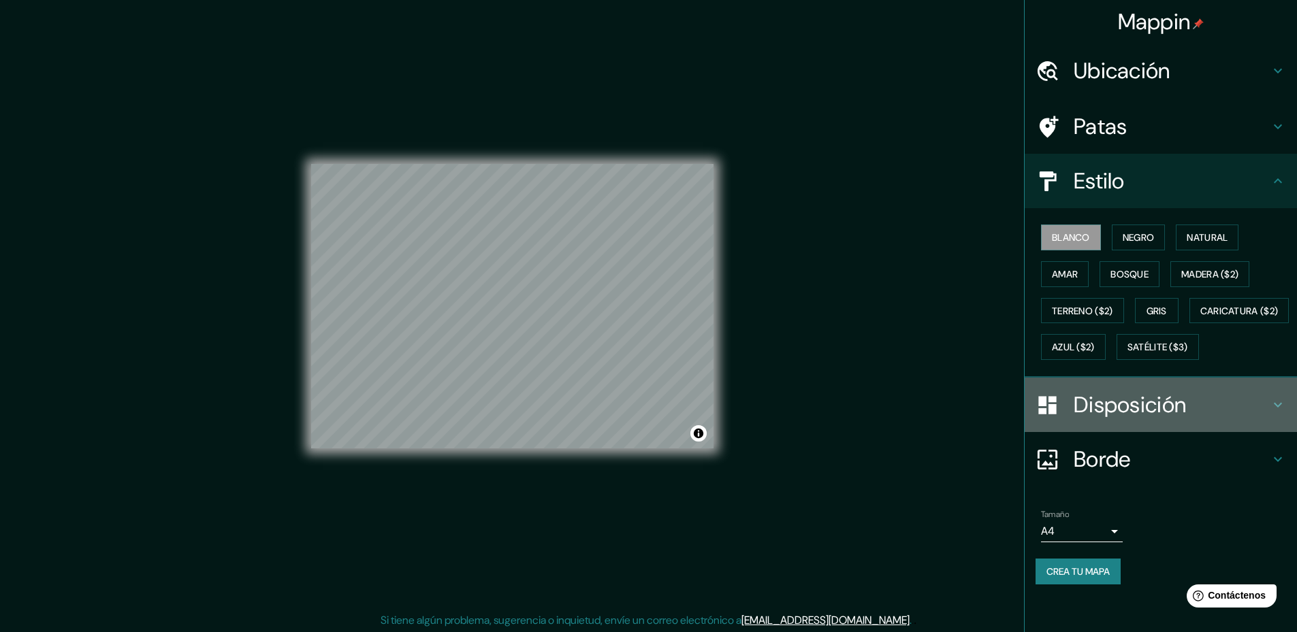
click at [1273, 408] on icon at bounding box center [1277, 405] width 8 height 5
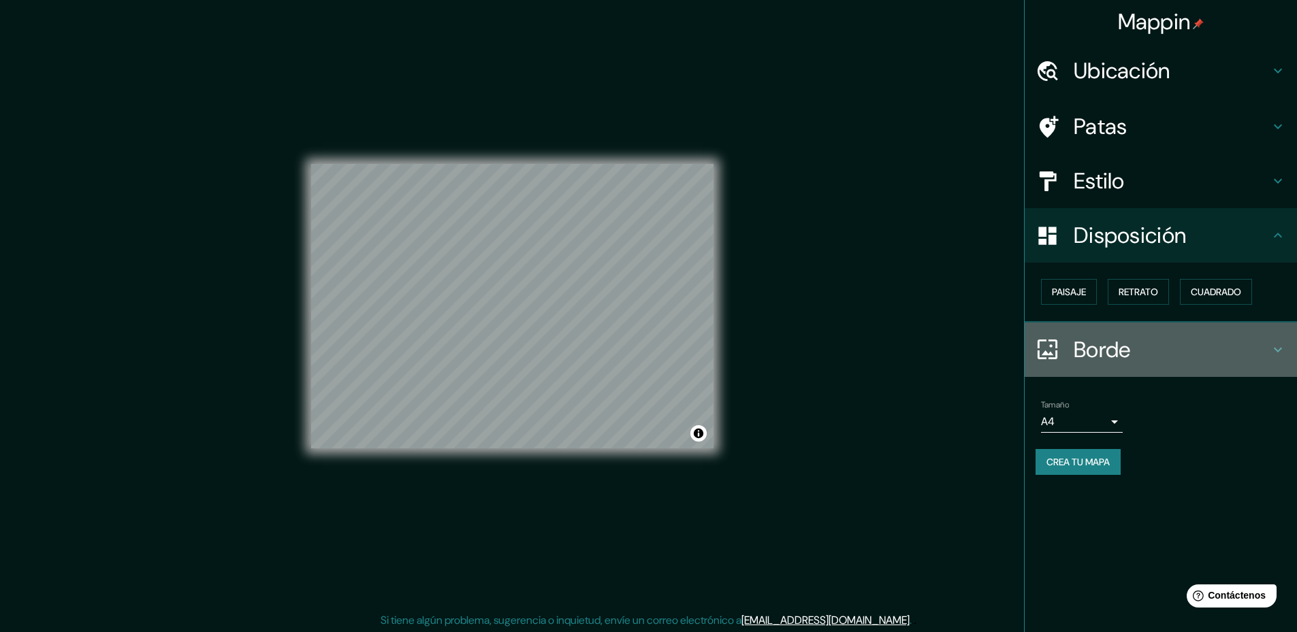
click at [1271, 351] on icon at bounding box center [1277, 350] width 16 height 16
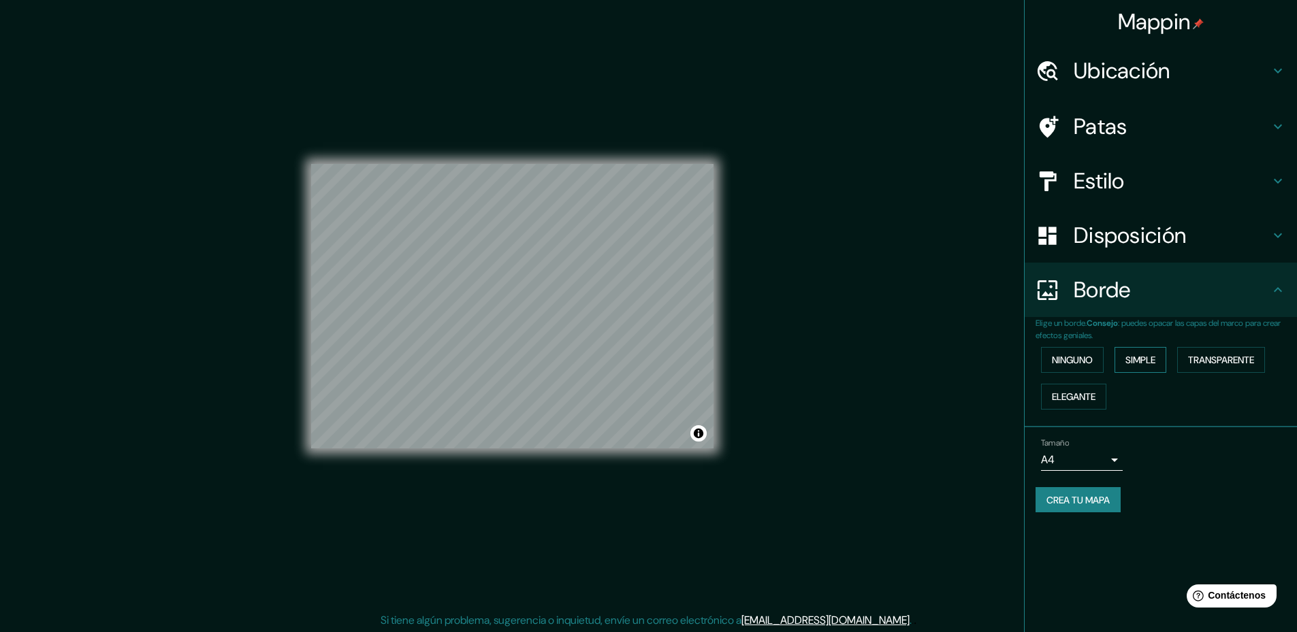
click at [1143, 359] on font "Simple" at bounding box center [1140, 360] width 30 height 12
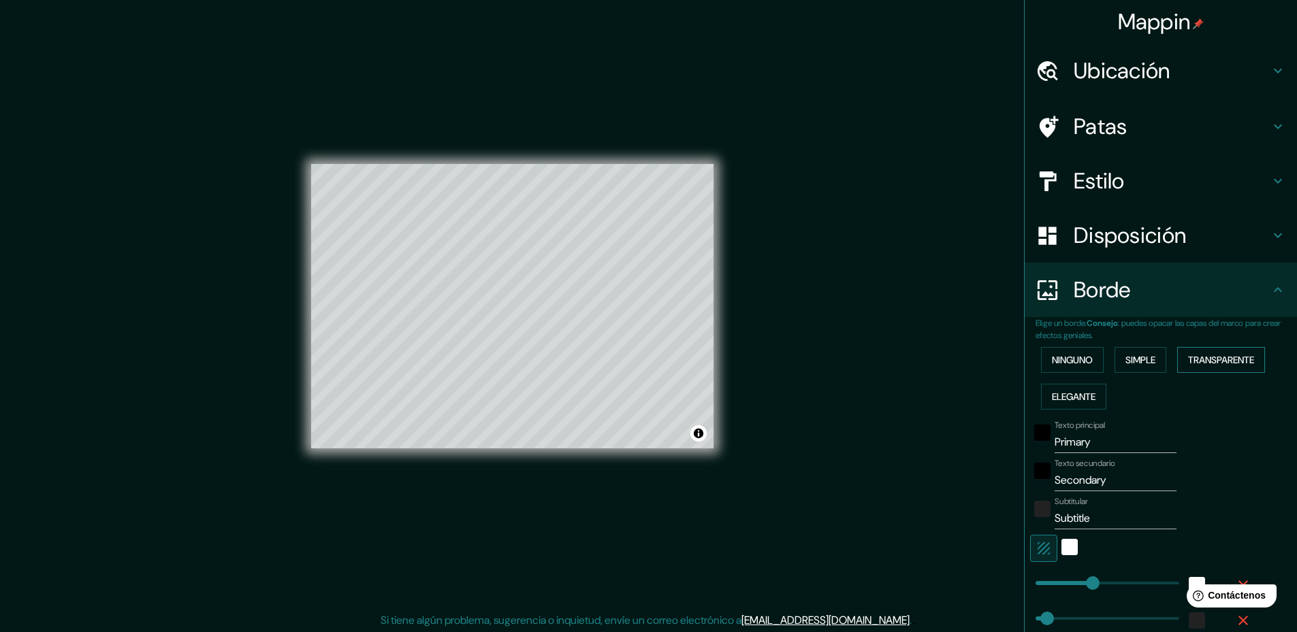
click at [1220, 359] on font "Transparente" at bounding box center [1221, 360] width 66 height 12
click at [1075, 395] on font "Elegante" at bounding box center [1074, 397] width 44 height 12
click at [1146, 358] on font "Simple" at bounding box center [1140, 360] width 30 height 12
click at [1069, 444] on input "Primary" at bounding box center [1115, 443] width 122 height 22
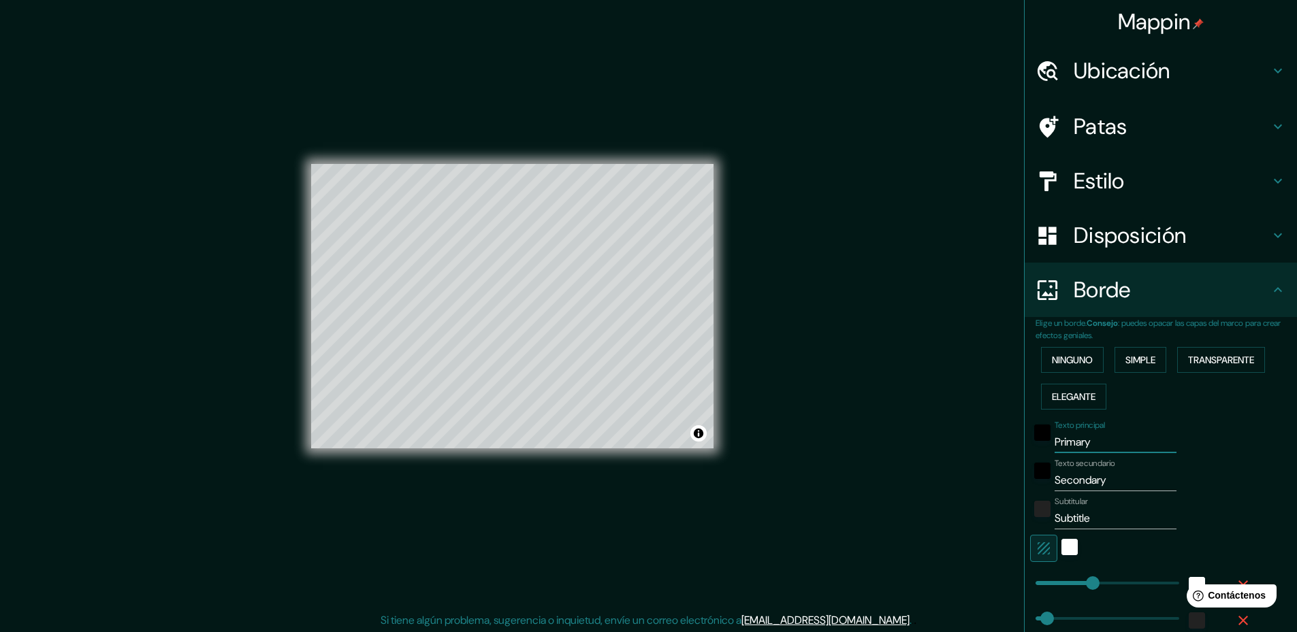
click at [1069, 444] on input "Primary" at bounding box center [1115, 443] width 122 height 22
type input "A"
type input "236"
type input "47"
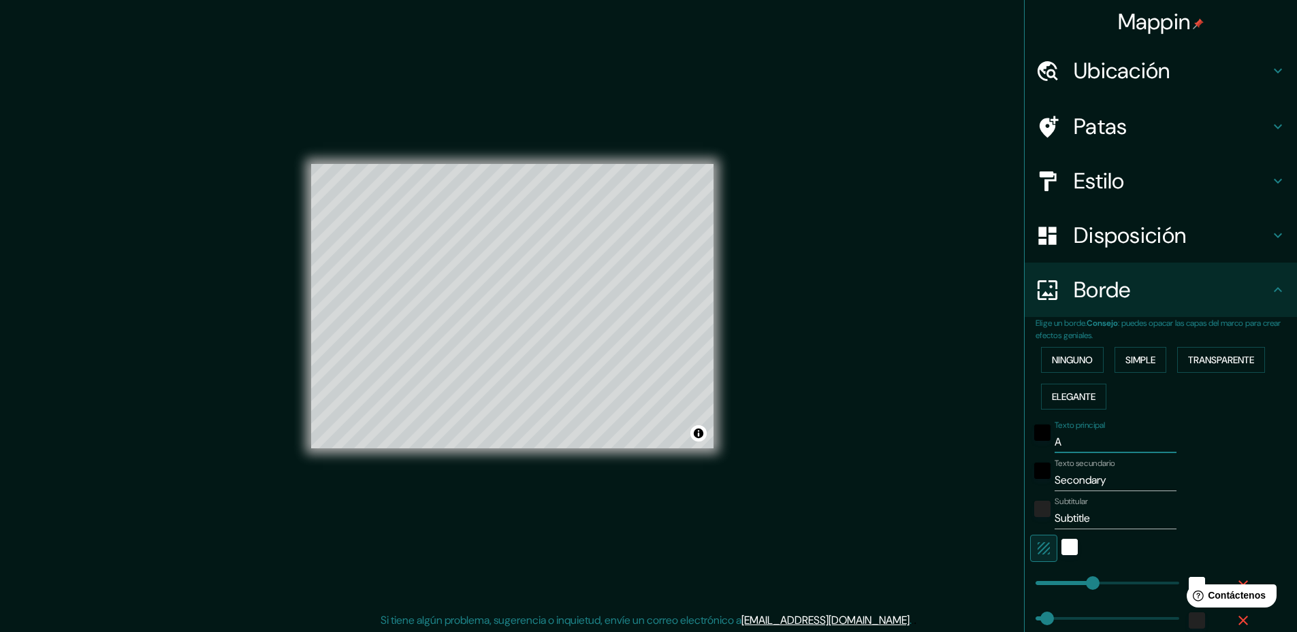
type input "AU"
type input "236"
type input "47"
type input "AUZ"
type input "236"
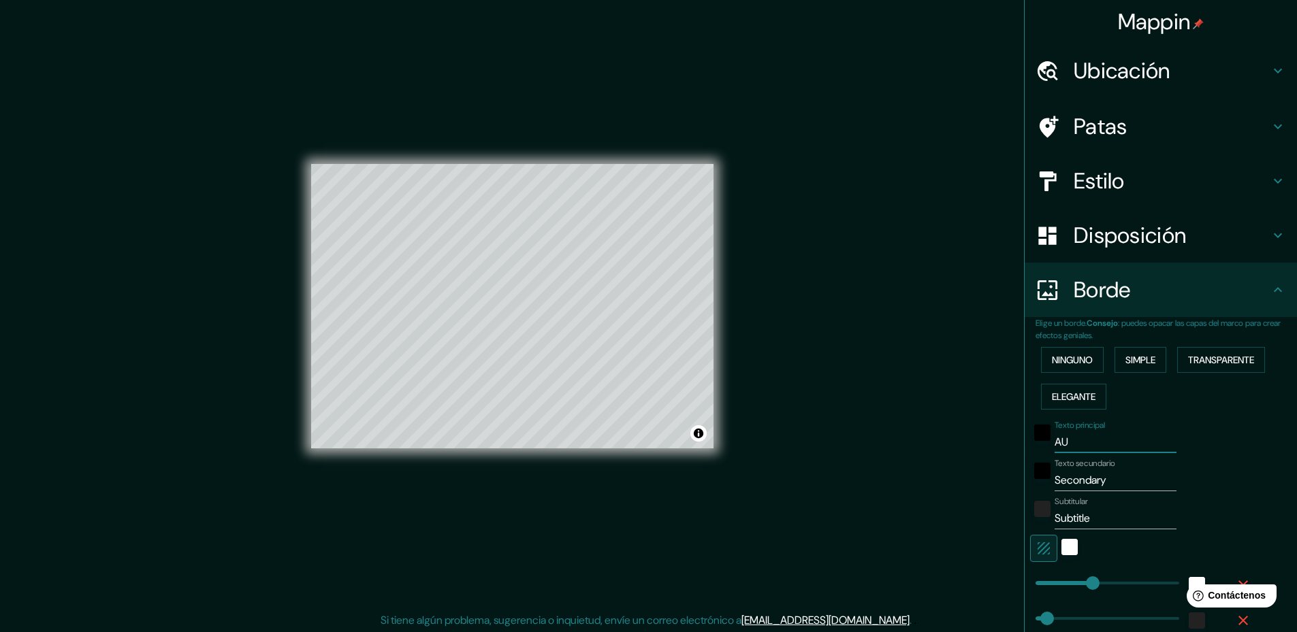
type input "47"
type input "AUZI"
type input "236"
type input "47"
type input "AUZIG"
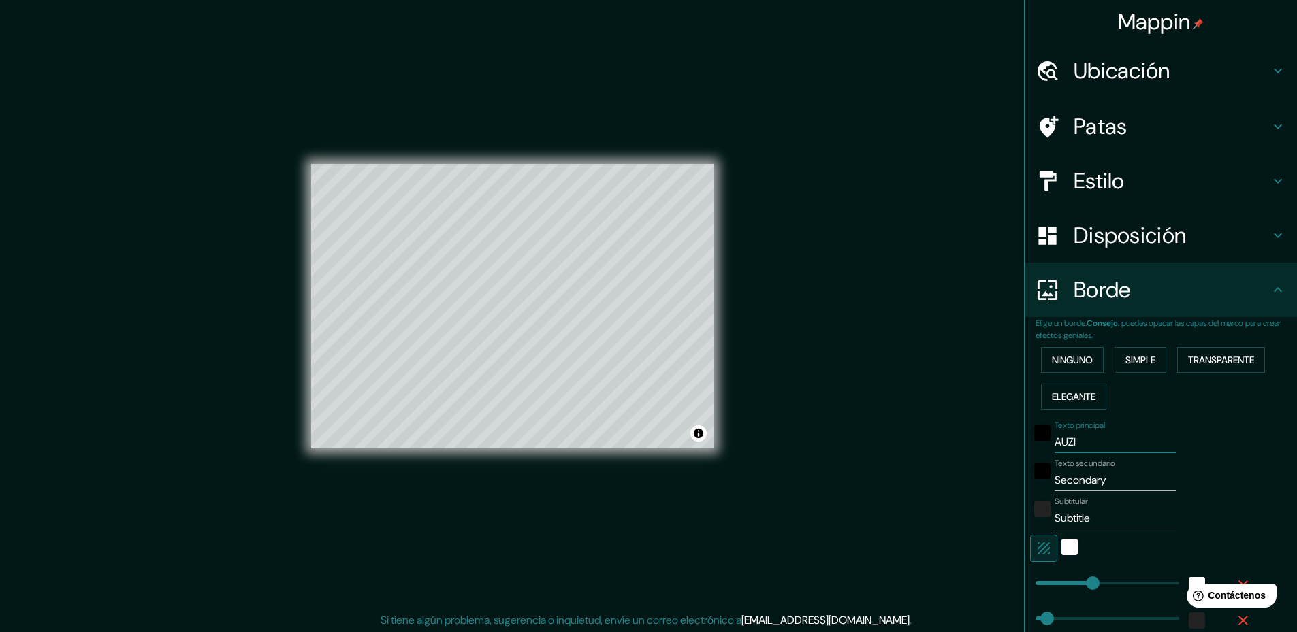
type input "236"
type input "47"
type input "AUZIG"
click at [1082, 482] on input "Secondary" at bounding box center [1115, 481] width 122 height 22
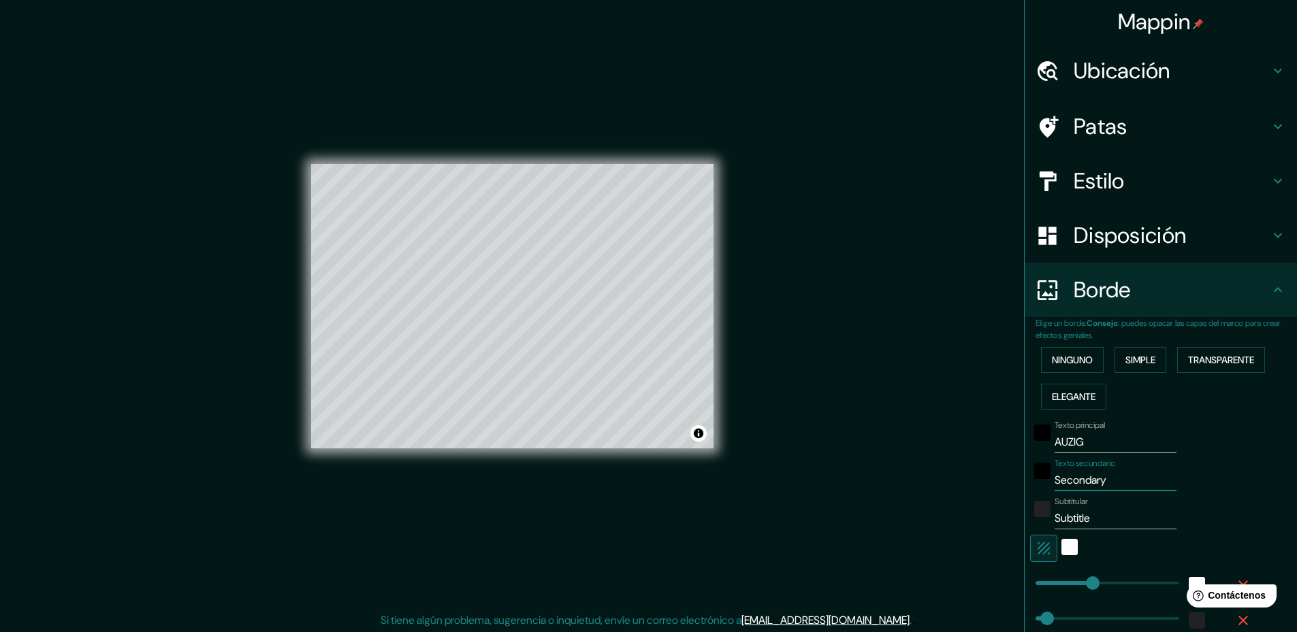
click at [1082, 482] on input "Secondary" at bounding box center [1115, 481] width 122 height 22
type input "Z"
type input "236"
type input "47"
type input "ZO"
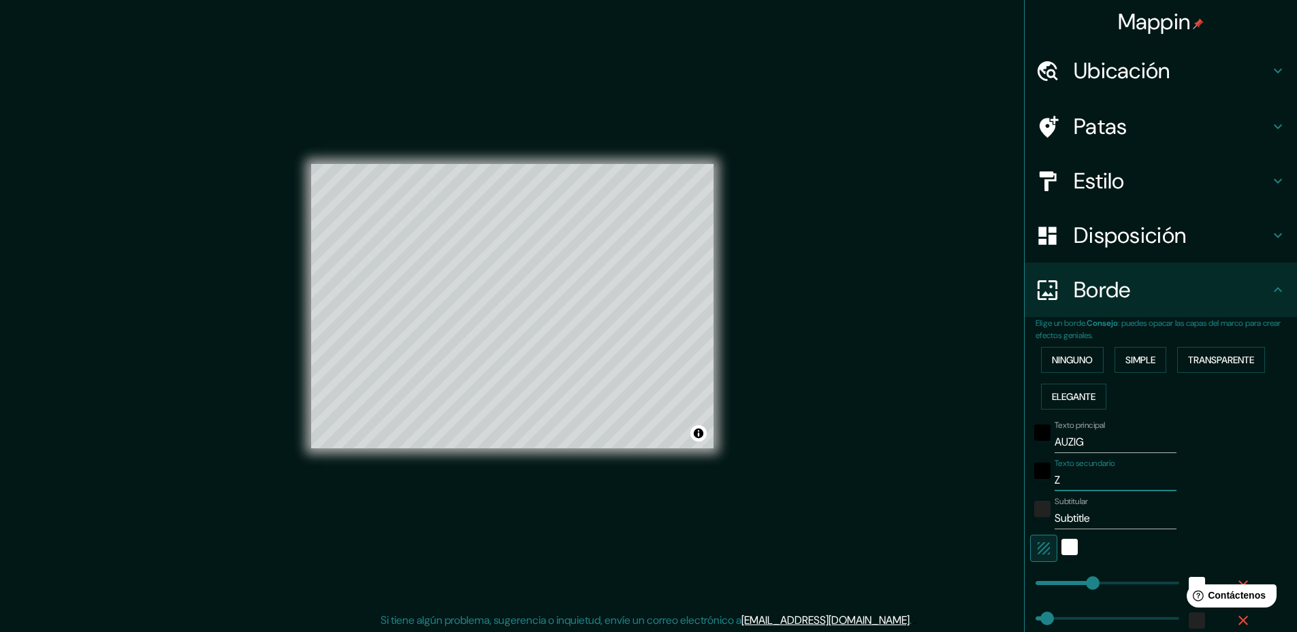
type input "236"
type input "47"
type input "ZON"
type input "236"
type input "47"
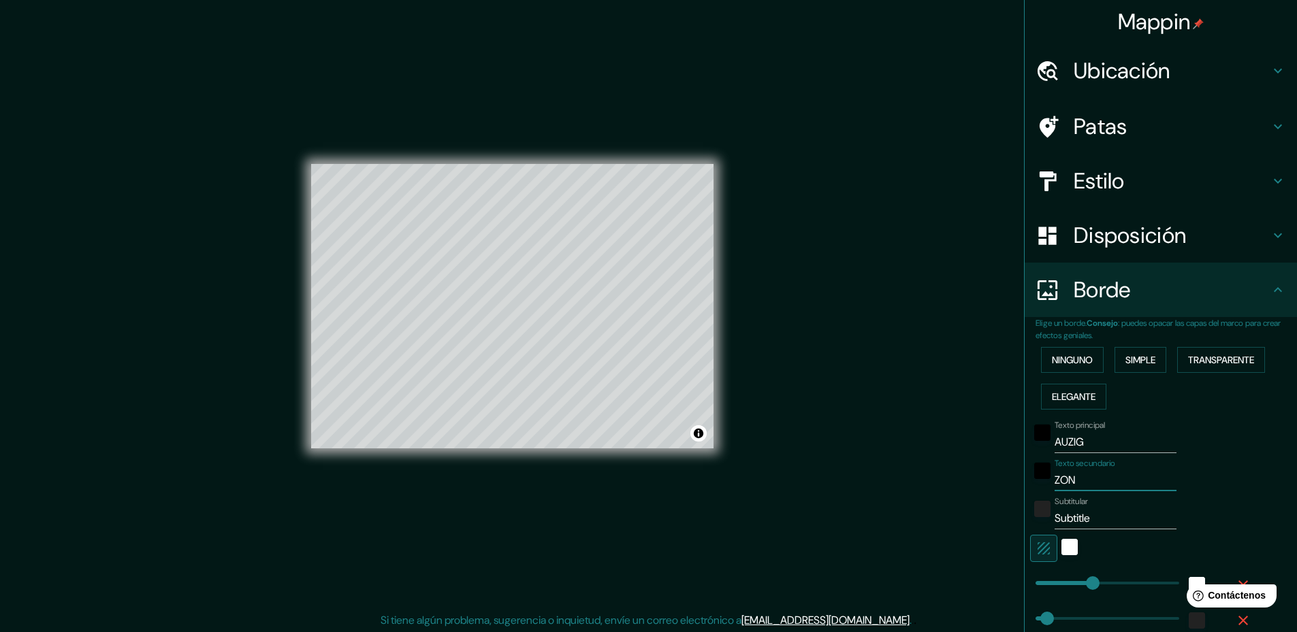
type input "ZONA"
type input "236"
type input "47"
type input "ZONA"
type input "236"
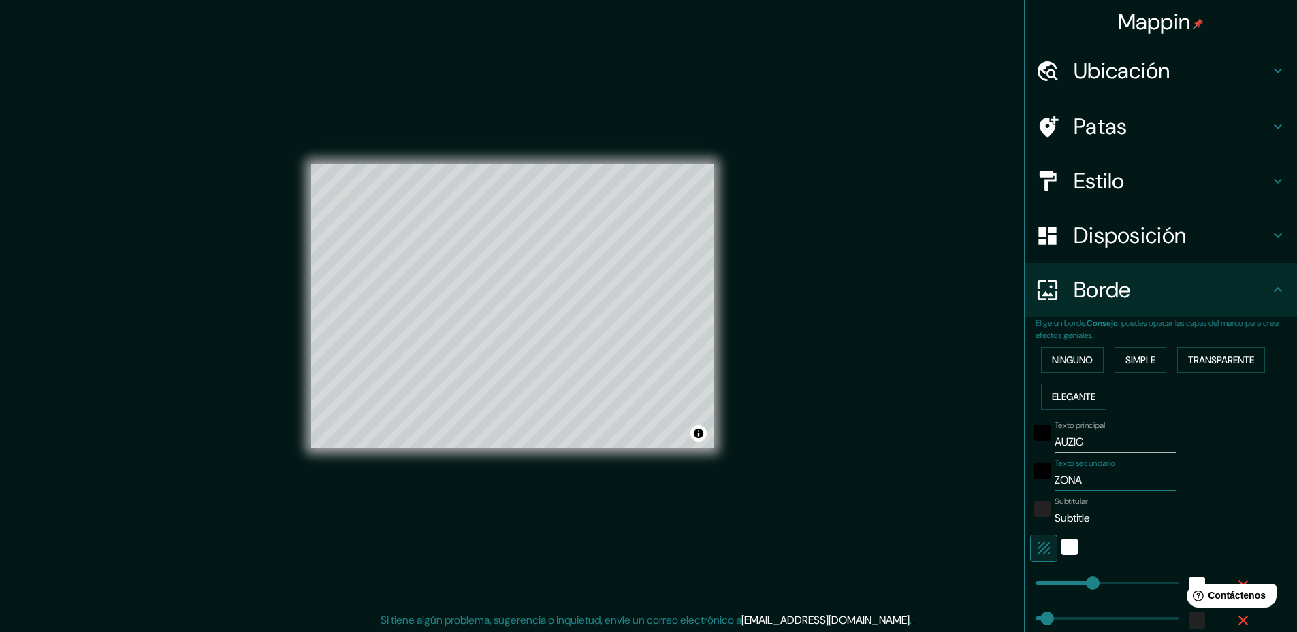
type input "47"
type input "ZONA I"
type input "236"
type input "47"
type input "ZONA IN"
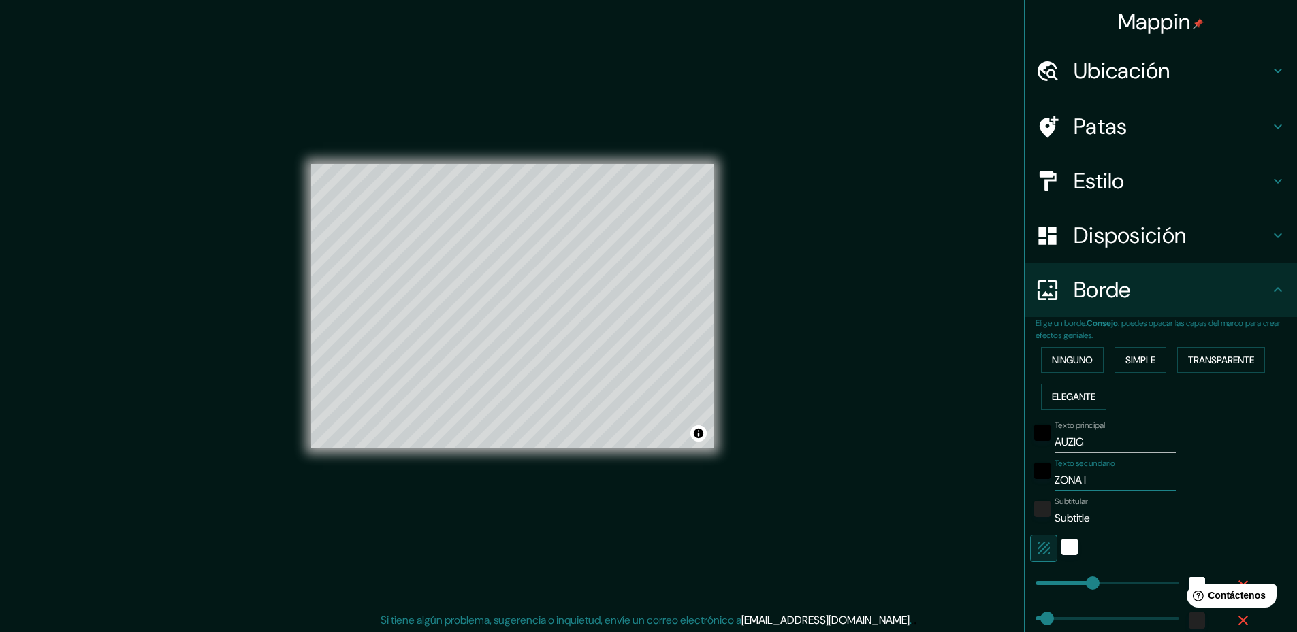
type input "236"
type input "47"
type input "ZONA IND"
type input "236"
type input "47"
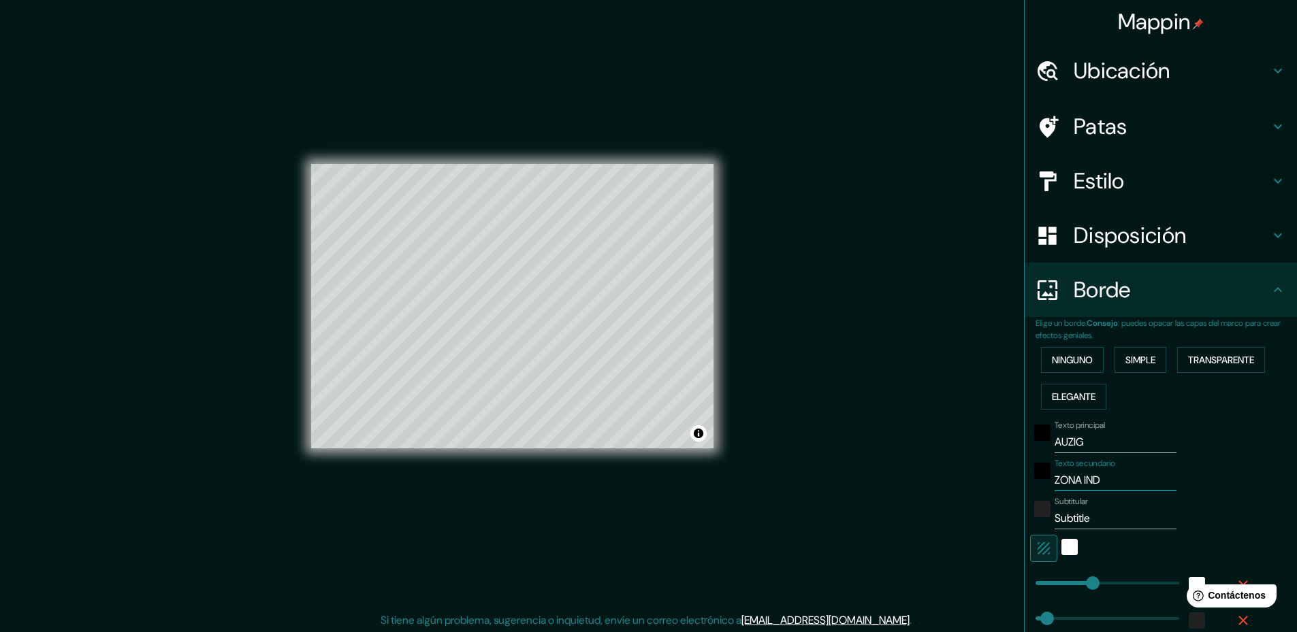
type input "ZONA INDU"
type input "236"
type input "47"
type input "ZONA INDUS"
type input "236"
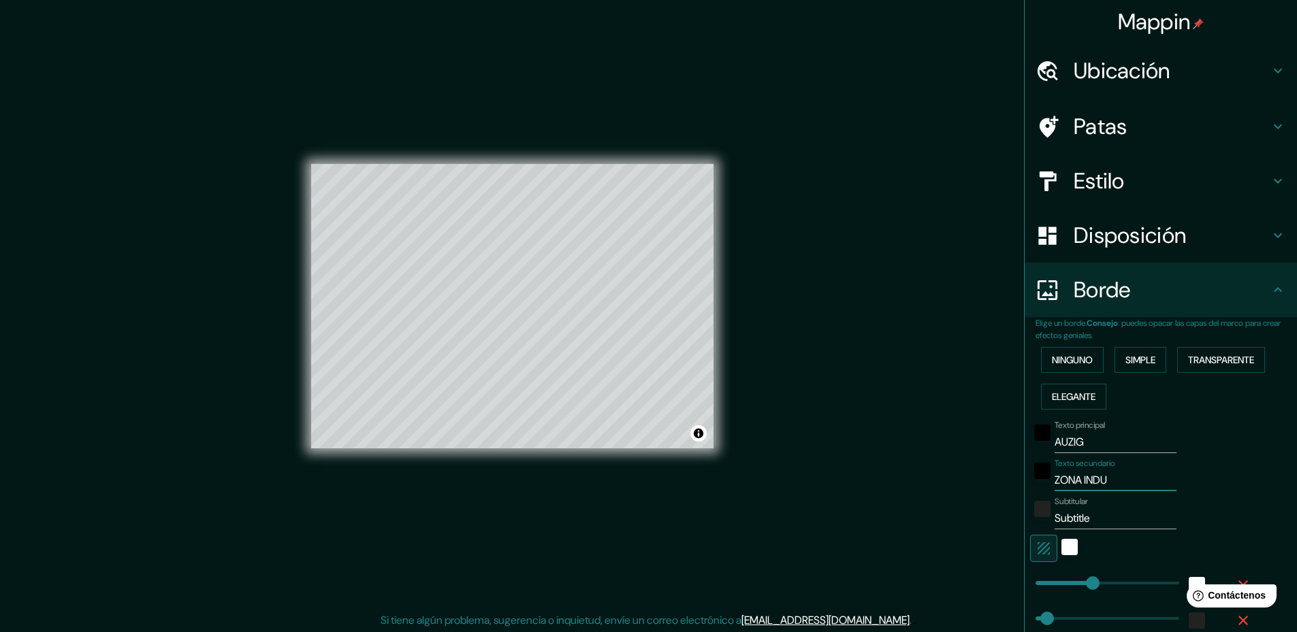
type input "47"
type input "ZONA INDUST"
type input "236"
type input "47"
type input "ZONA INDUSTR"
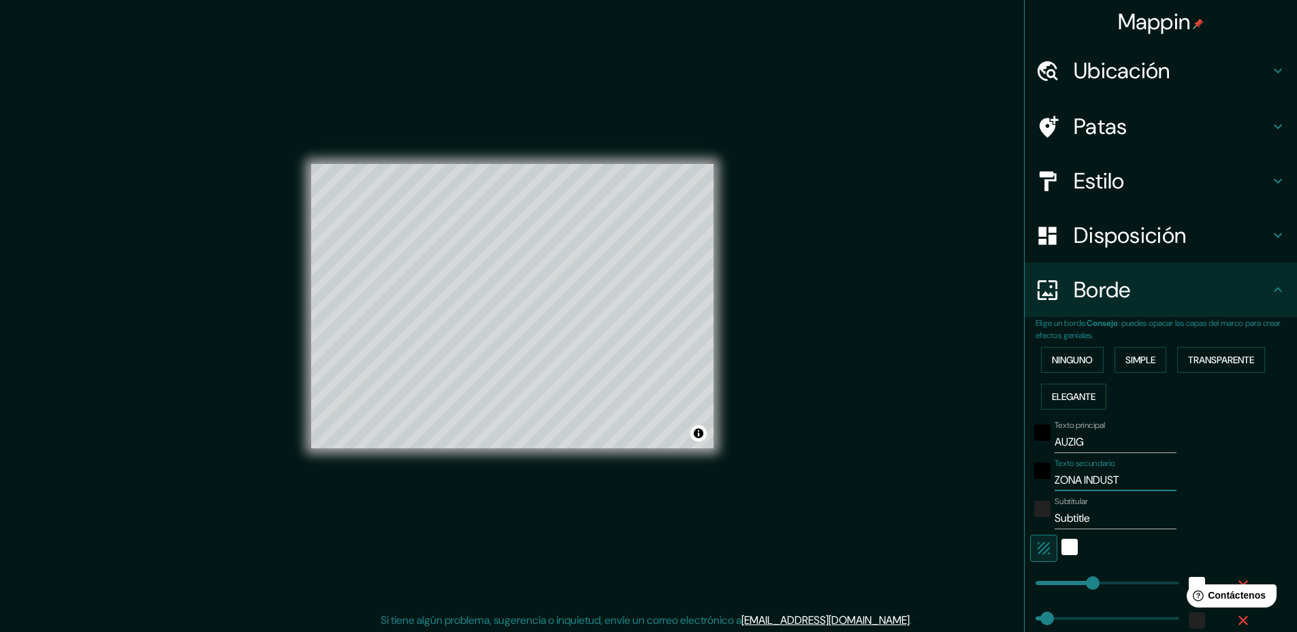
type input "236"
type input "47"
type input "ZONA INDUSTRI"
type input "236"
type input "47"
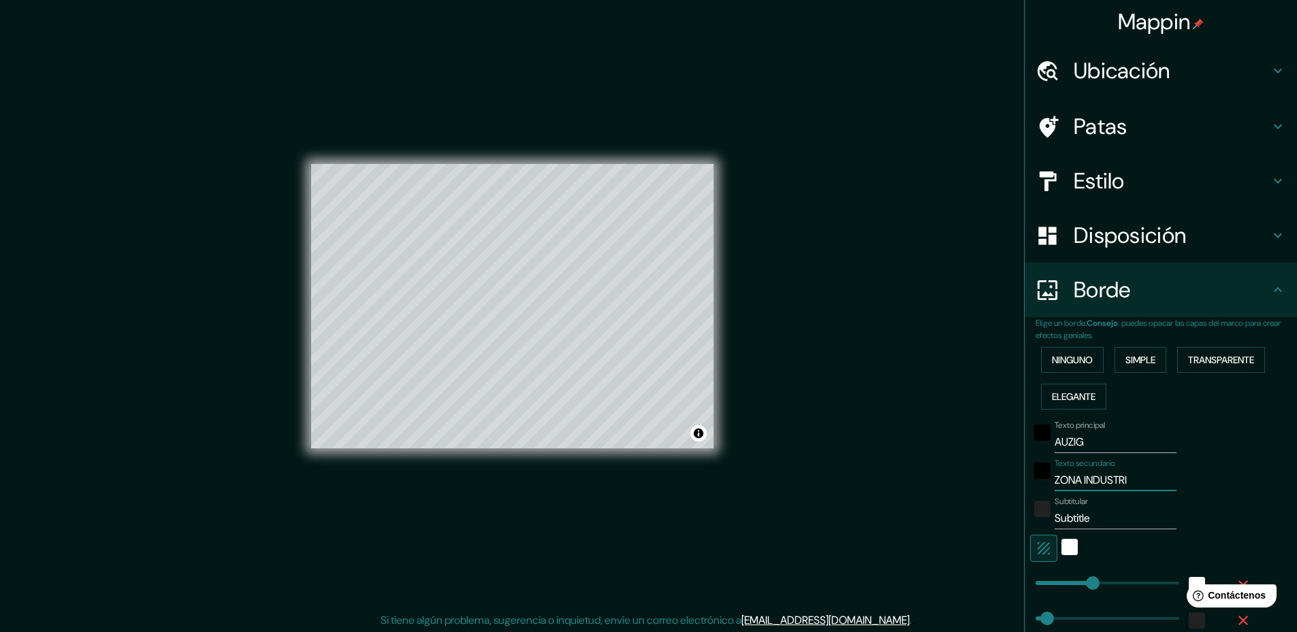
type input "ZONA INDUSTRIA"
type input "236"
type input "47"
type input "ZONA INDUSTRIAL"
type input "236"
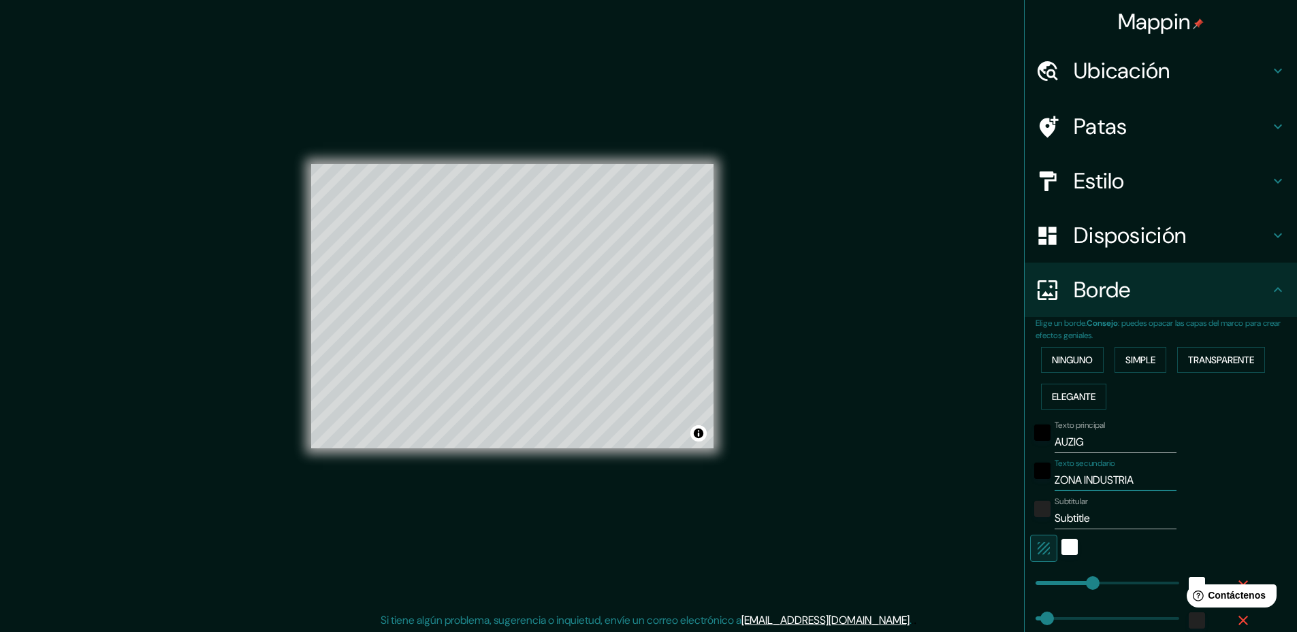
type input "47"
type input "ZONA INDUSTRIAL"
type input "236"
type input "47"
type input "ZONA INDUSTRIAL D"
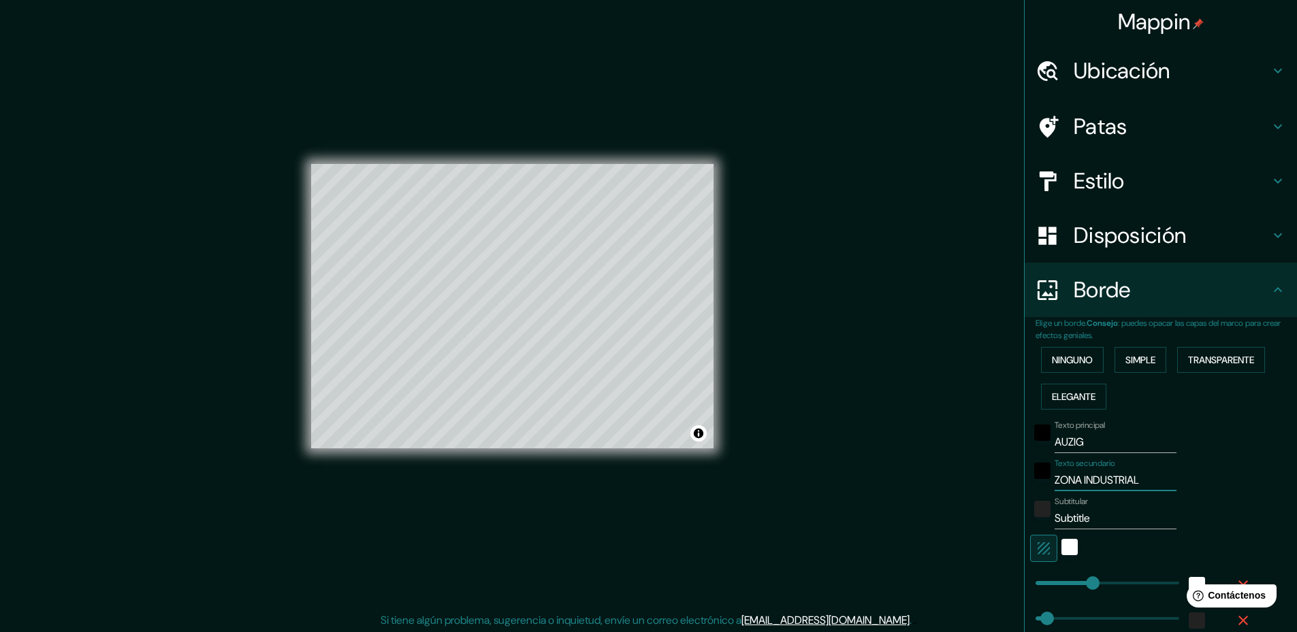
type input "236"
type input "47"
type input "ZONA INDUSTRIAL DE"
type input "236"
type input "47"
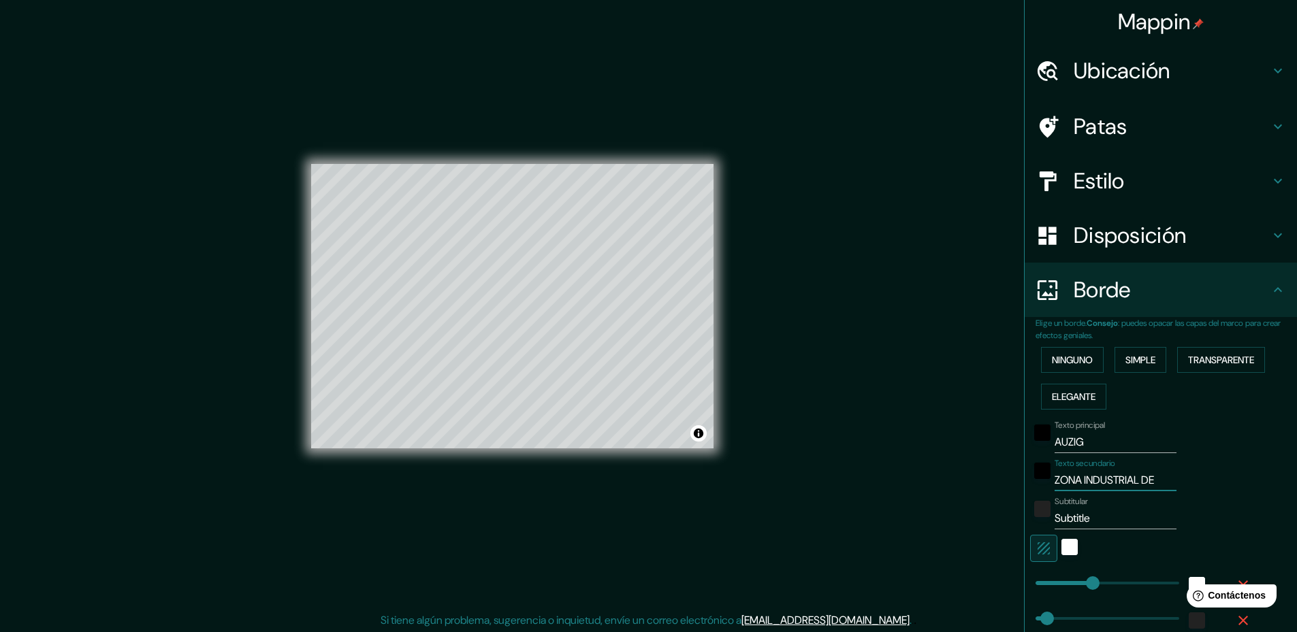
type input "ZONA INDUSTRIAL DE"
type input "236"
type input "47"
type input "ZONA INDUSTRIAL DE G"
type input "236"
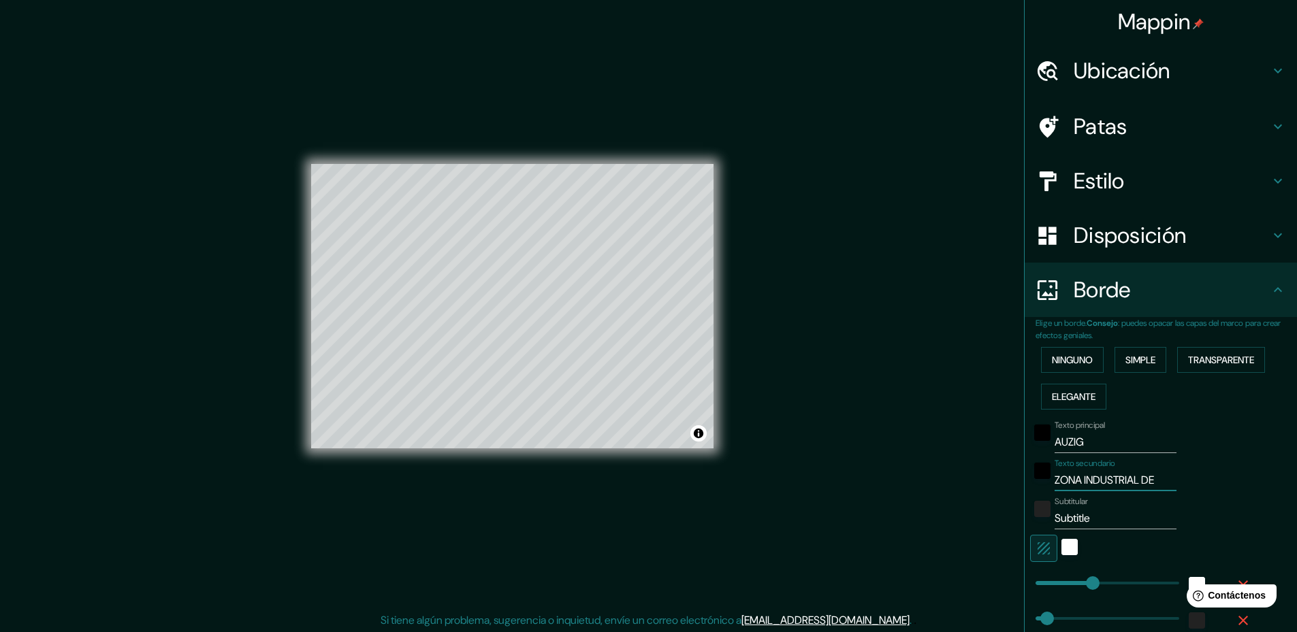
type input "47"
type input "ZONA INDUSTRIAL DE GU"
type input "236"
type input "47"
type input "ZONA INDUSTRIAL DE GUA"
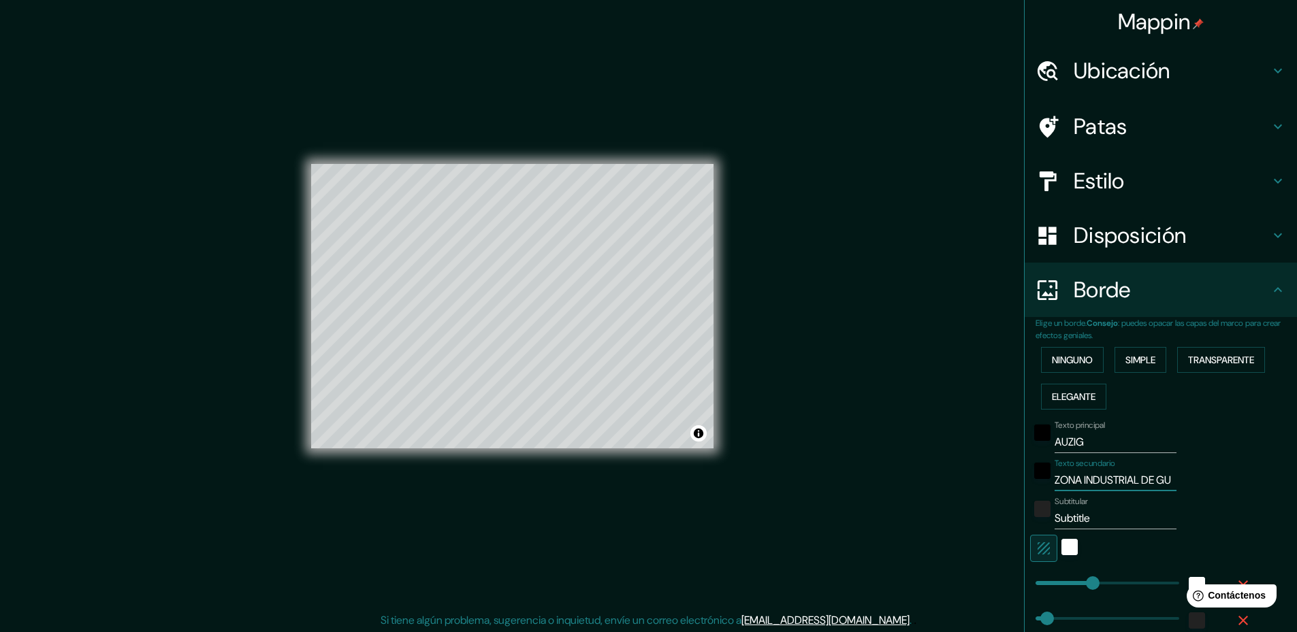
type input "236"
type input "47"
type input "ZONA INDUSTRIAL DE GUAD"
type input "236"
type input "47"
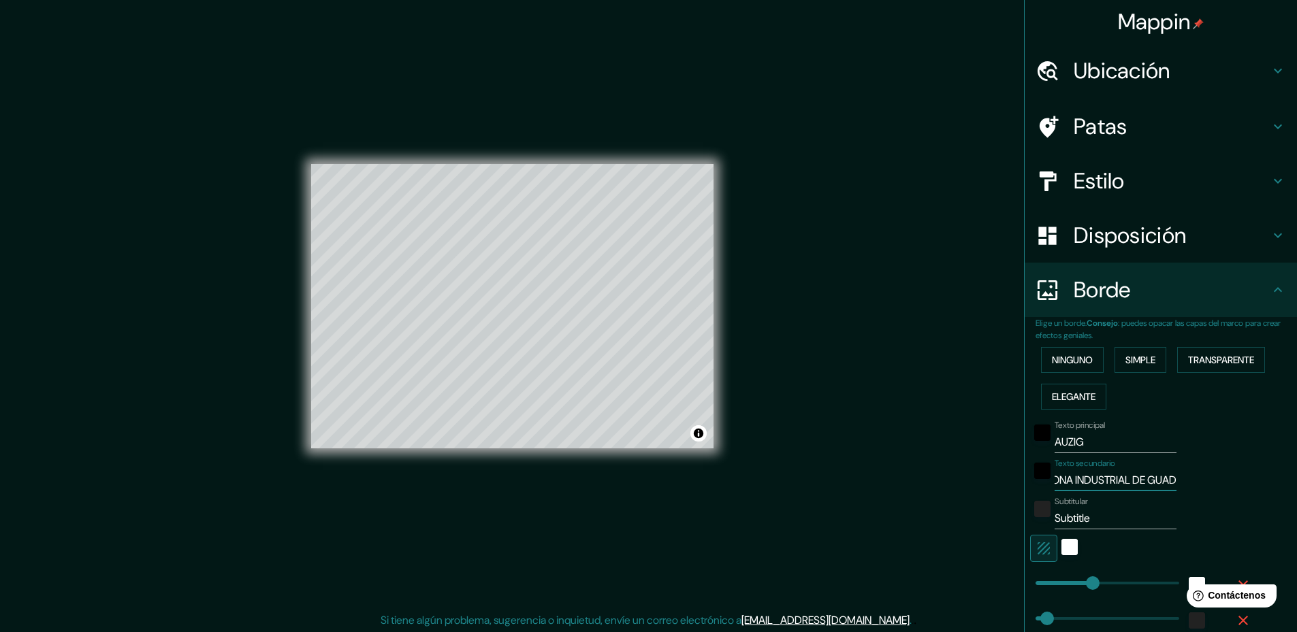
type input "ZONA INDUSTRIAL DE GUADA"
type input "236"
type input "47"
type input "ZONA INDUSTRIAL DE GUADAL"
type input "236"
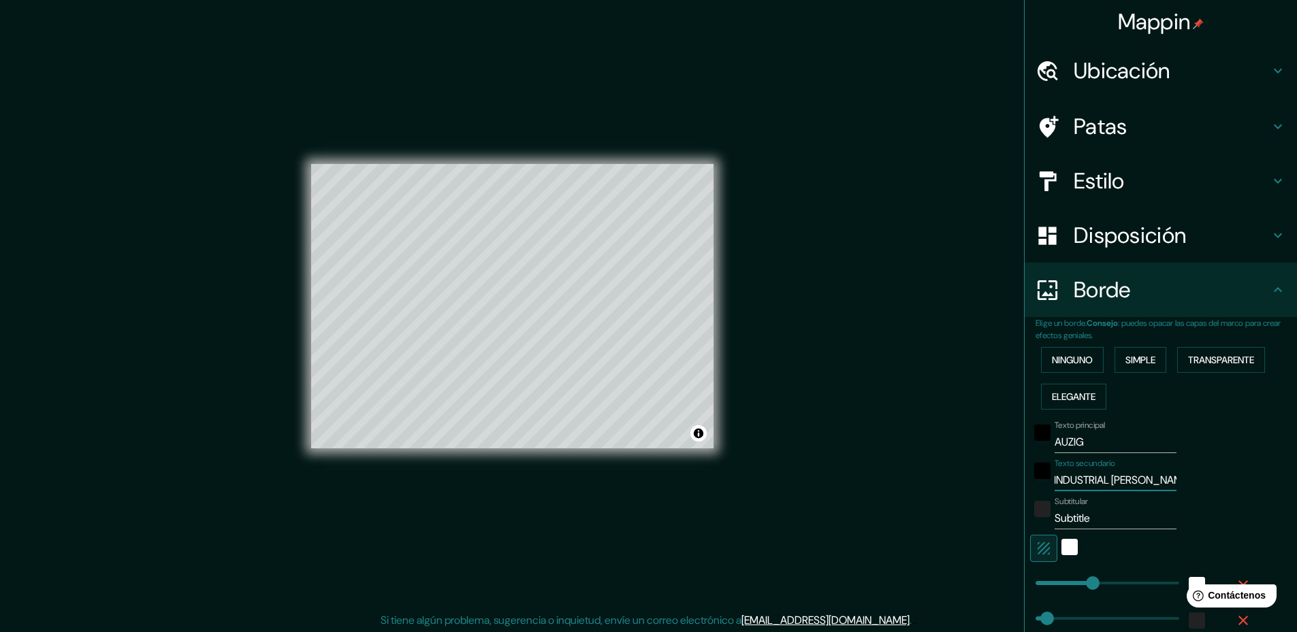
type input "47"
type input "ZONA INDUSTRIAL DE GUADALA"
type input "236"
type input "47"
type input "ZONA INDUSTRIAL DE GUADALAJ"
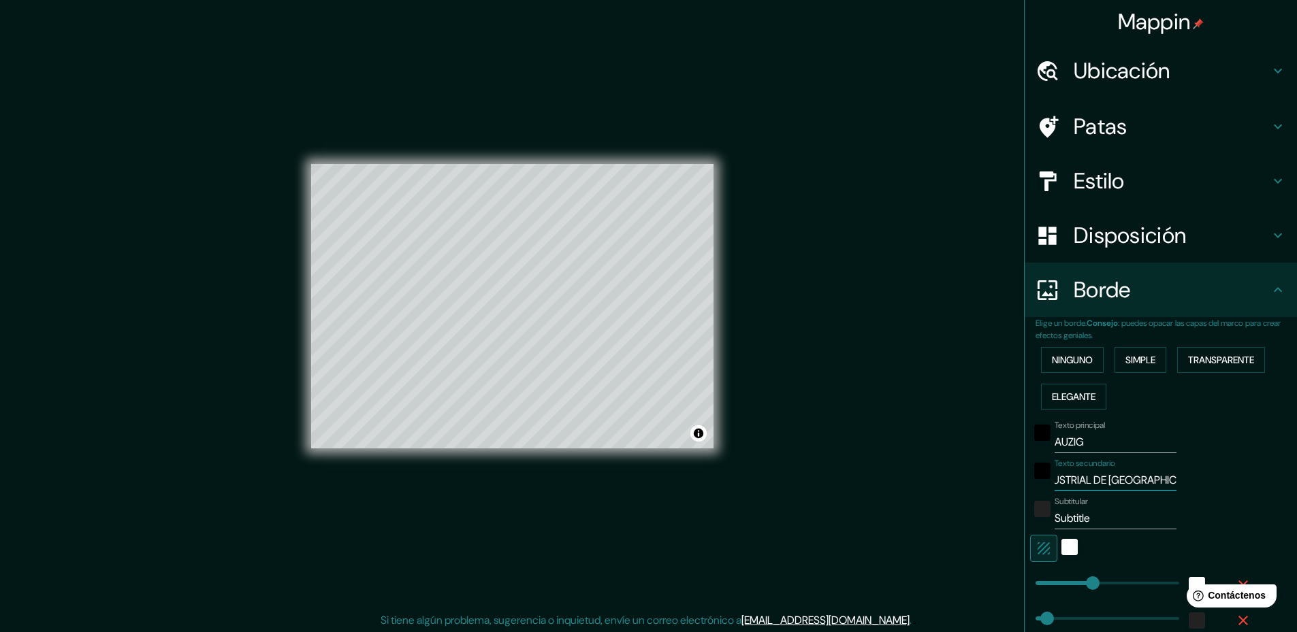
type input "236"
type input "47"
type input "ZONA INDUSTRIAL DE GUADALAJA"
type input "236"
type input "47"
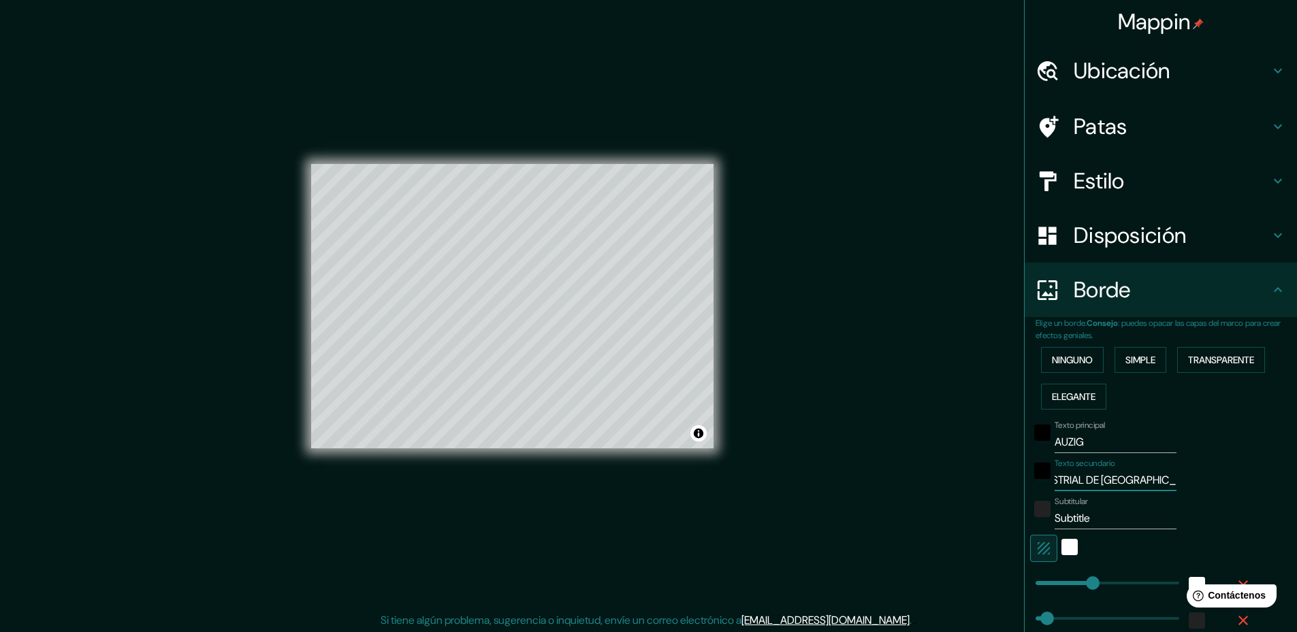
type input "ZONA INDUSTRIAL DE GUADALAJAR"
type input "236"
type input "47"
type input "ZONA INDUSTRIAL DE GUADALAJARA"
type input "236"
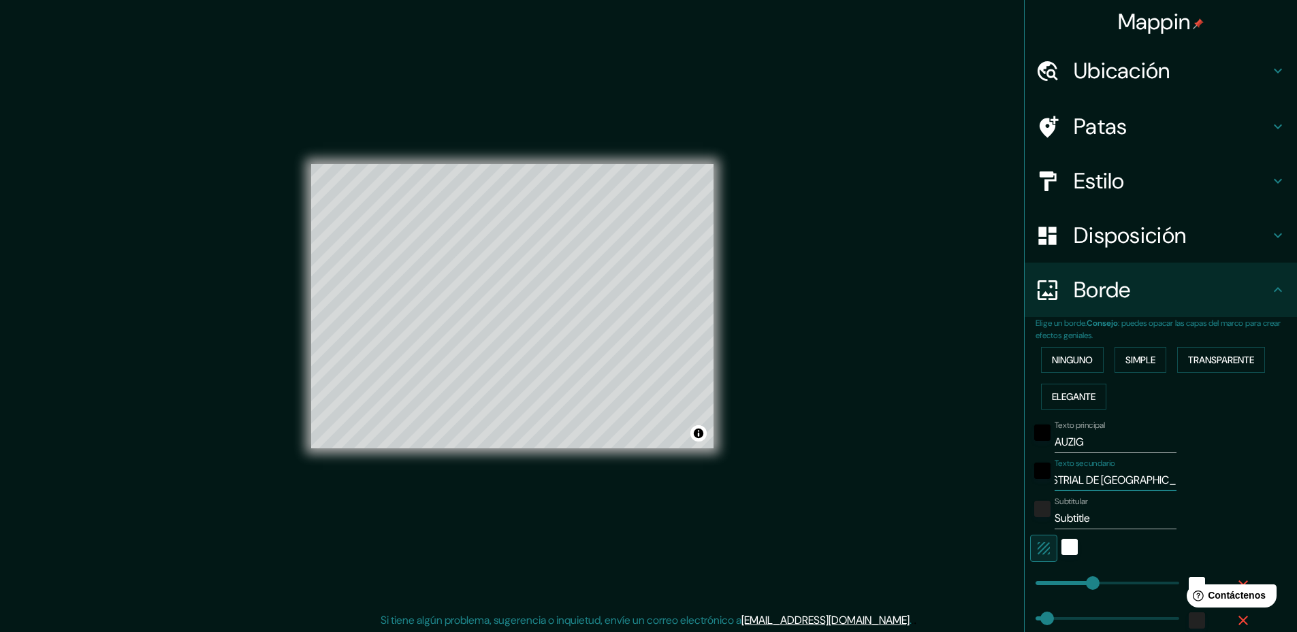
type input "47"
type input "ZONA INDUSTRIAL DE GUADALAJARA"
click at [1078, 519] on input "Subtitle" at bounding box center [1115, 519] width 122 height 22
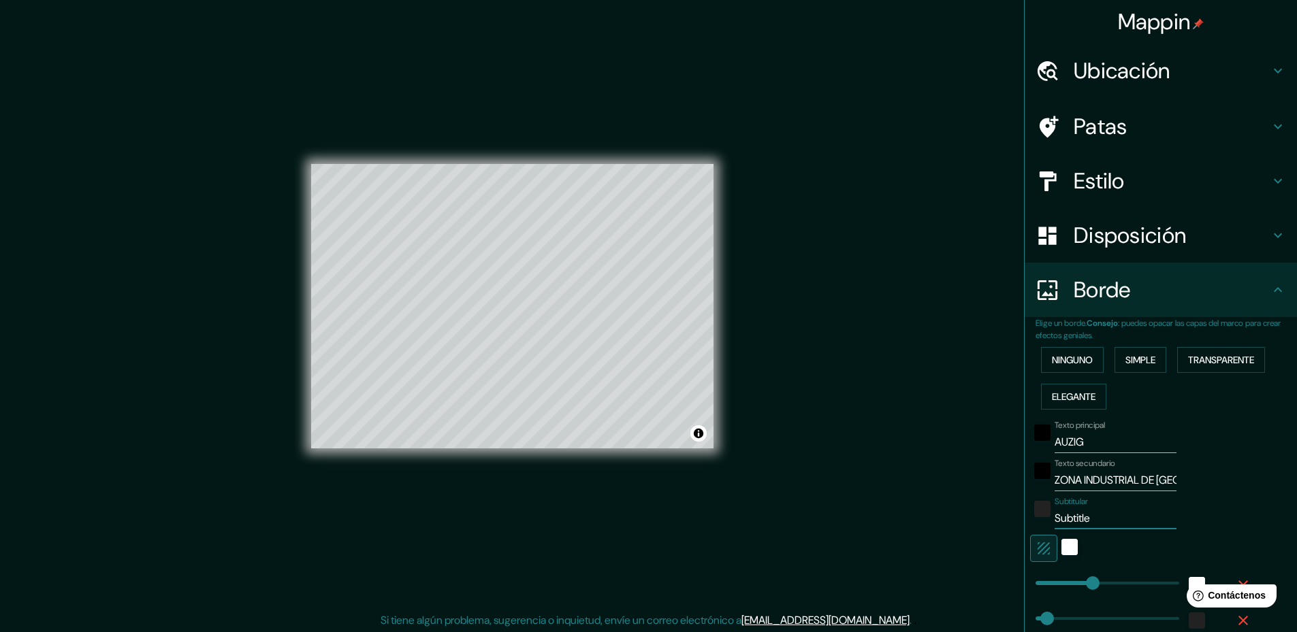
click at [1078, 519] on input "Subtitle" at bounding box center [1115, 519] width 122 height 22
type input "J"
type input "236"
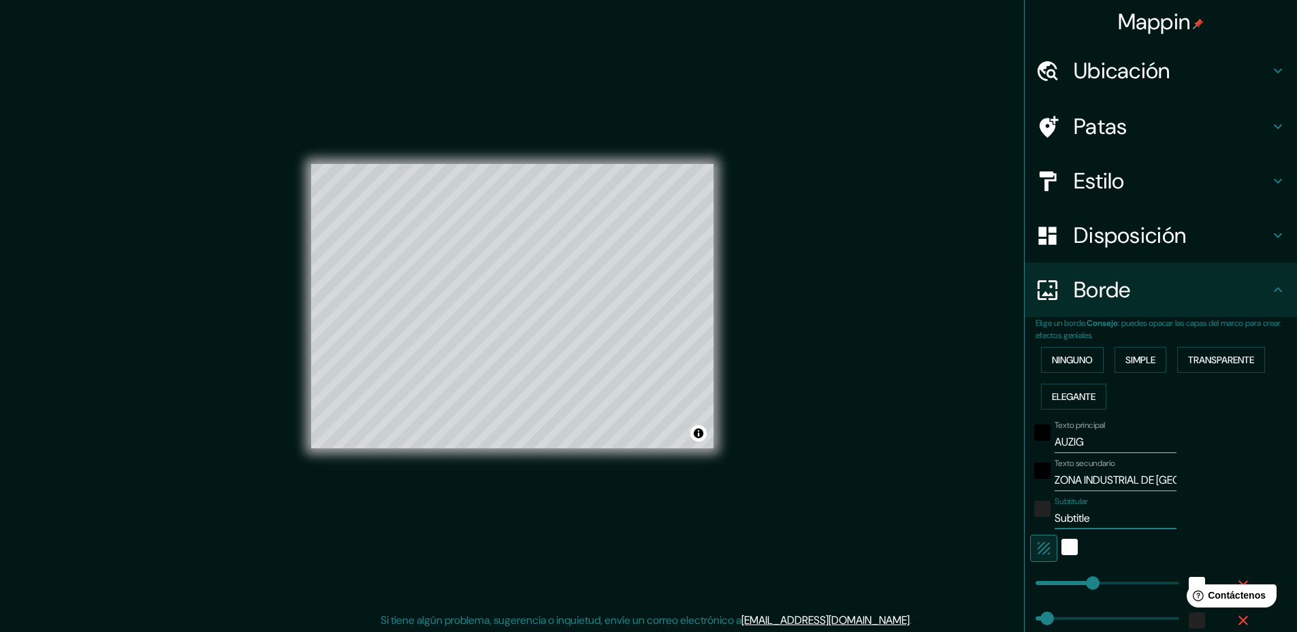
type input "47"
type input "Ju"
type input "236"
type input "47"
type input "Jul"
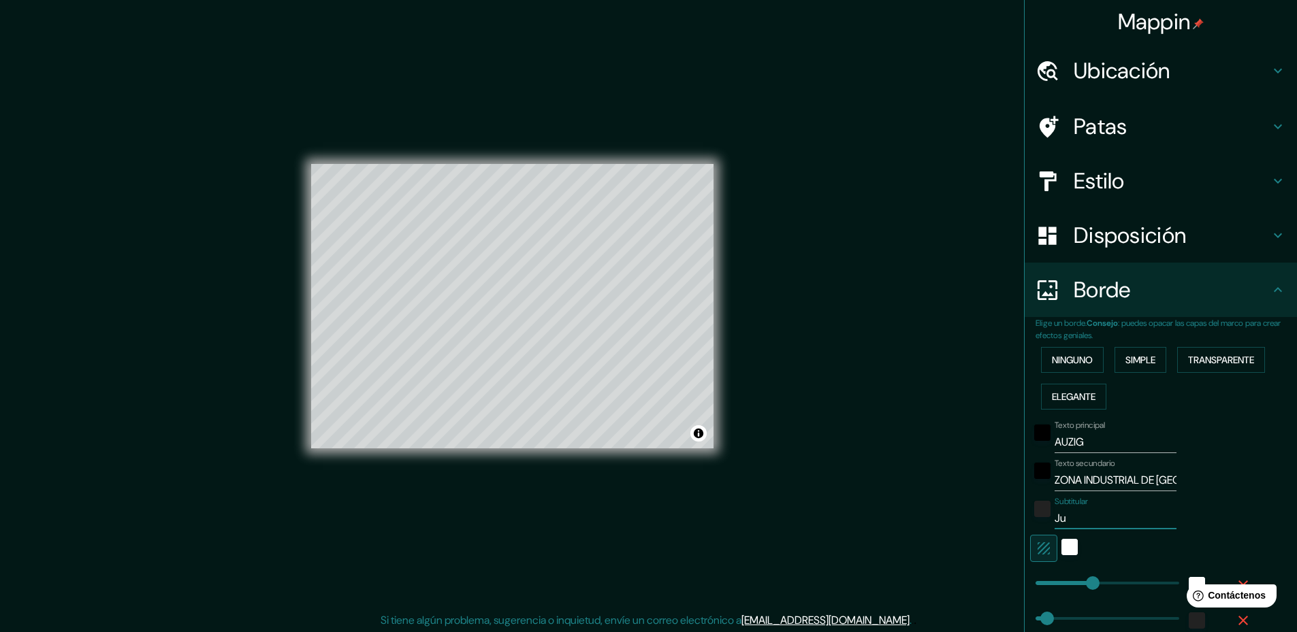
type input "236"
type input "47"
type input "Juli"
type input "236"
type input "47"
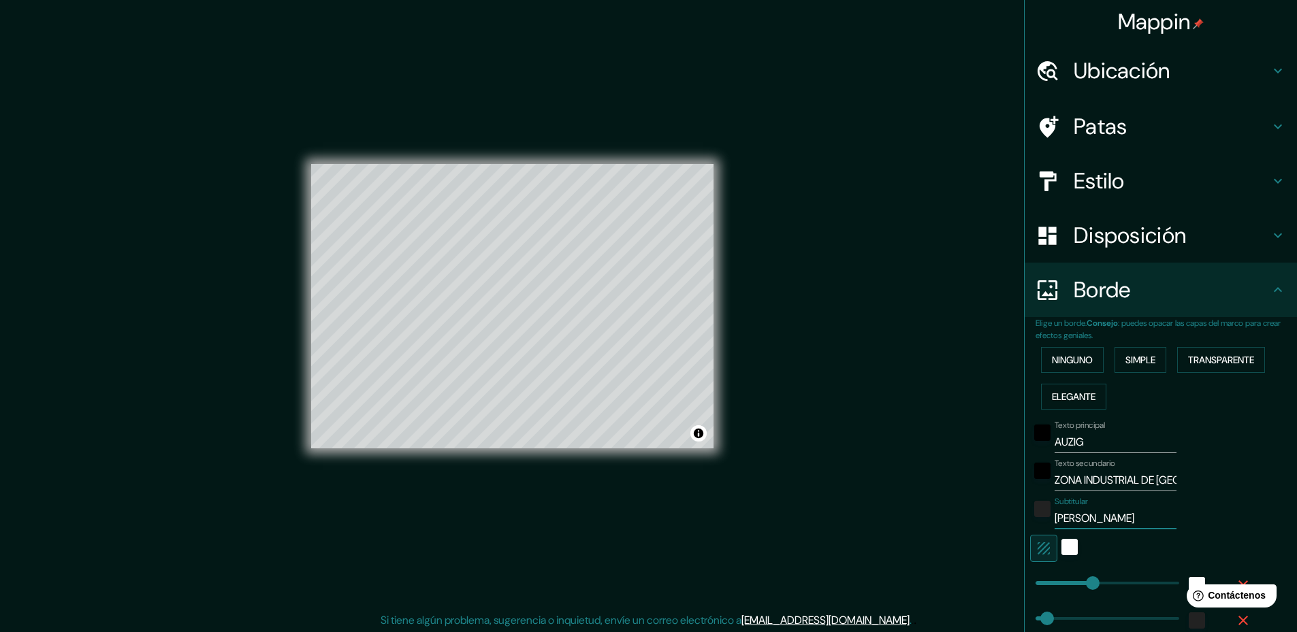
type input "Julio"
type input "236"
type input "47"
type input "Julio"
type input "236"
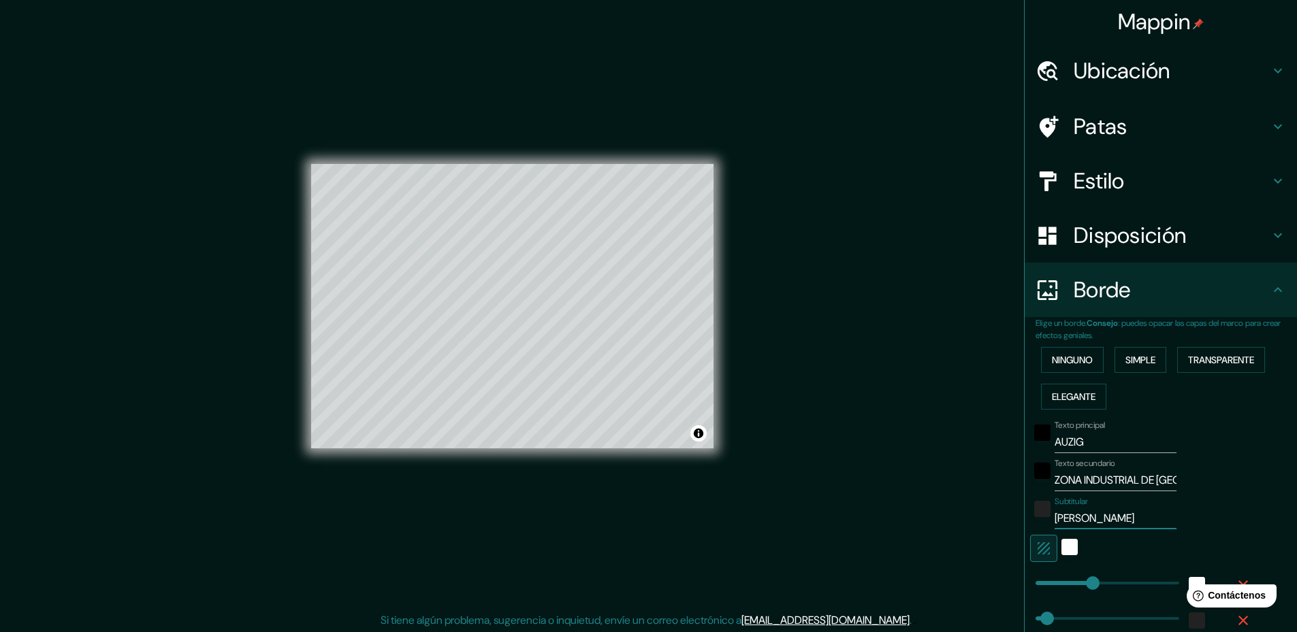
type input "47"
type input "Julio C"
type input "236"
type input "47"
type input "Julio Cé"
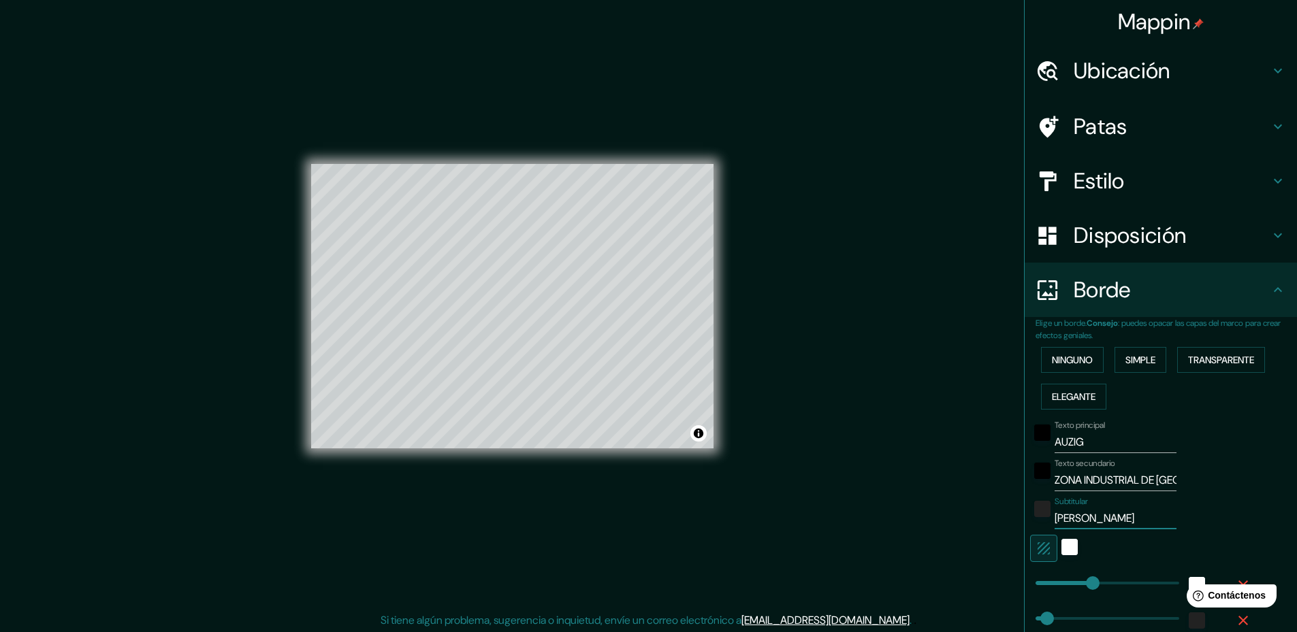
type input "236"
type input "47"
type input "Julio Cés"
type input "236"
type input "47"
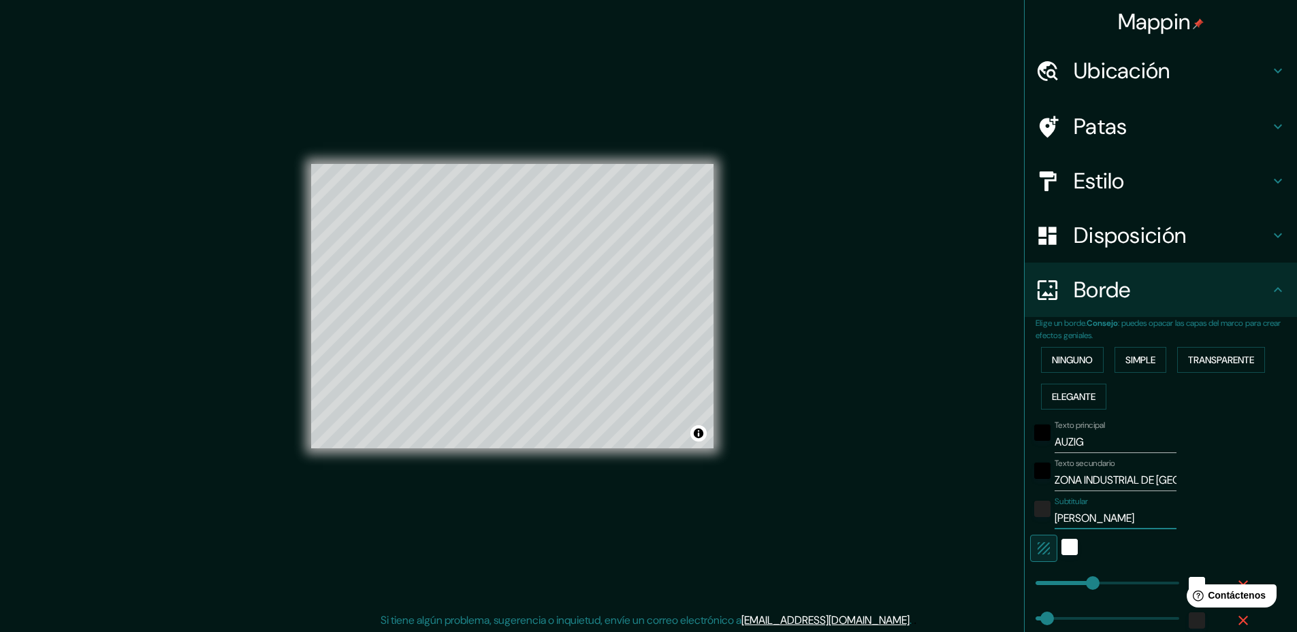
type input "Julio Césa"
type input "236"
type input "47"
type input "Julio César"
type input "236"
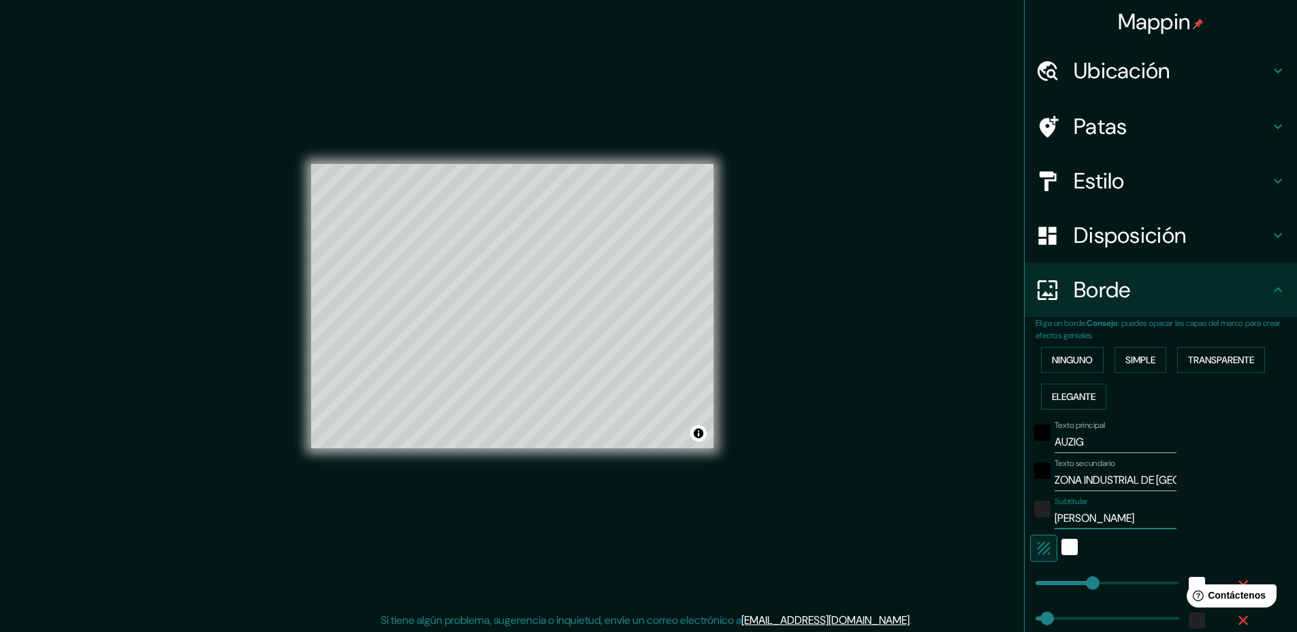
type input "47"
type input "Julio César"
type input "236"
type input "47"
type input "Julio César H"
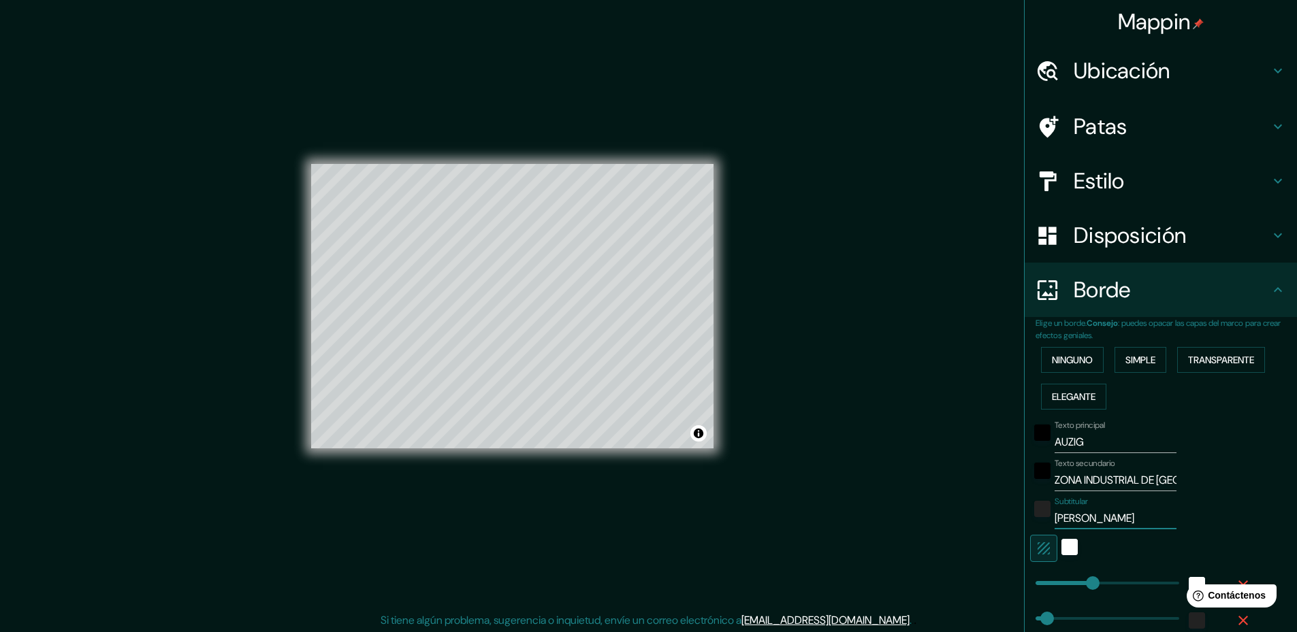
type input "236"
type input "47"
type input "Julio César He"
type input "236"
type input "47"
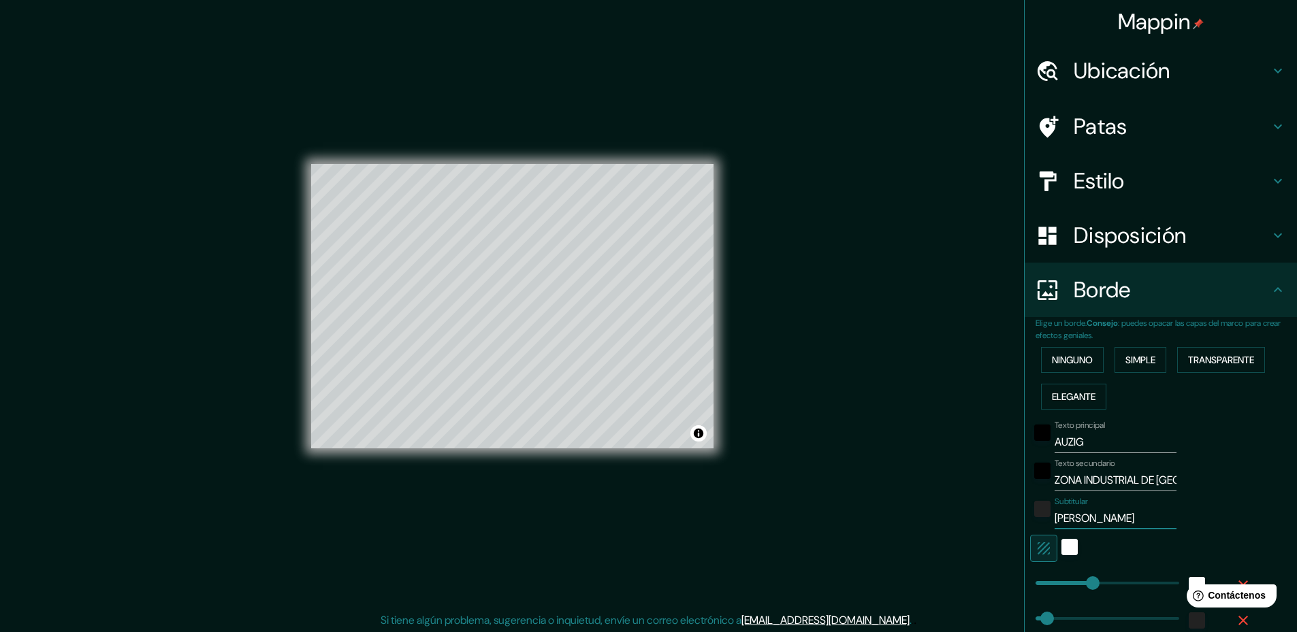
type input "Julio César Her"
type input "236"
type input "47"
type input "Julio César Hern"
type input "236"
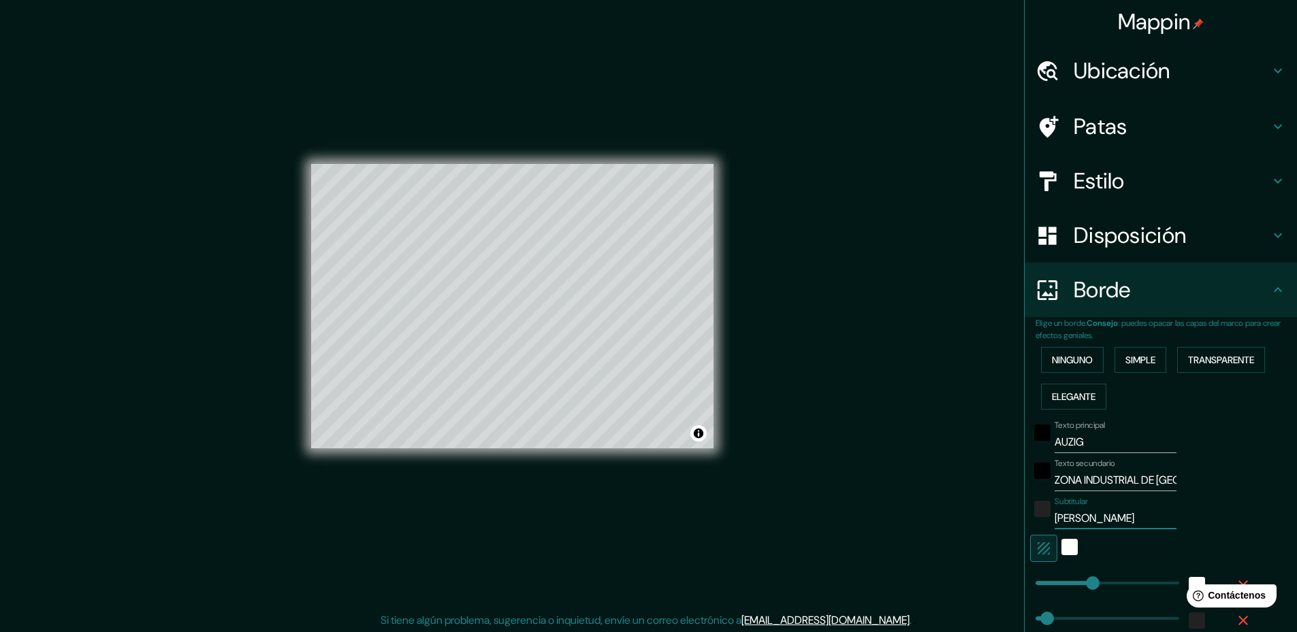
type input "47"
type input "Julio César Herná"
type input "236"
type input "47"
type input "Julio César Hernán"
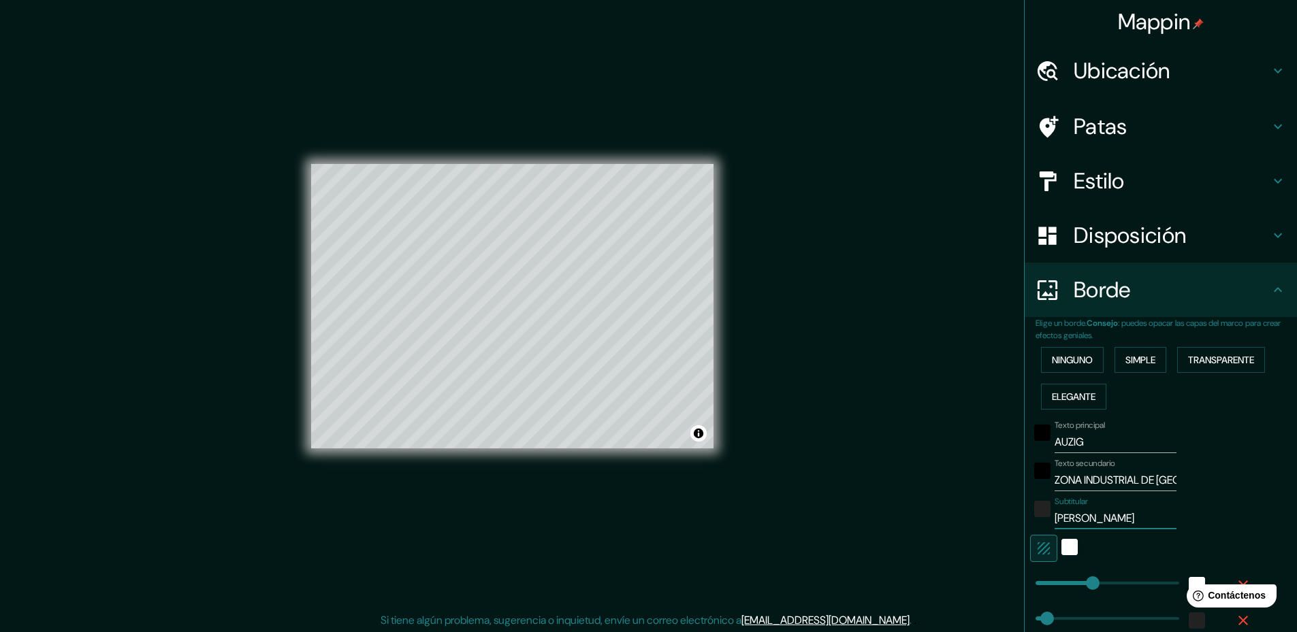
type input "236"
type input "47"
type input "Julio César Hernánd"
type input "236"
type input "47"
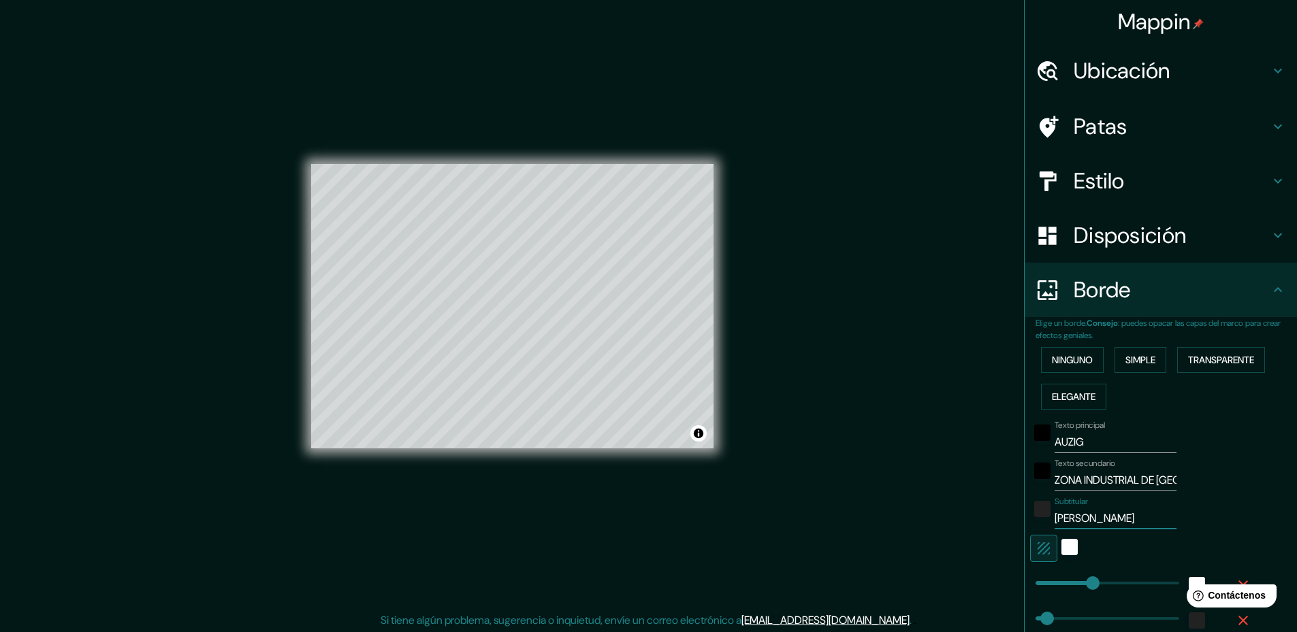
type input "Julio César Hernánde"
type input "236"
type input "47"
type input "Julio César Hernández"
type input "236"
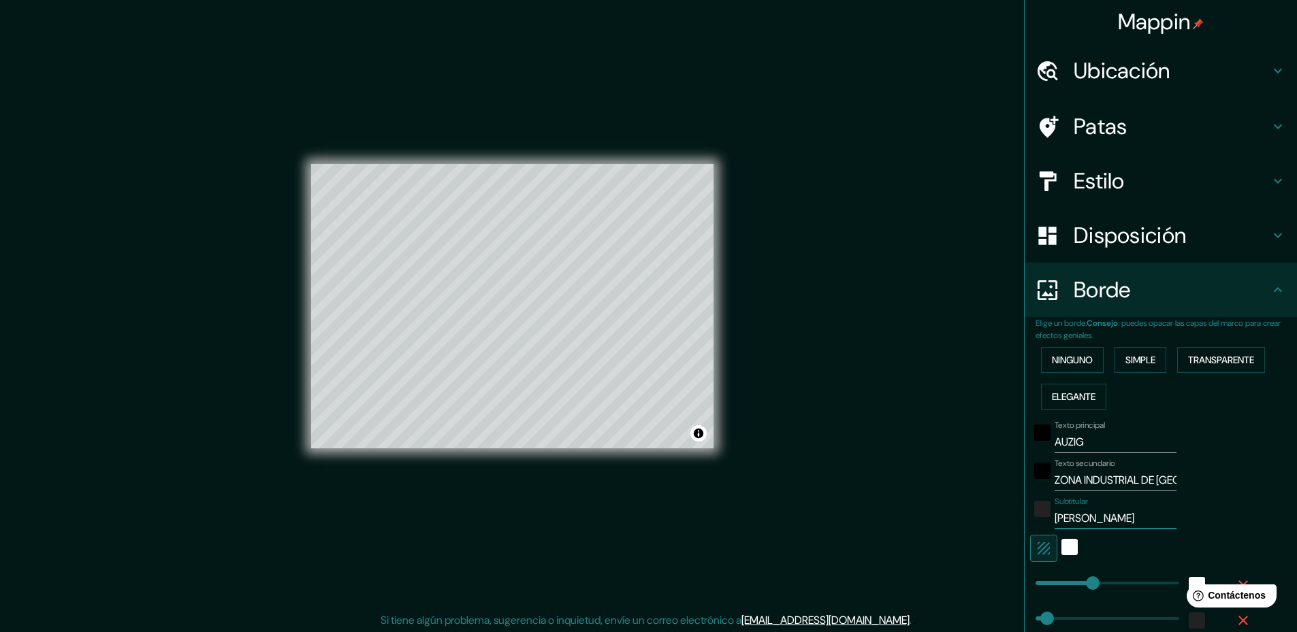
type input "47"
type input "Julio César Hernández"
type input "236"
type input "47"
type input "Julio César Hernández C"
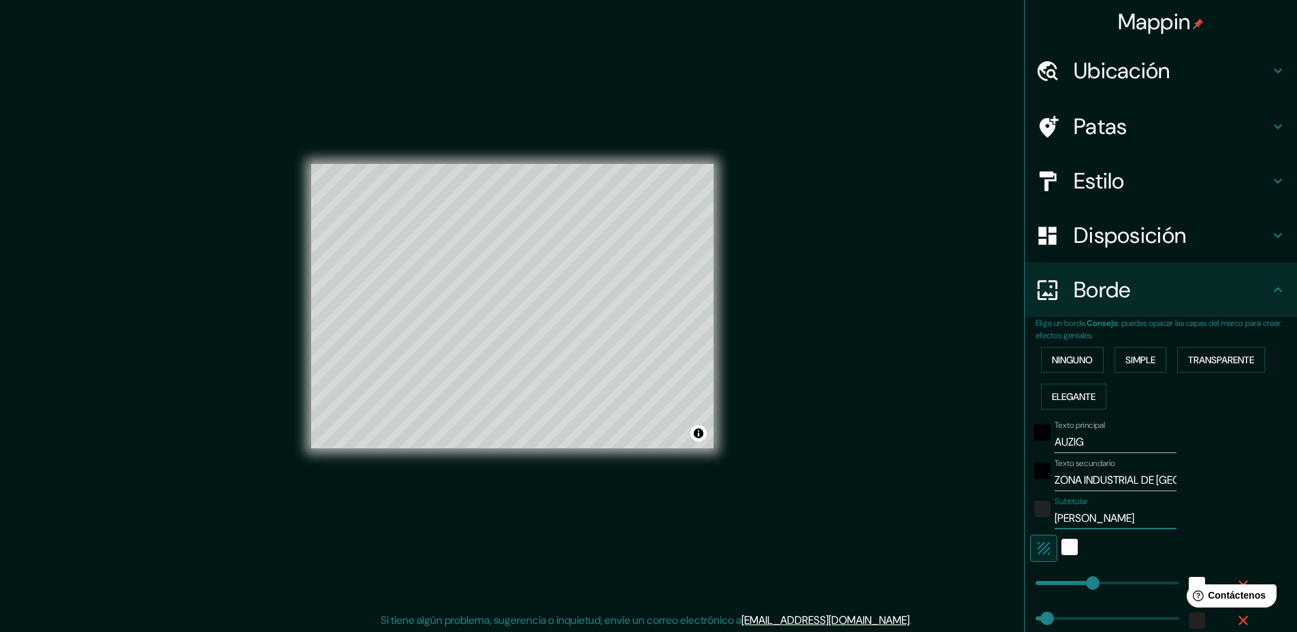
type input "236"
type input "47"
type input "Julio César Hernández Cá"
type input "236"
type input "47"
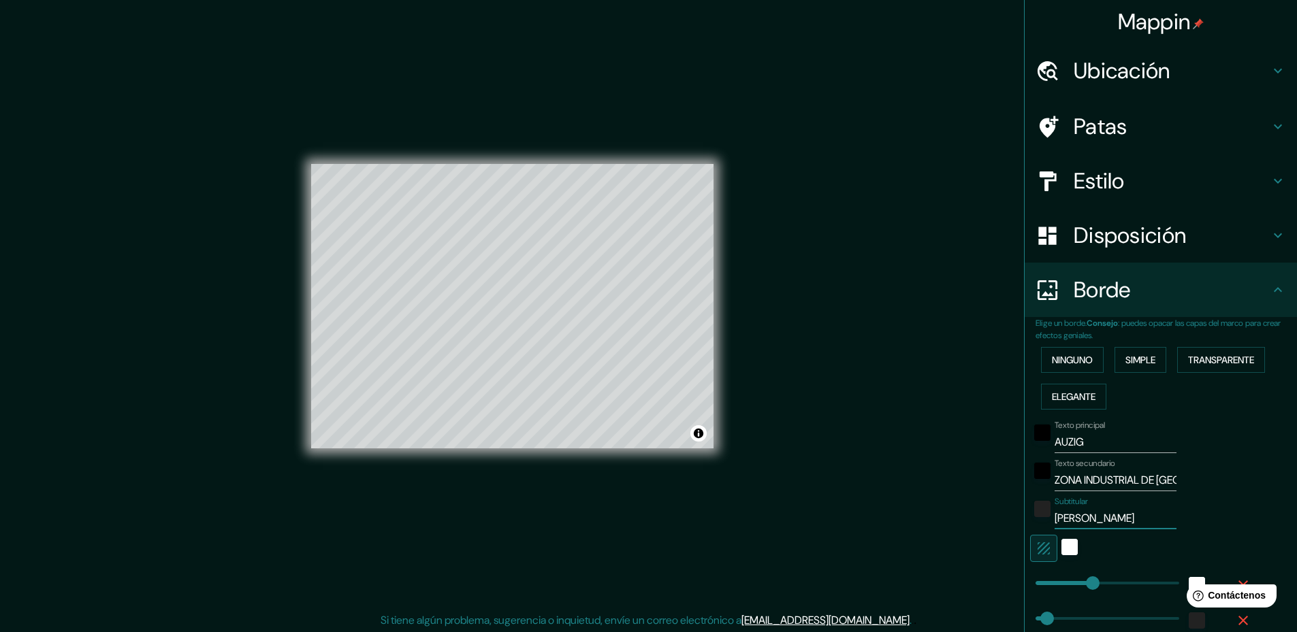
type input "Julio César Hernández Cáz"
type input "236"
type input "47"
type input "Julio César Hernández Cáza"
type input "236"
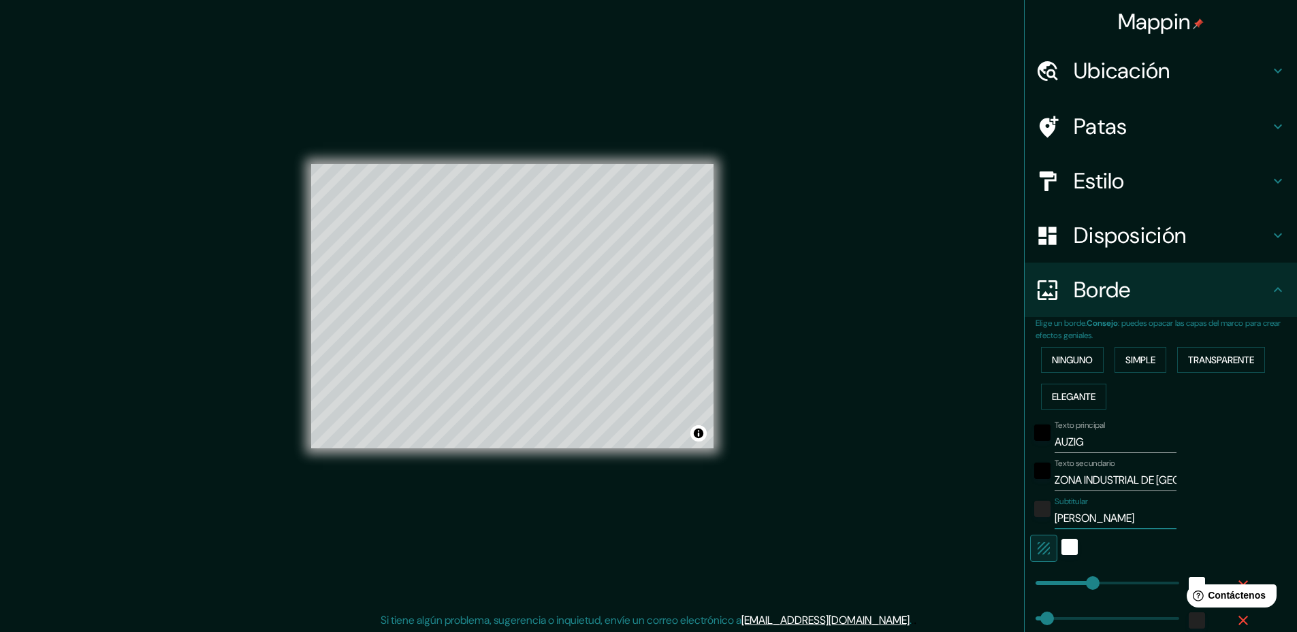
type input "47"
type input "Julio César Hernández Cázar"
type input "236"
type input "47"
type input "Julio César Hernández Cázare"
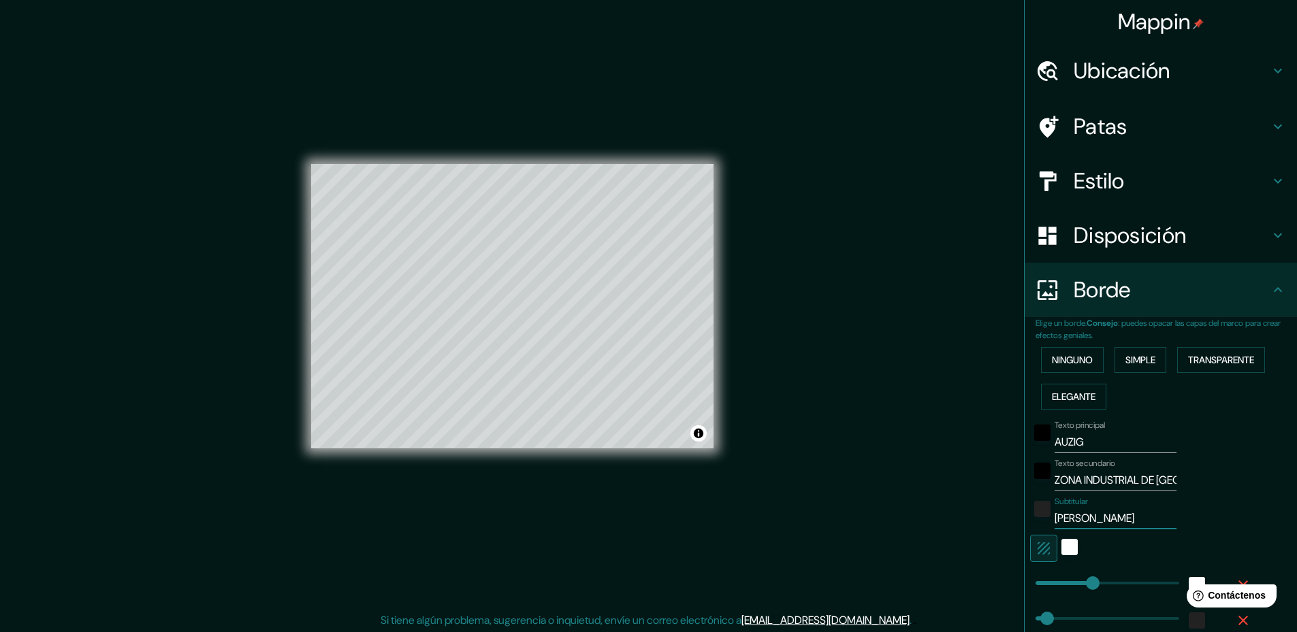
type input "236"
type input "47"
type input "Julio César Hernández Cázares"
type input "236"
type input "47"
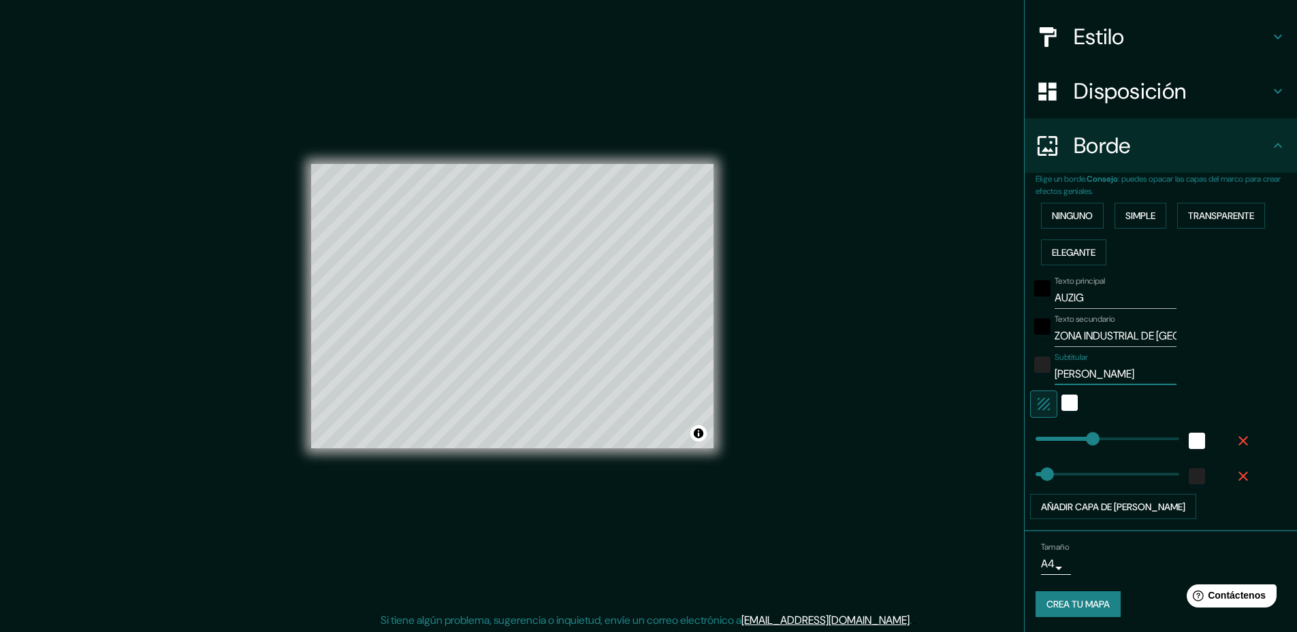
scroll to position [146, 0]
type input "Julio César Hernández Cázares"
click at [1273, 89] on icon at bounding box center [1277, 90] width 8 height 5
type input "236"
type input "47"
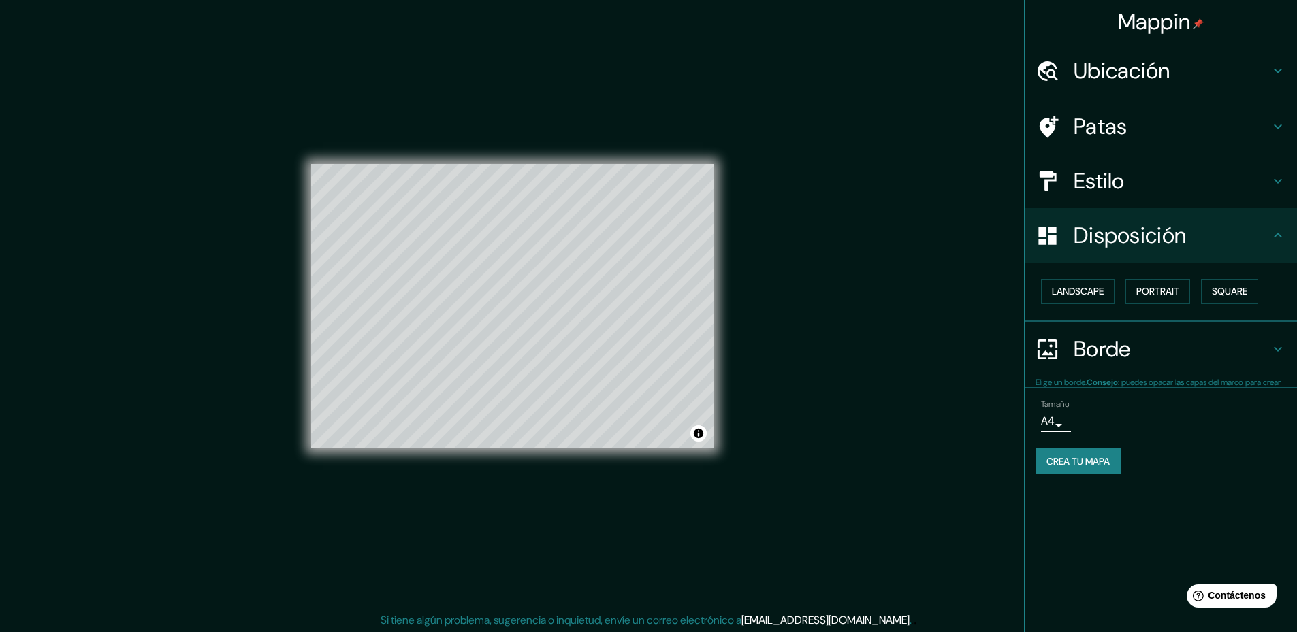
scroll to position [0, 0]
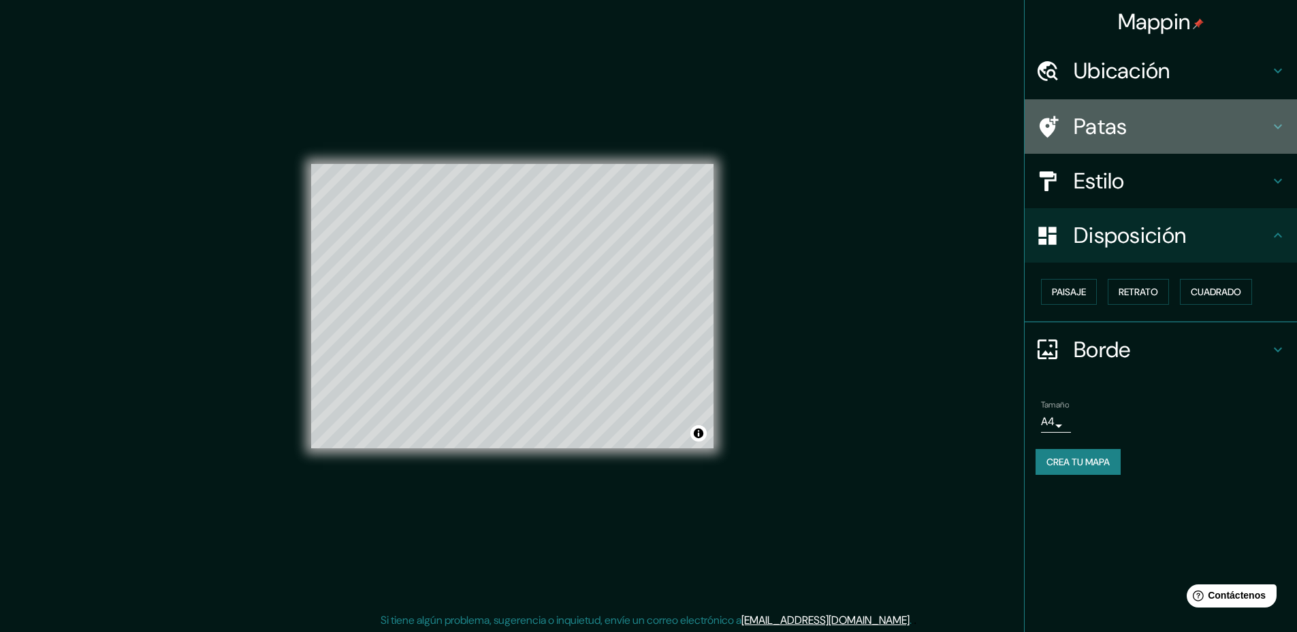
click at [1274, 120] on icon at bounding box center [1277, 126] width 16 height 16
type input "236"
type input "47"
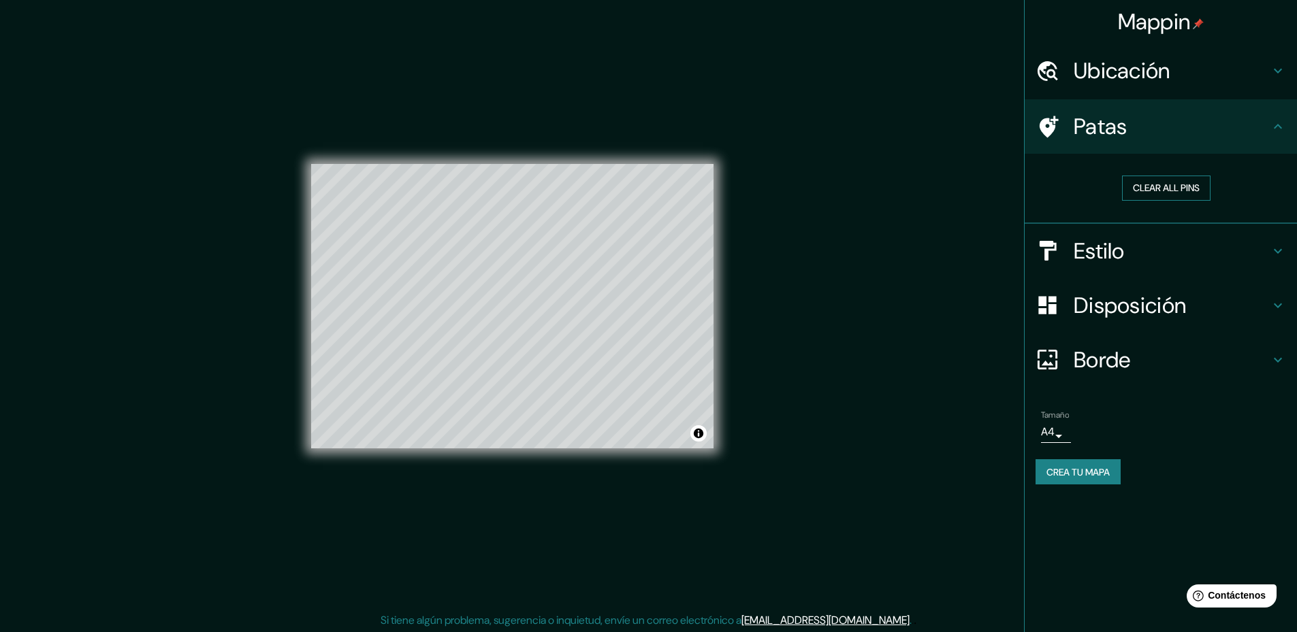
click at [1177, 186] on button "Clear all pins" at bounding box center [1166, 188] width 88 height 25
click at [543, 315] on div at bounding box center [547, 313] width 11 height 11
click at [542, 314] on div at bounding box center [545, 313] width 11 height 11
click at [485, 243] on div at bounding box center [486, 240] width 11 height 11
click at [488, 291] on div at bounding box center [489, 290] width 11 height 11
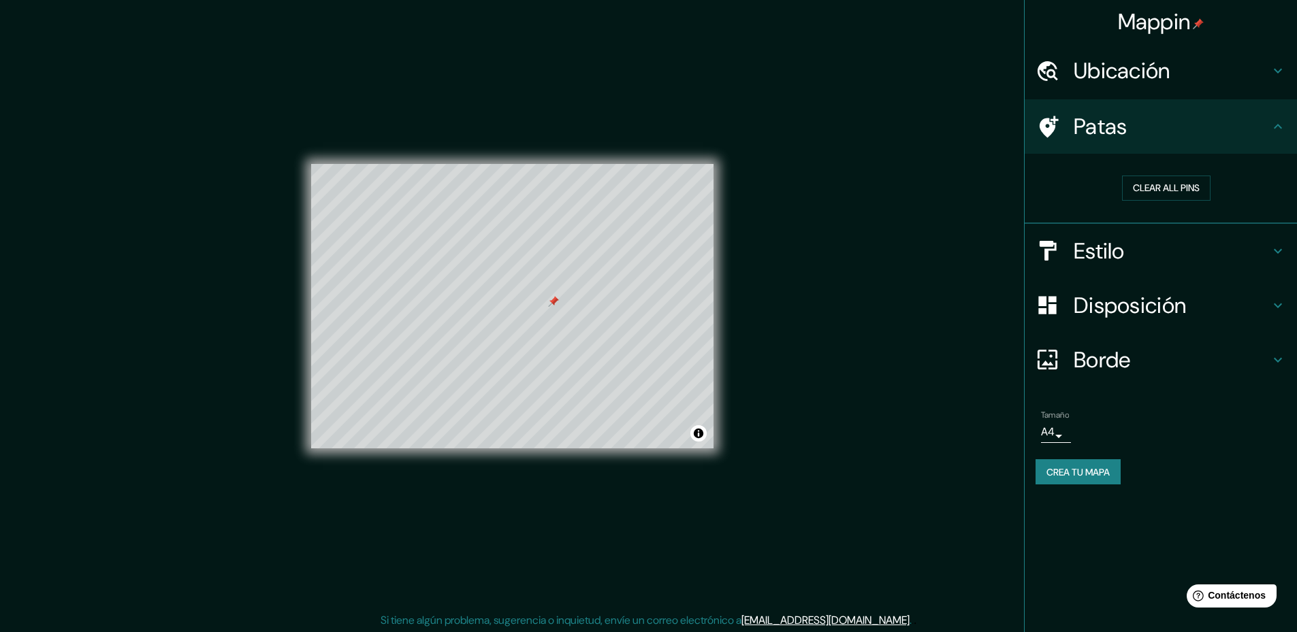
click at [553, 303] on div at bounding box center [553, 301] width 11 height 11
click at [470, 272] on div at bounding box center [470, 271] width 11 height 11
click at [540, 302] on div at bounding box center [541, 301] width 11 height 11
click at [549, 307] on div at bounding box center [547, 304] width 11 height 11
click at [547, 308] on div at bounding box center [547, 307] width 11 height 11
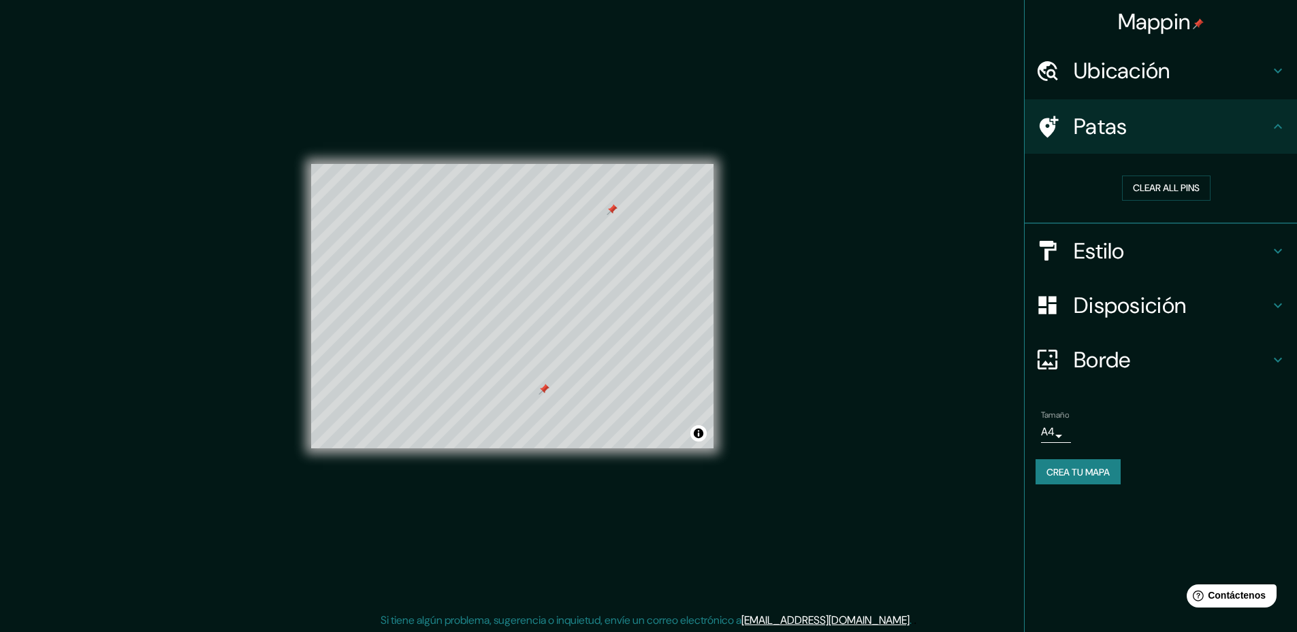
click at [613, 214] on div at bounding box center [611, 209] width 11 height 11
click at [550, 299] on div at bounding box center [548, 298] width 11 height 11
click at [478, 272] on div at bounding box center [475, 272] width 11 height 11
click at [506, 282] on div at bounding box center [505, 281] width 11 height 11
click at [559, 304] on div at bounding box center [558, 303] width 11 height 11
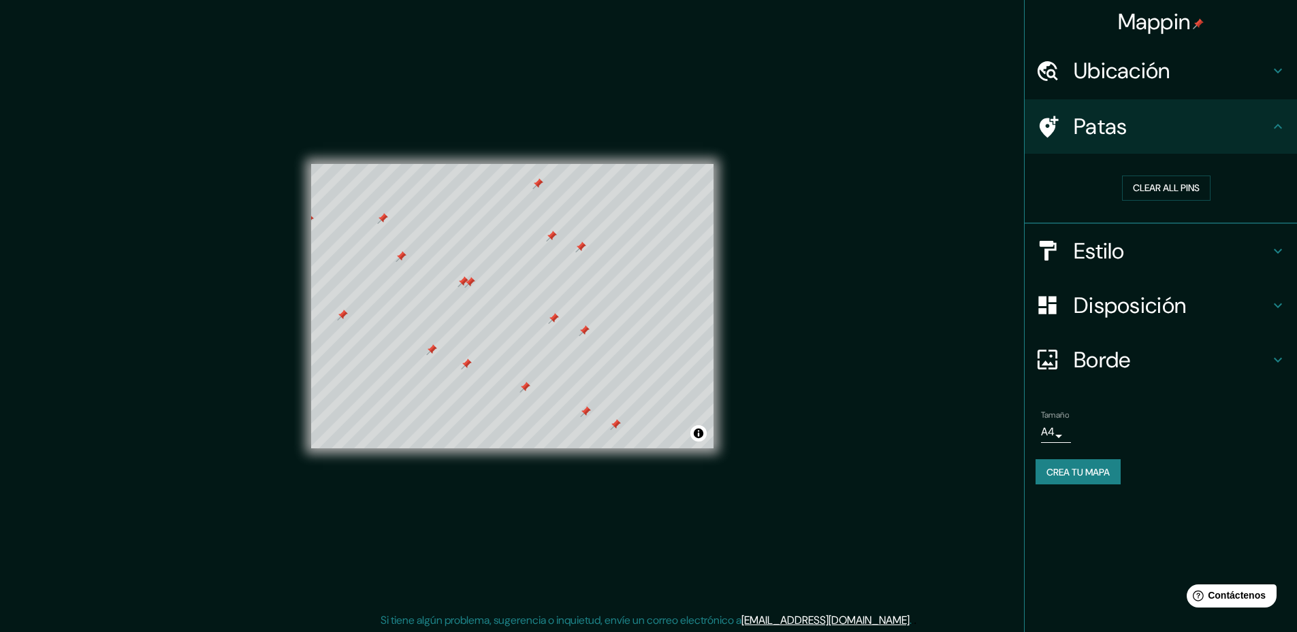
click at [462, 287] on div at bounding box center [462, 281] width 11 height 11
click at [469, 282] on div at bounding box center [469, 282] width 11 height 11
click at [488, 327] on div at bounding box center [487, 328] width 11 height 11
click at [506, 257] on div at bounding box center [505, 254] width 11 height 11
click at [459, 301] on div at bounding box center [458, 299] width 11 height 11
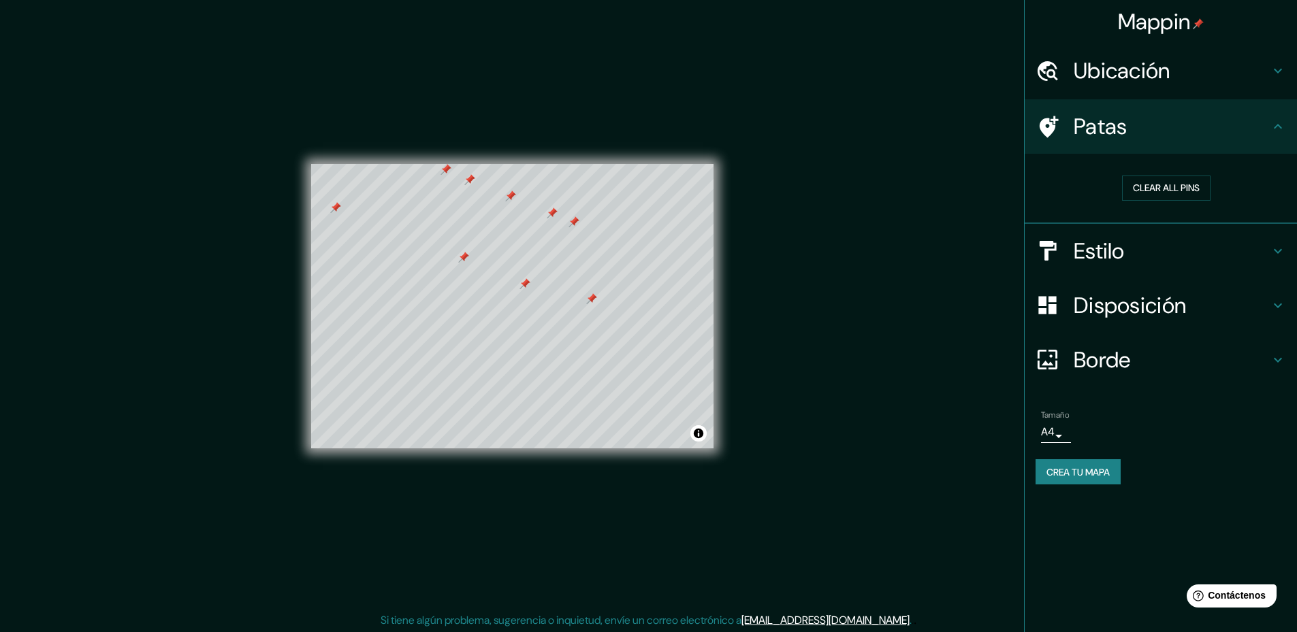
click at [592, 299] on div at bounding box center [591, 298] width 11 height 11
click at [565, 247] on div at bounding box center [566, 246] width 11 height 11
click at [1096, 474] on font "Crea tu mapa" at bounding box center [1077, 472] width 63 height 12
click at [1090, 467] on font "Crea tu mapa" at bounding box center [1077, 472] width 63 height 12
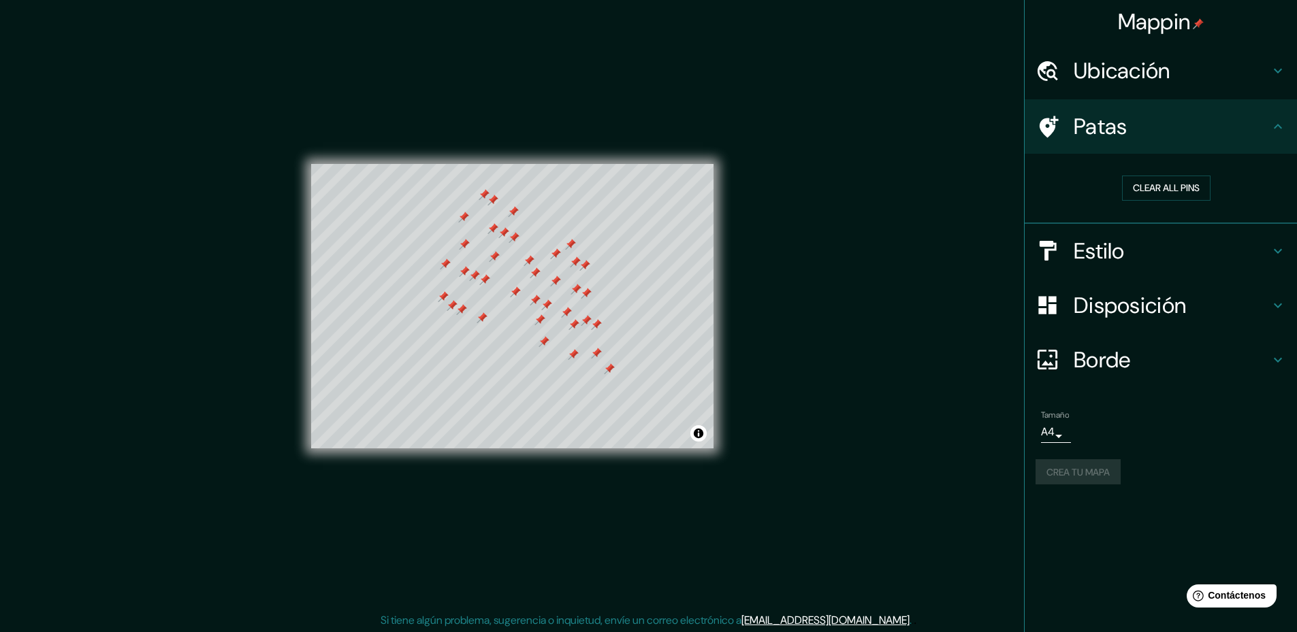
click at [1273, 128] on icon at bounding box center [1277, 126] width 8 height 5
click at [1275, 253] on icon at bounding box center [1277, 251] width 16 height 16
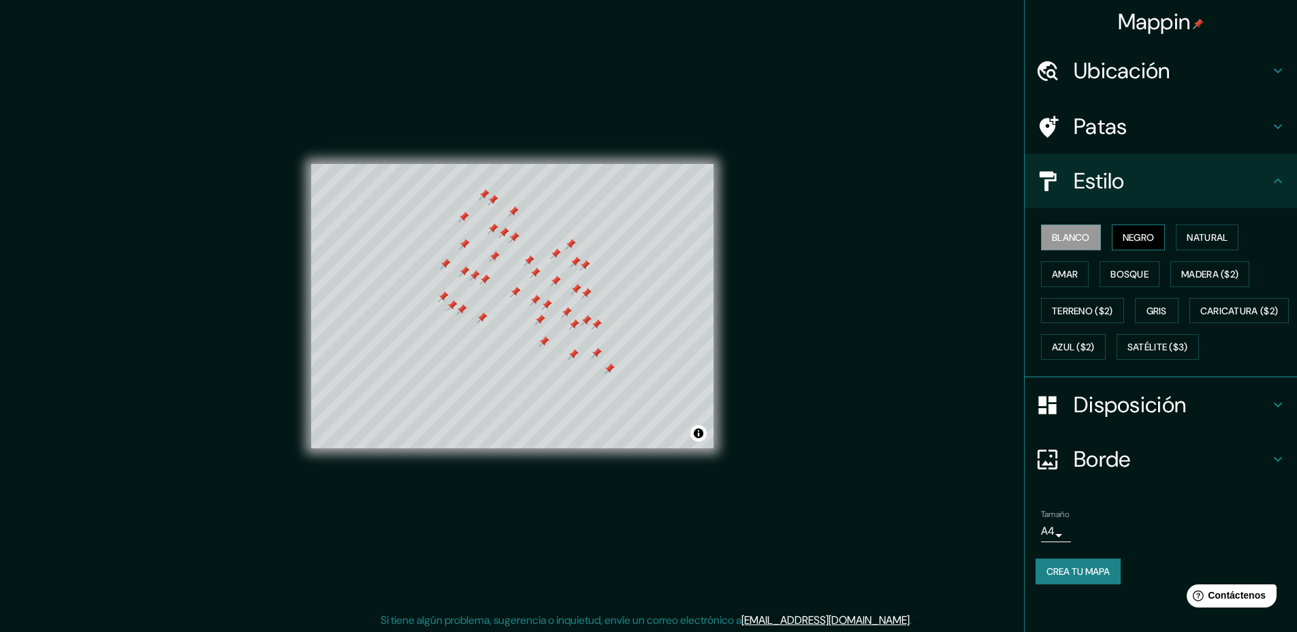
click at [1124, 236] on font "Negro" at bounding box center [1138, 237] width 32 height 12
click at [1073, 236] on font "Blanco" at bounding box center [1071, 237] width 38 height 12
click at [1269, 468] on icon at bounding box center [1277, 459] width 16 height 16
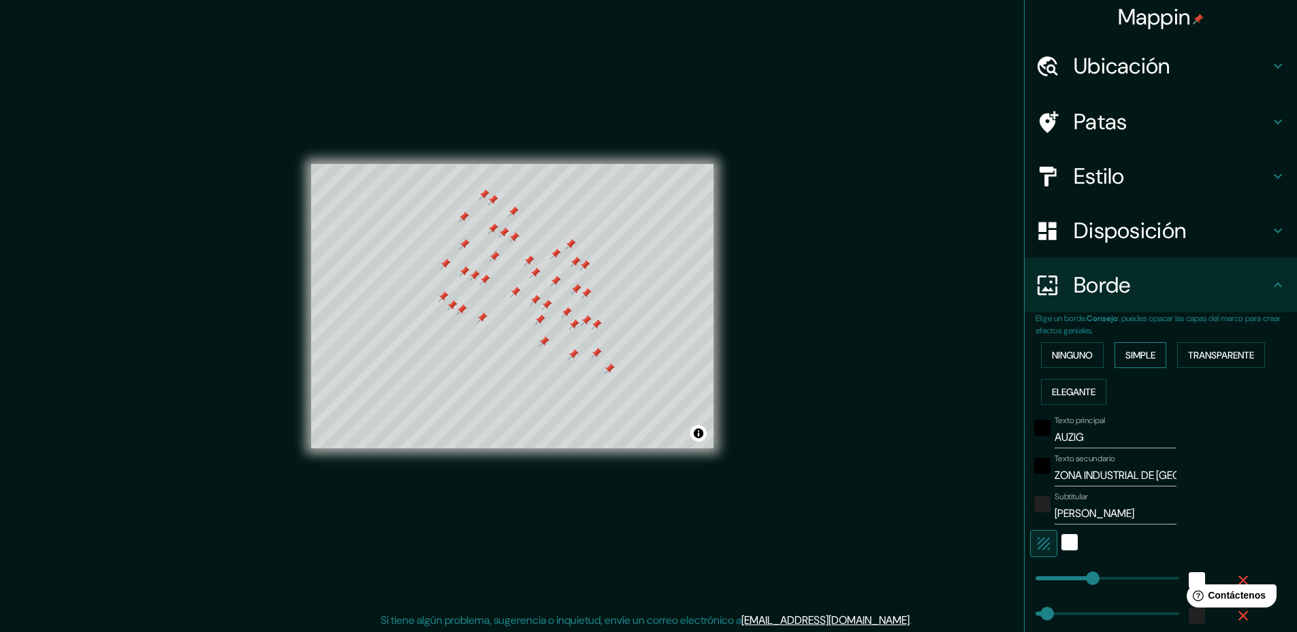
click at [1138, 355] on font "Simple" at bounding box center [1140, 355] width 30 height 12
click at [1077, 395] on font "Elegante" at bounding box center [1074, 392] width 44 height 12
click at [1205, 356] on font "Transparente" at bounding box center [1221, 355] width 66 height 12
click at [1135, 361] on font "Simple" at bounding box center [1140, 355] width 30 height 12
click at [1075, 434] on input "Primary" at bounding box center [1115, 438] width 122 height 22
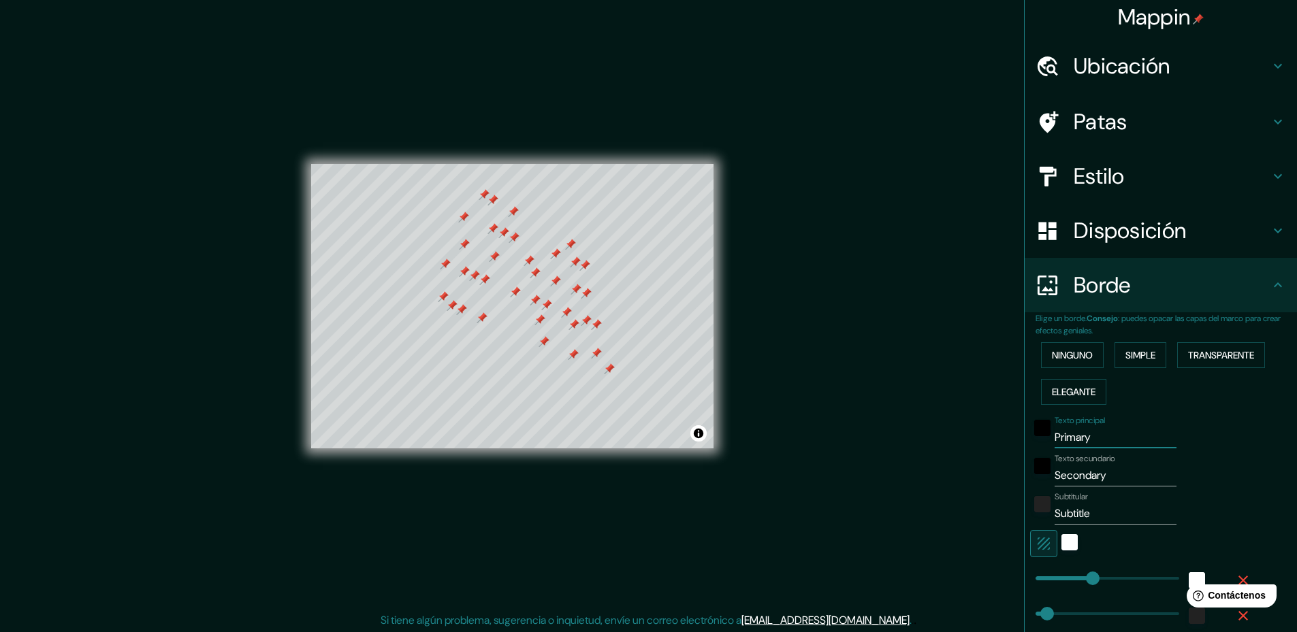
click at [1075, 434] on input "Primary" at bounding box center [1115, 438] width 122 height 22
click at [1086, 479] on input "Secondary" at bounding box center [1115, 476] width 122 height 22
click at [1087, 478] on input "Secondary" at bounding box center [1115, 476] width 122 height 22
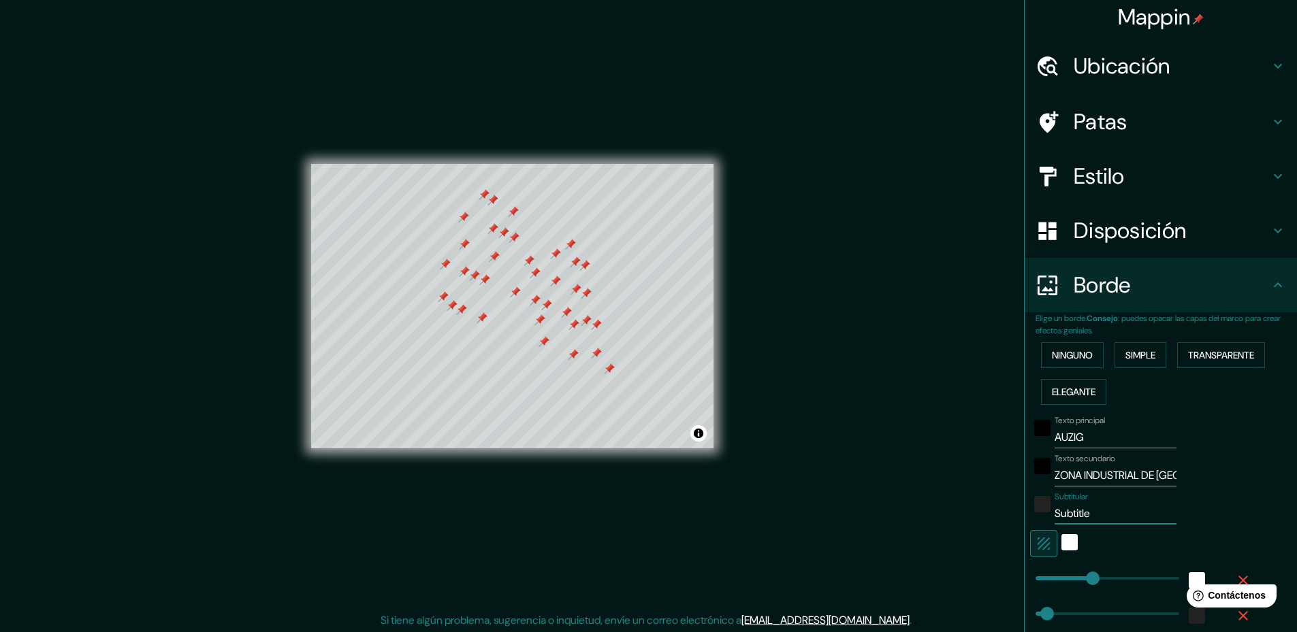
drag, startPoint x: 1108, startPoint y: 513, endPoint x: 1026, endPoint y: 513, distance: 81.7
click at [1030, 513] on div "Subtitular Subtitle" at bounding box center [1141, 508] width 223 height 33
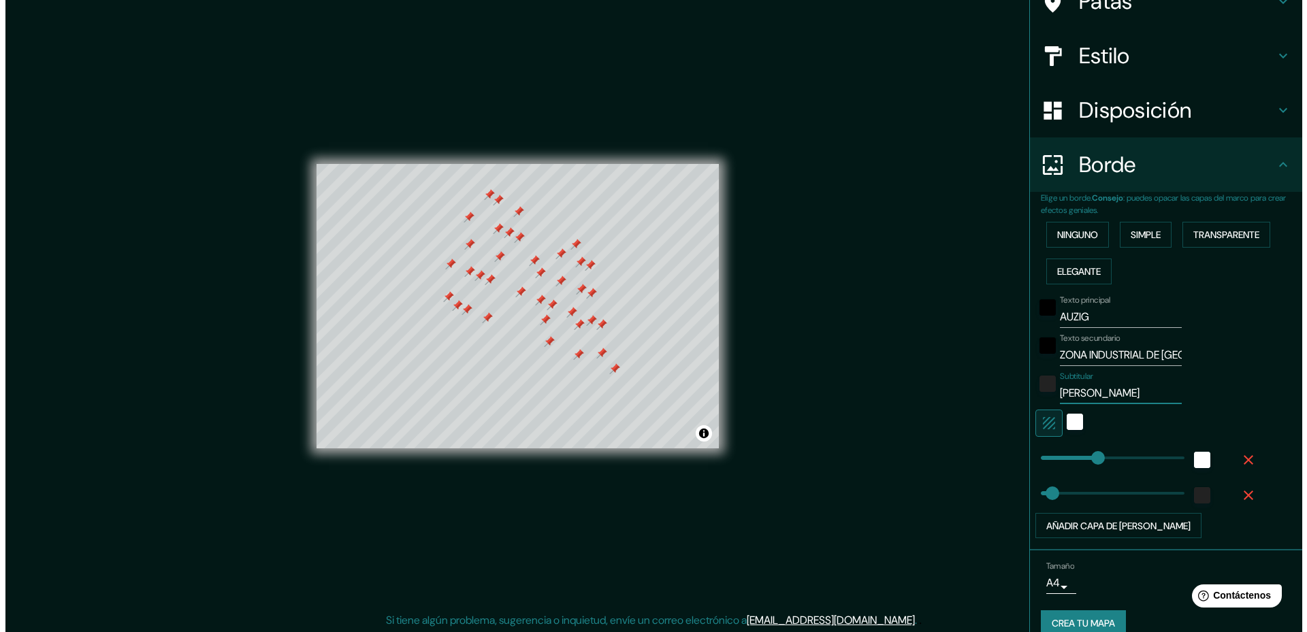
scroll to position [146, 0]
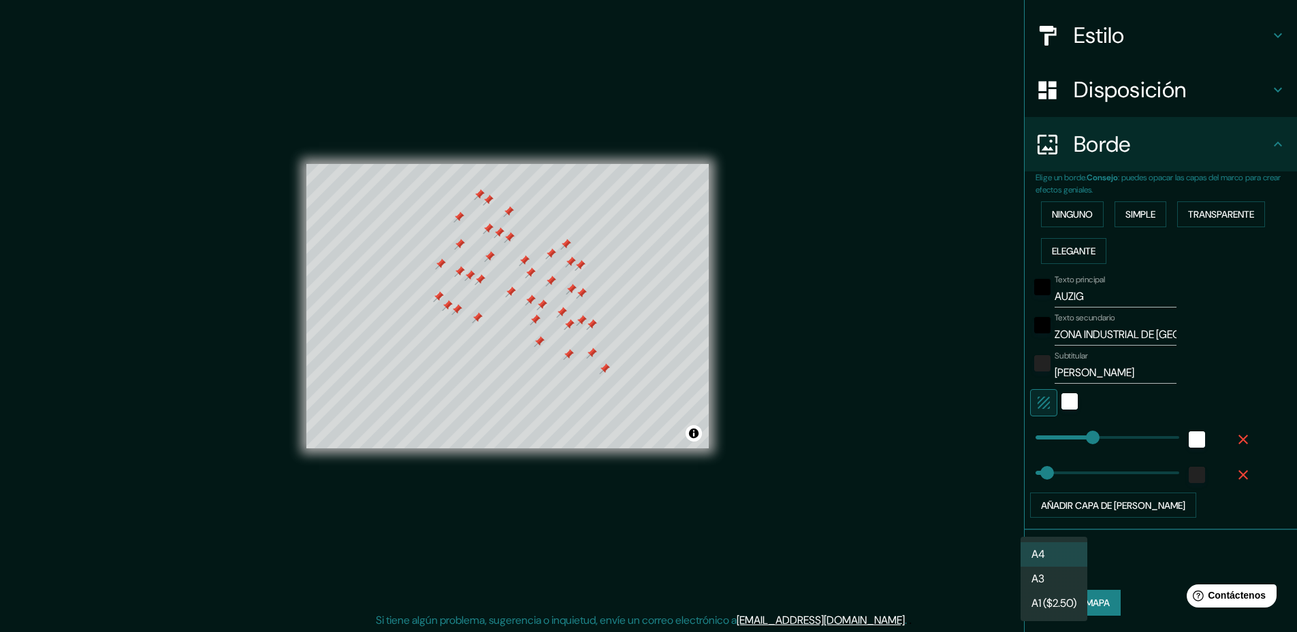
click at [1047, 566] on body "Mappin Ubicación Guadalajara, Jalisco, México Patas Estilo Disposición Borde El…" at bounding box center [648, 316] width 1297 height 632
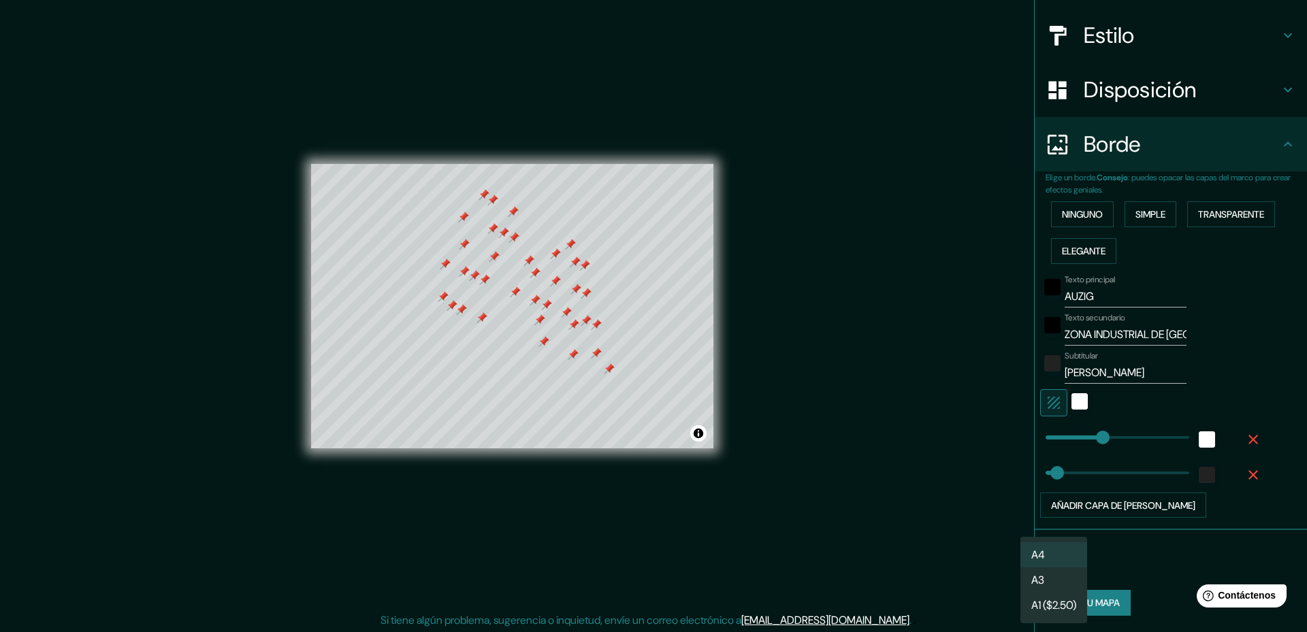
click at [1044, 556] on font "A4" at bounding box center [1038, 555] width 14 height 14
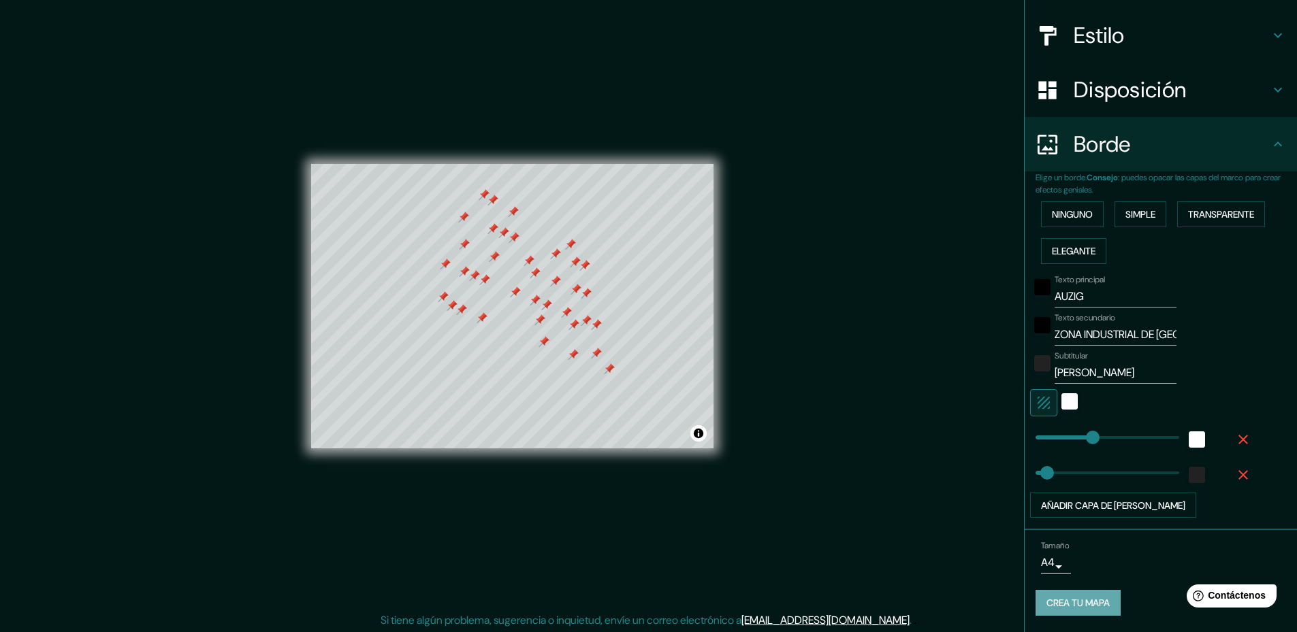
click at [1073, 599] on font "Crea tu mapa" at bounding box center [1077, 604] width 63 height 12
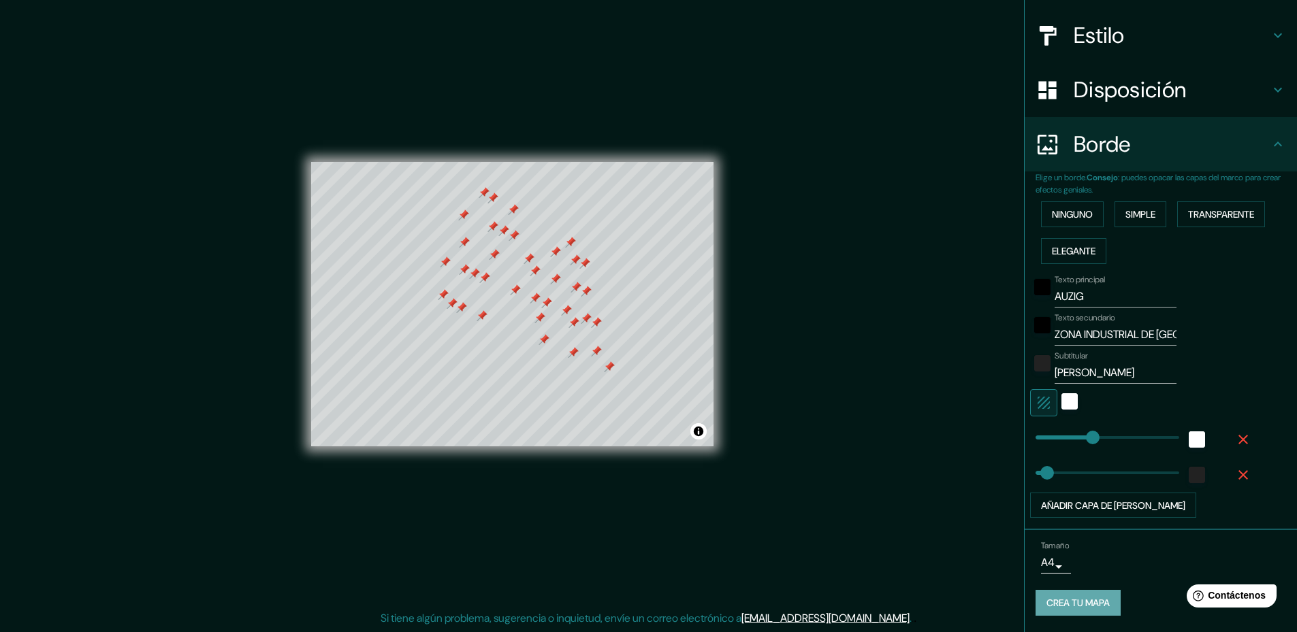
click at [1091, 600] on font "Crea tu mapa" at bounding box center [1077, 604] width 63 height 12
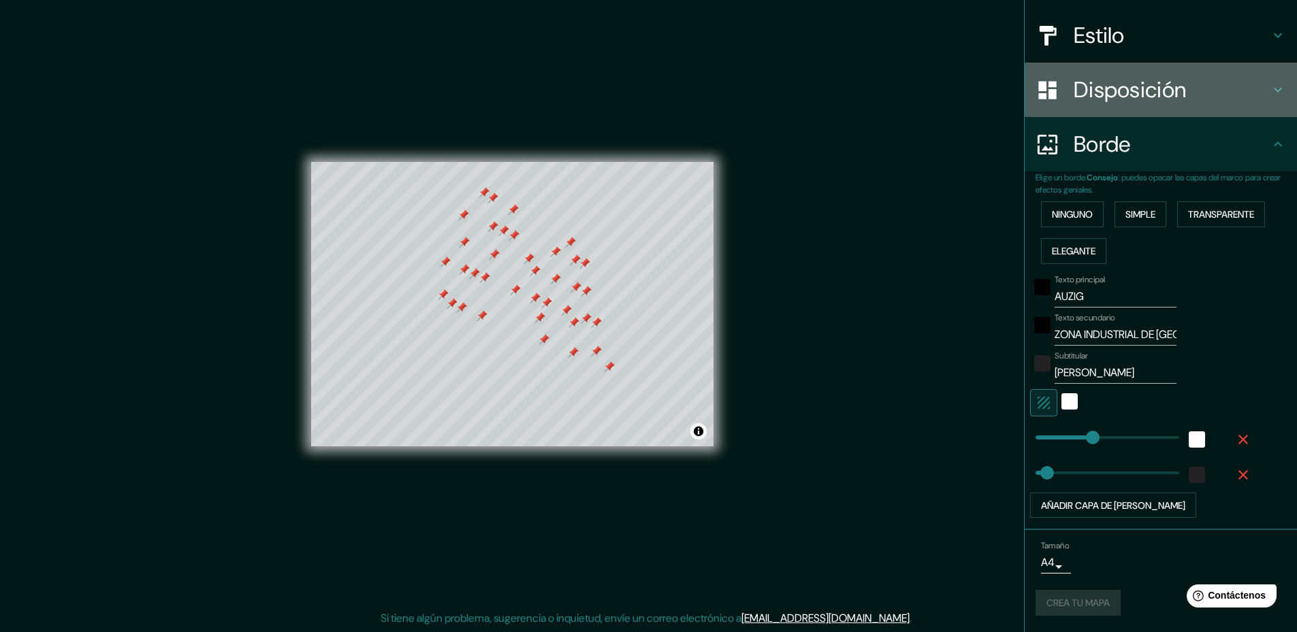
click at [1269, 89] on icon at bounding box center [1277, 90] width 16 height 16
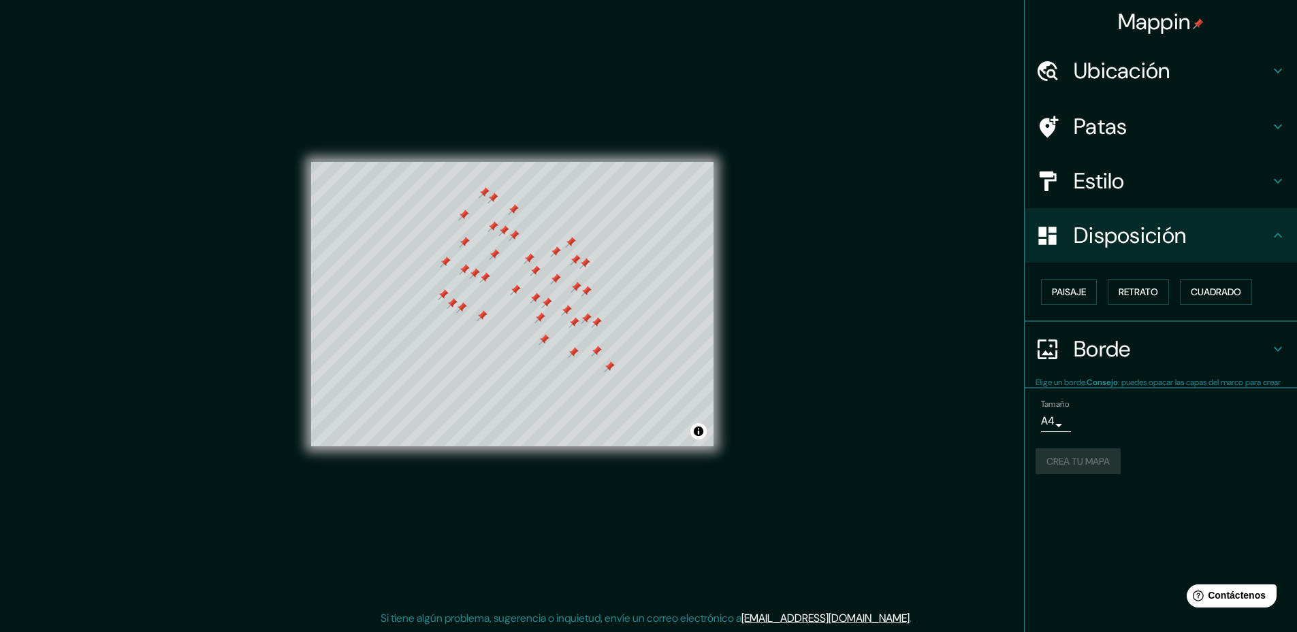
scroll to position [0, 0]
click at [1107, 465] on font "Crea tu mapa" at bounding box center [1077, 462] width 63 height 12
click at [882, 135] on div "Mappin Ubicación Guadalajara, Jalisco, México Patas Estilo Disposición Paisaje …" at bounding box center [648, 315] width 1297 height 634
